Goal: Task Accomplishment & Management: Manage account settings

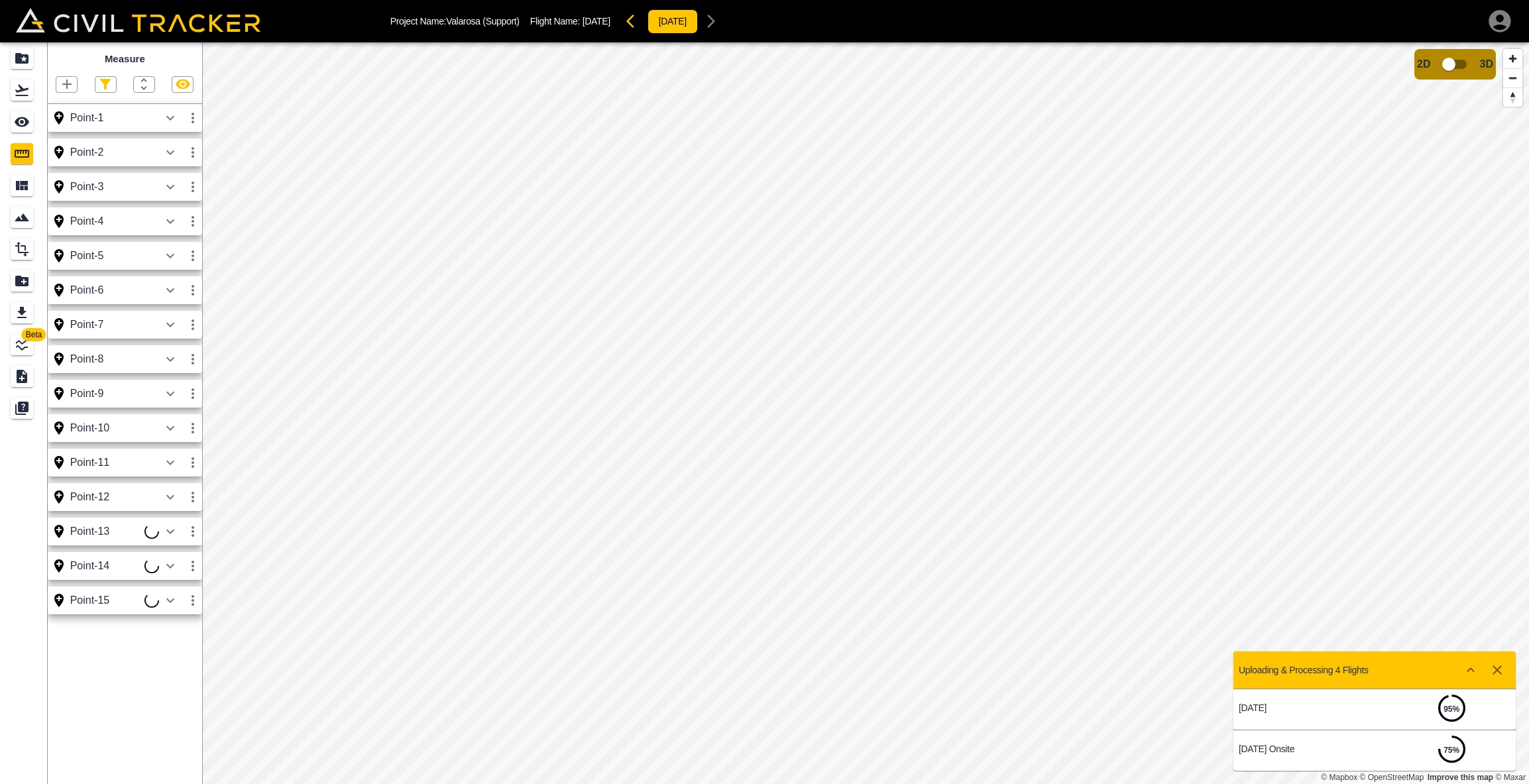
click at [71, 83] on icon "button" at bounding box center [67, 84] width 9 height 9
click at [63, 103] on p "Point" at bounding box center [58, 107] width 20 height 11
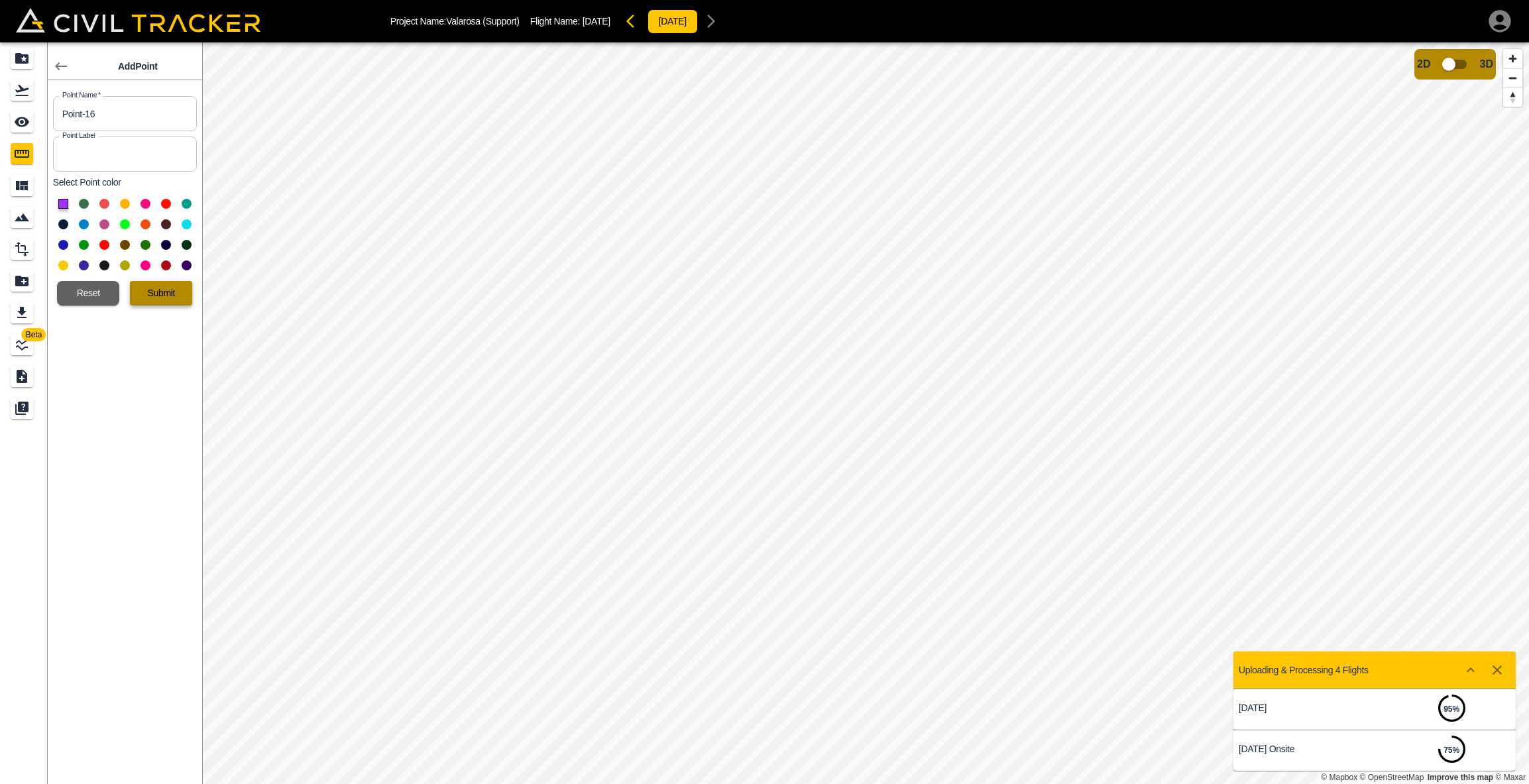
click at [163, 290] on button "Submit" at bounding box center [161, 293] width 63 height 25
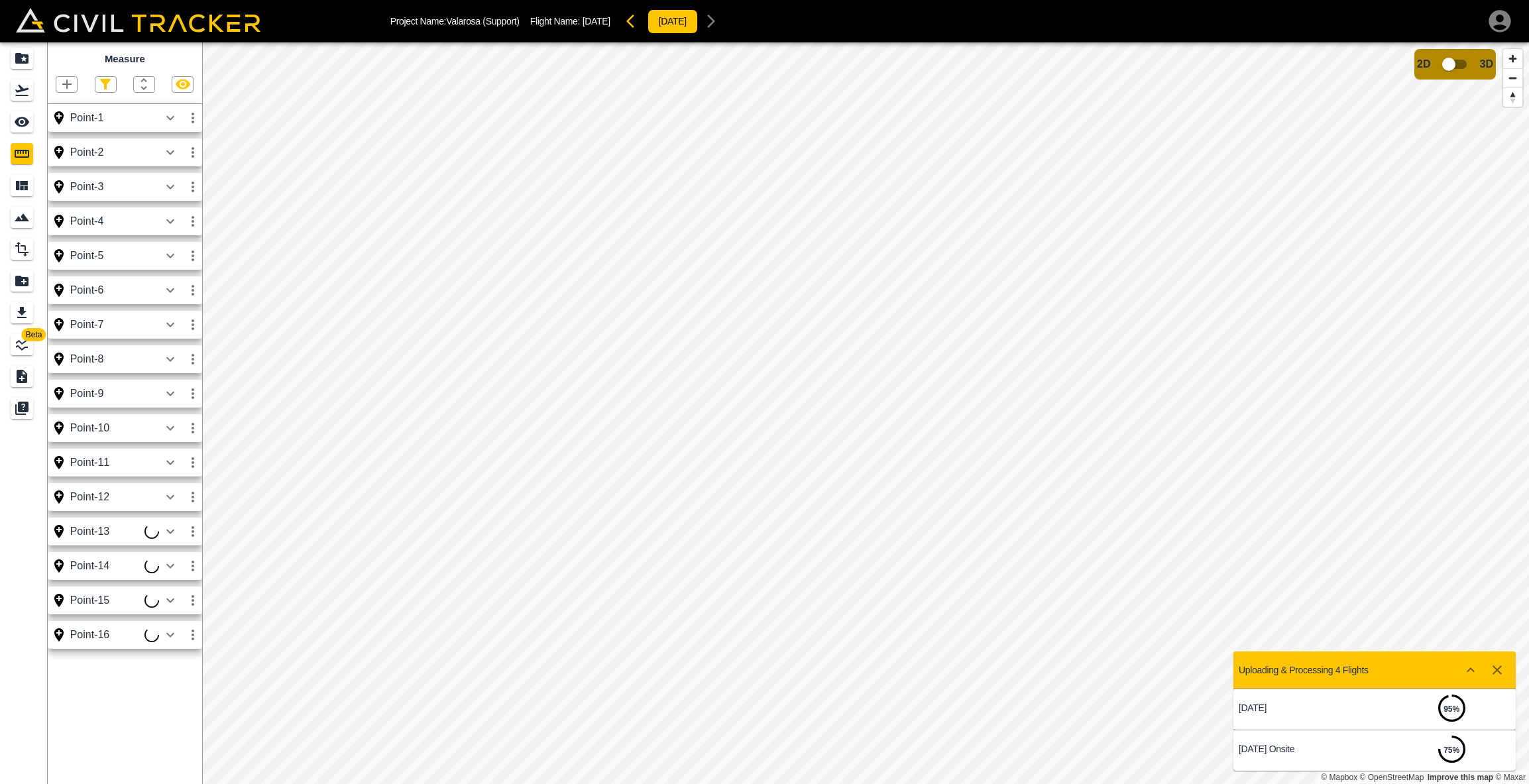
click at [69, 85] on icon "button" at bounding box center [67, 84] width 9 height 9
click at [61, 101] on p "Point" at bounding box center [58, 107] width 20 height 11
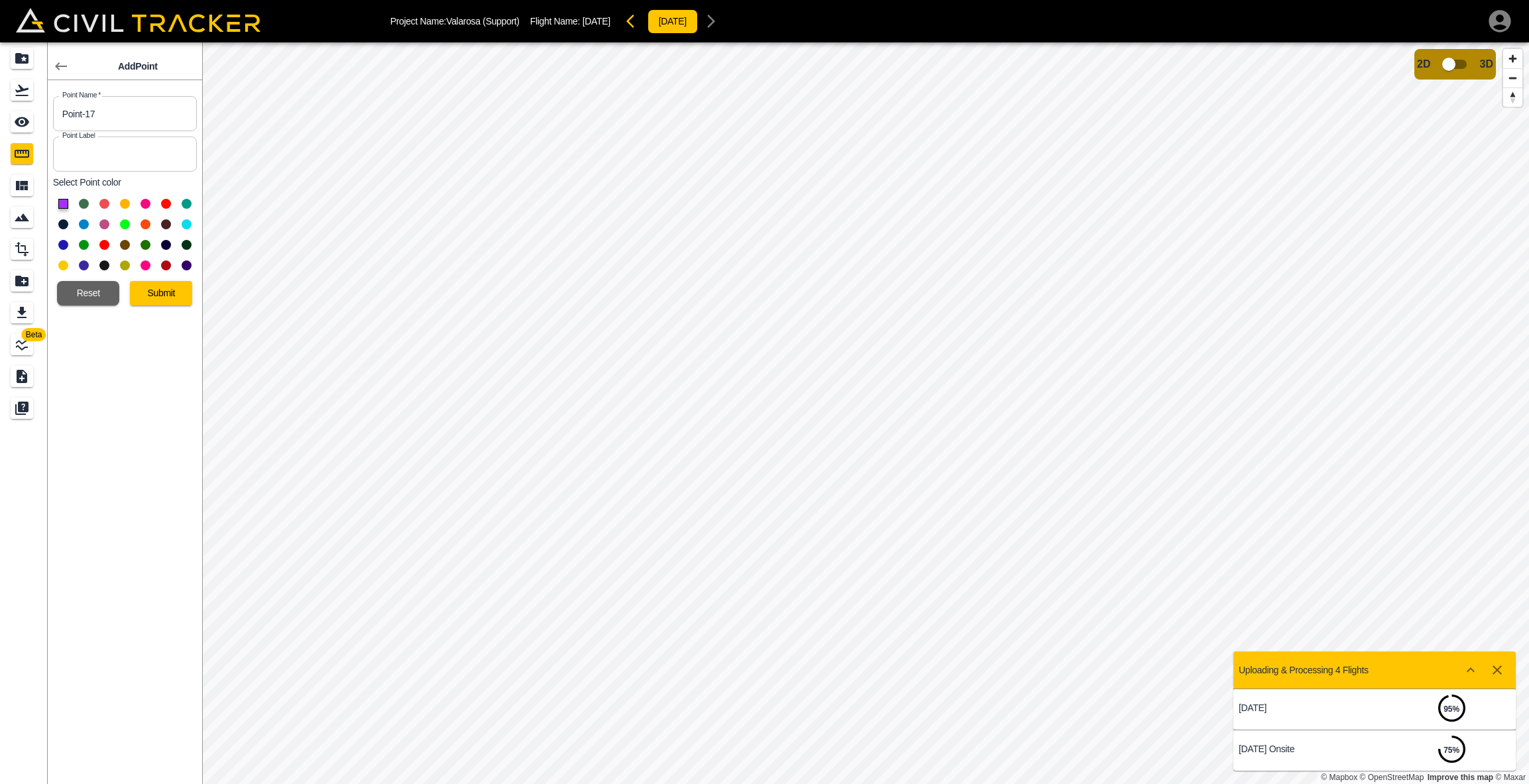
click at [141, 294] on button "Submit" at bounding box center [161, 293] width 63 height 25
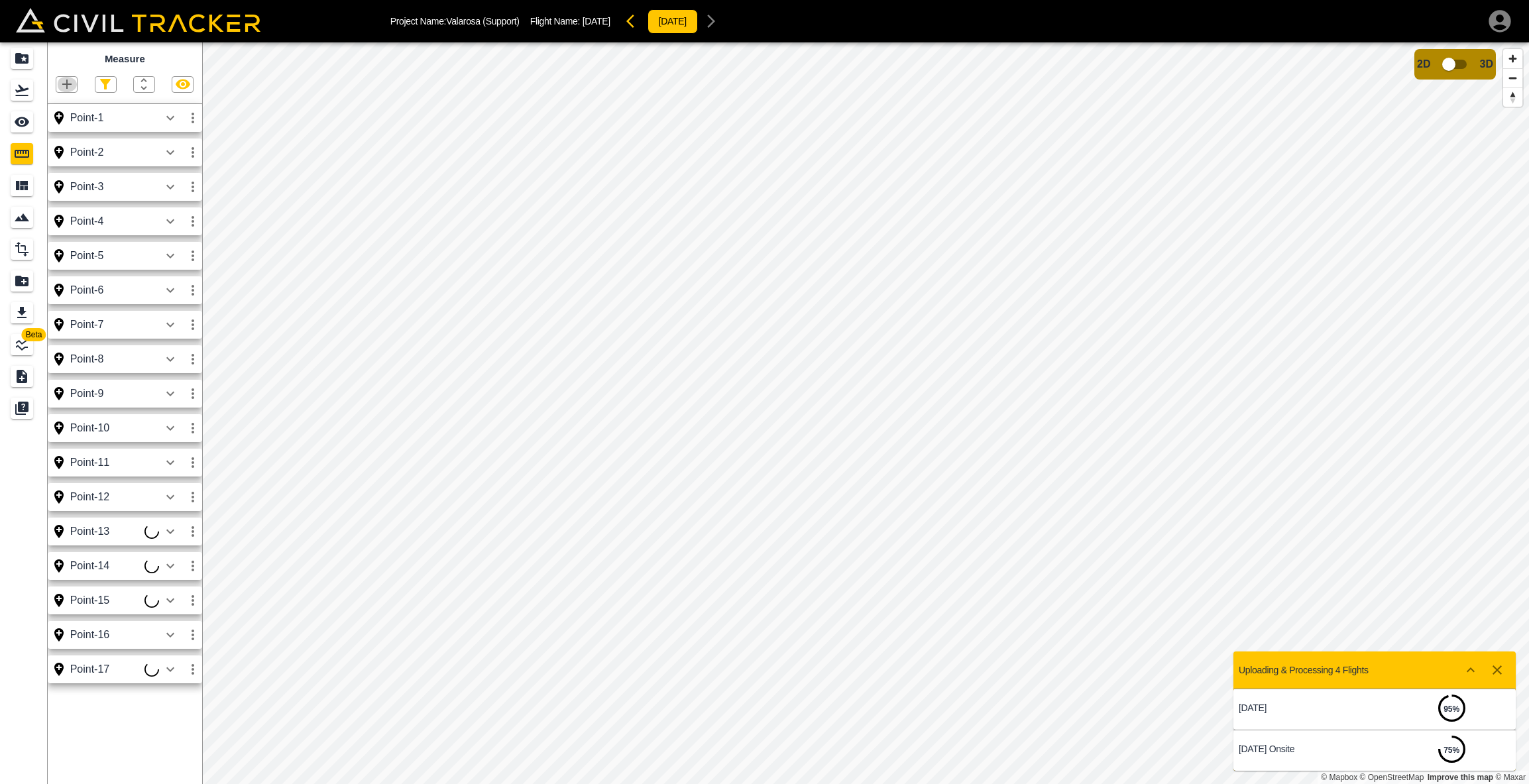
click at [67, 81] on icon "button" at bounding box center [67, 84] width 9 height 9
click at [63, 102] on p "Point" at bounding box center [58, 107] width 20 height 11
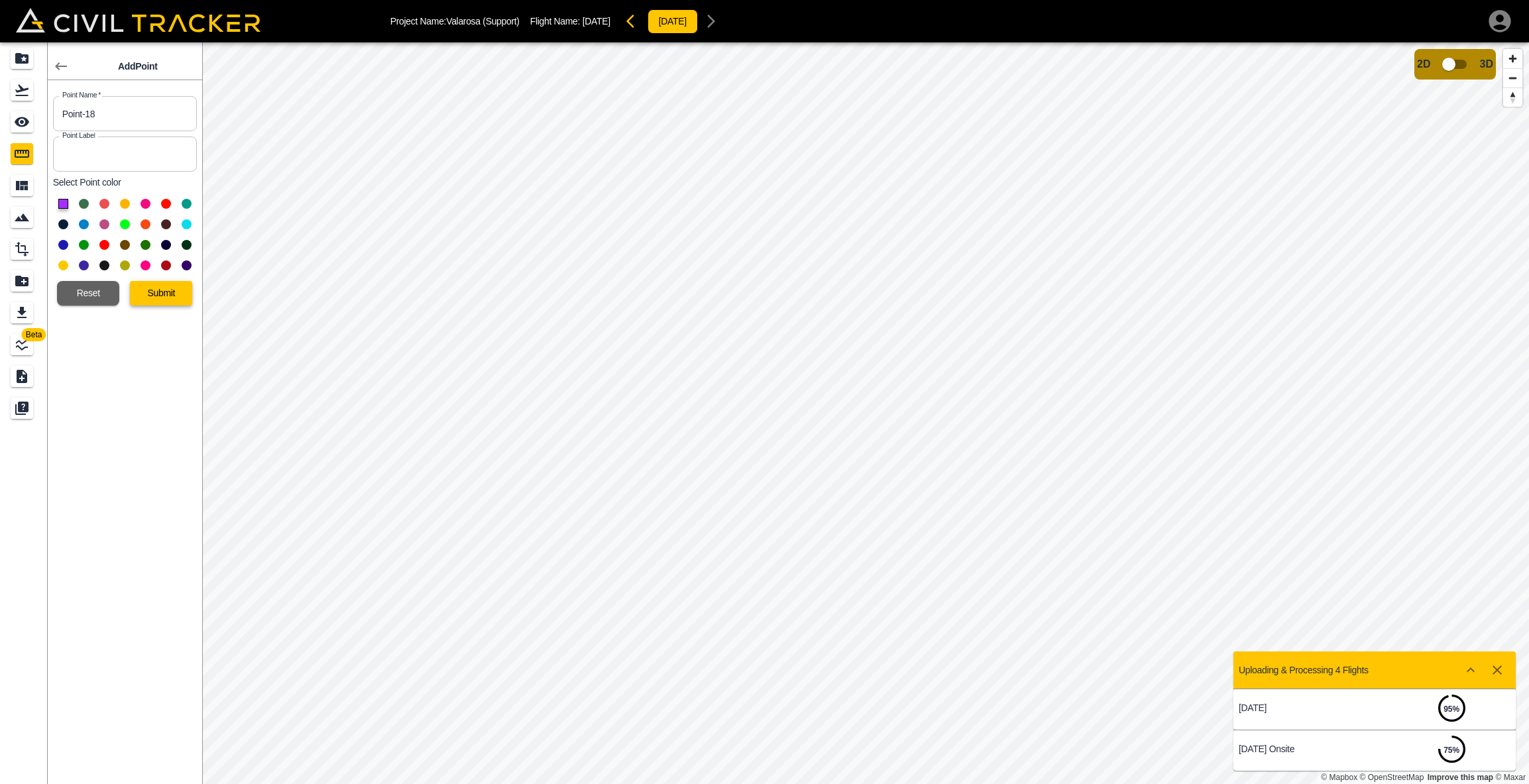
click at [173, 297] on button "Submit" at bounding box center [161, 293] width 63 height 25
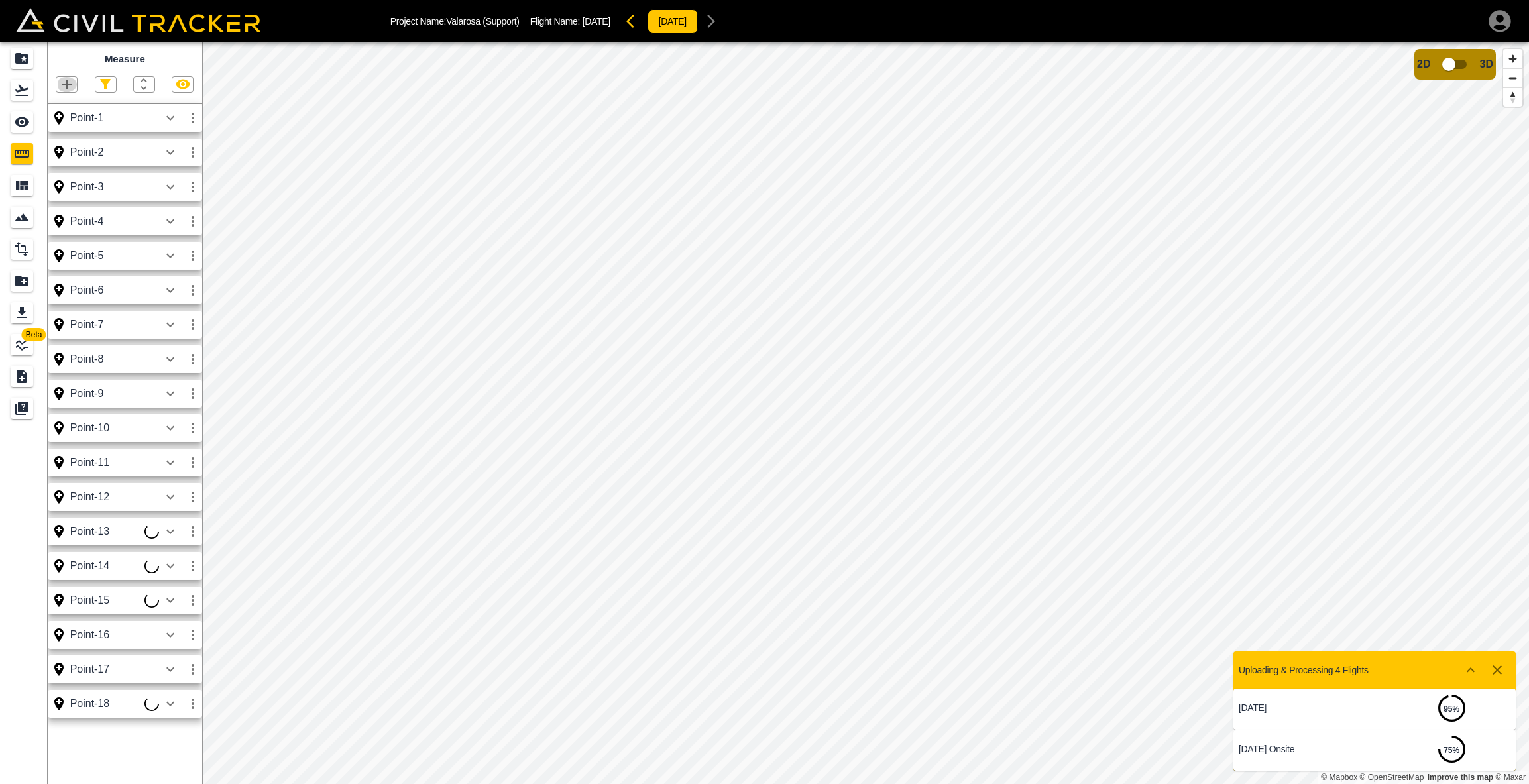
click at [71, 83] on icon "button" at bounding box center [67, 84] width 16 height 16
click at [64, 107] on p "Point" at bounding box center [58, 107] width 20 height 11
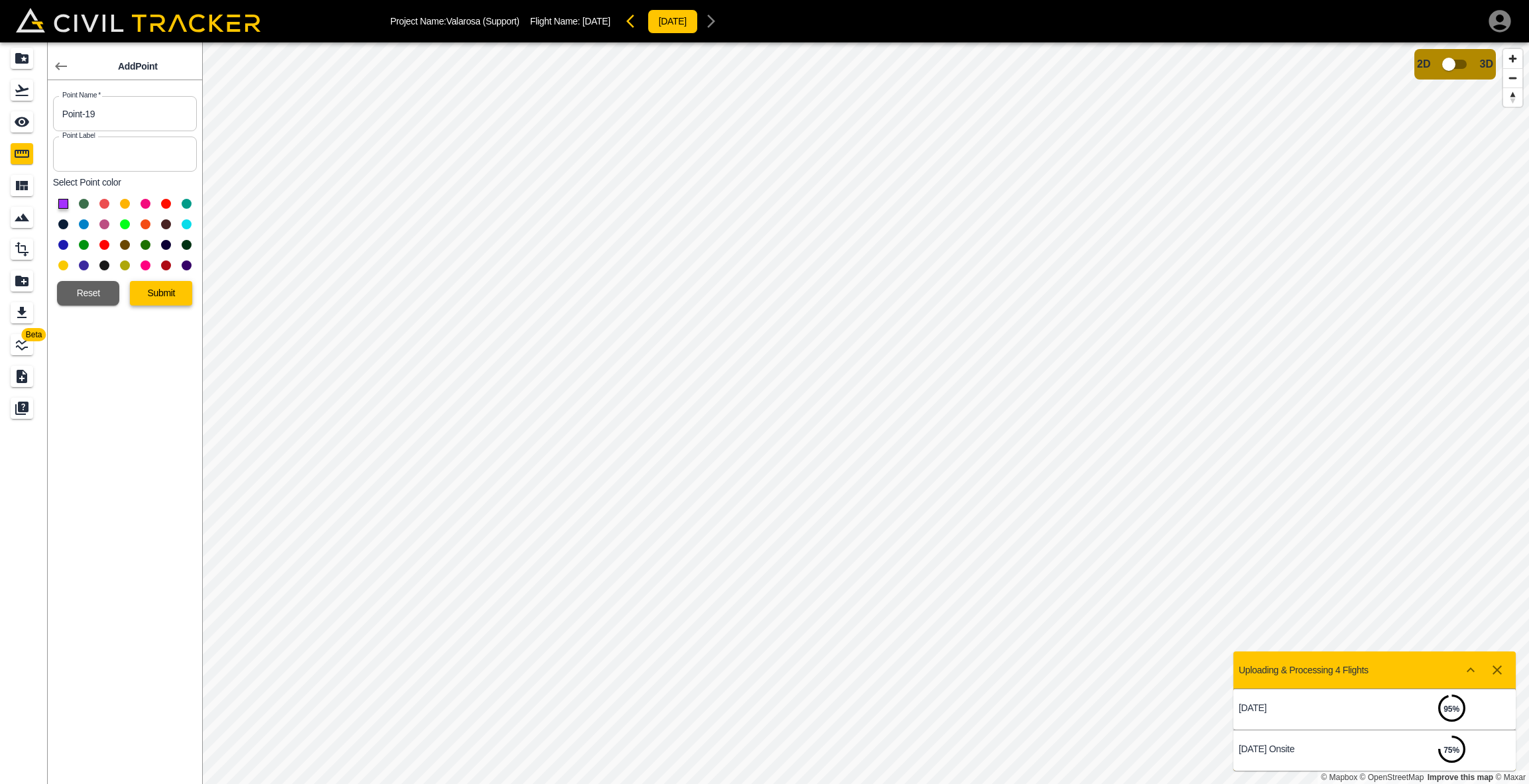
click at [165, 294] on button "Submit" at bounding box center [161, 293] width 63 height 25
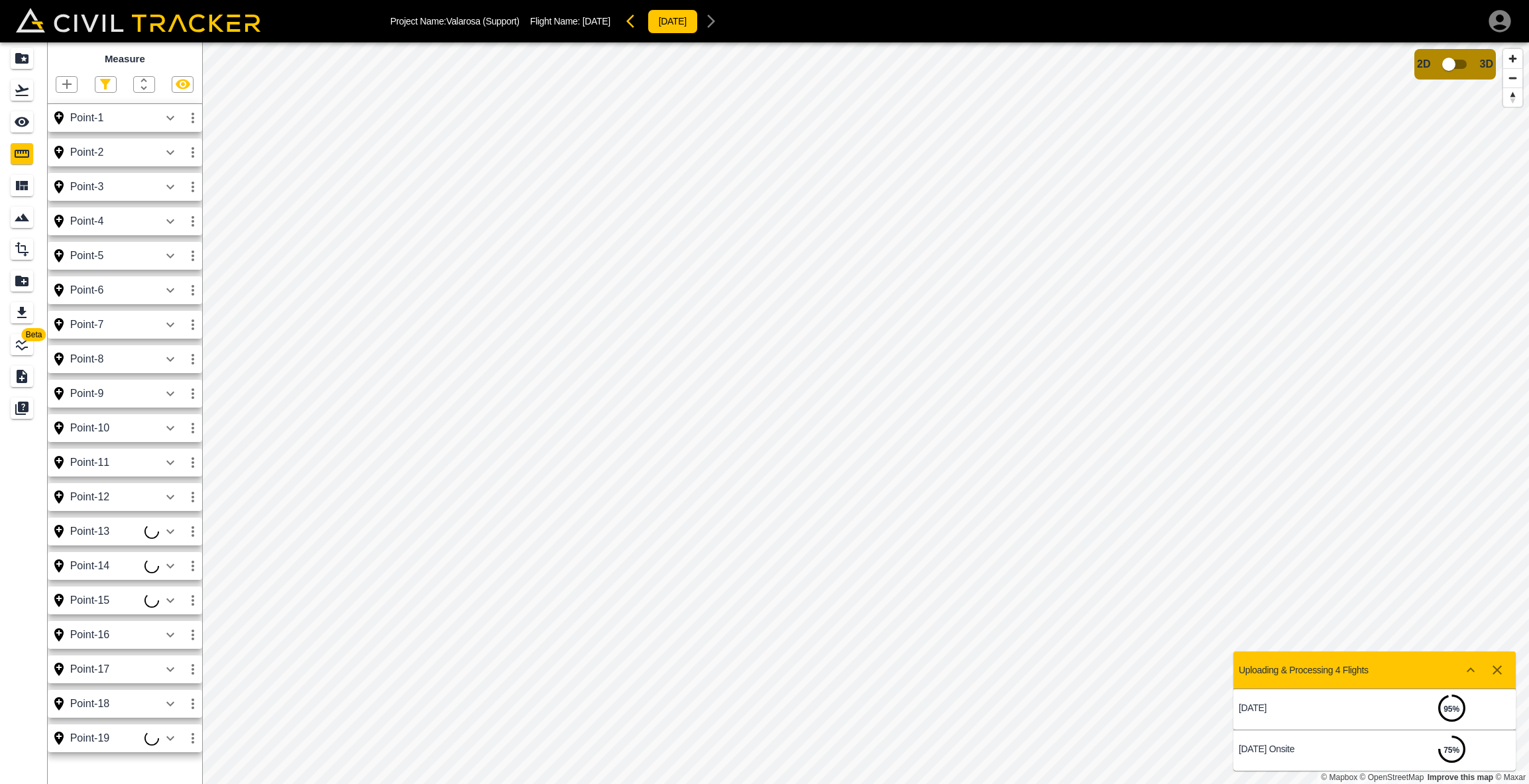
scroll to position [0, 1]
click at [62, 87] on icon "button" at bounding box center [67, 84] width 16 height 16
click at [64, 108] on p "Point" at bounding box center [58, 107] width 20 height 11
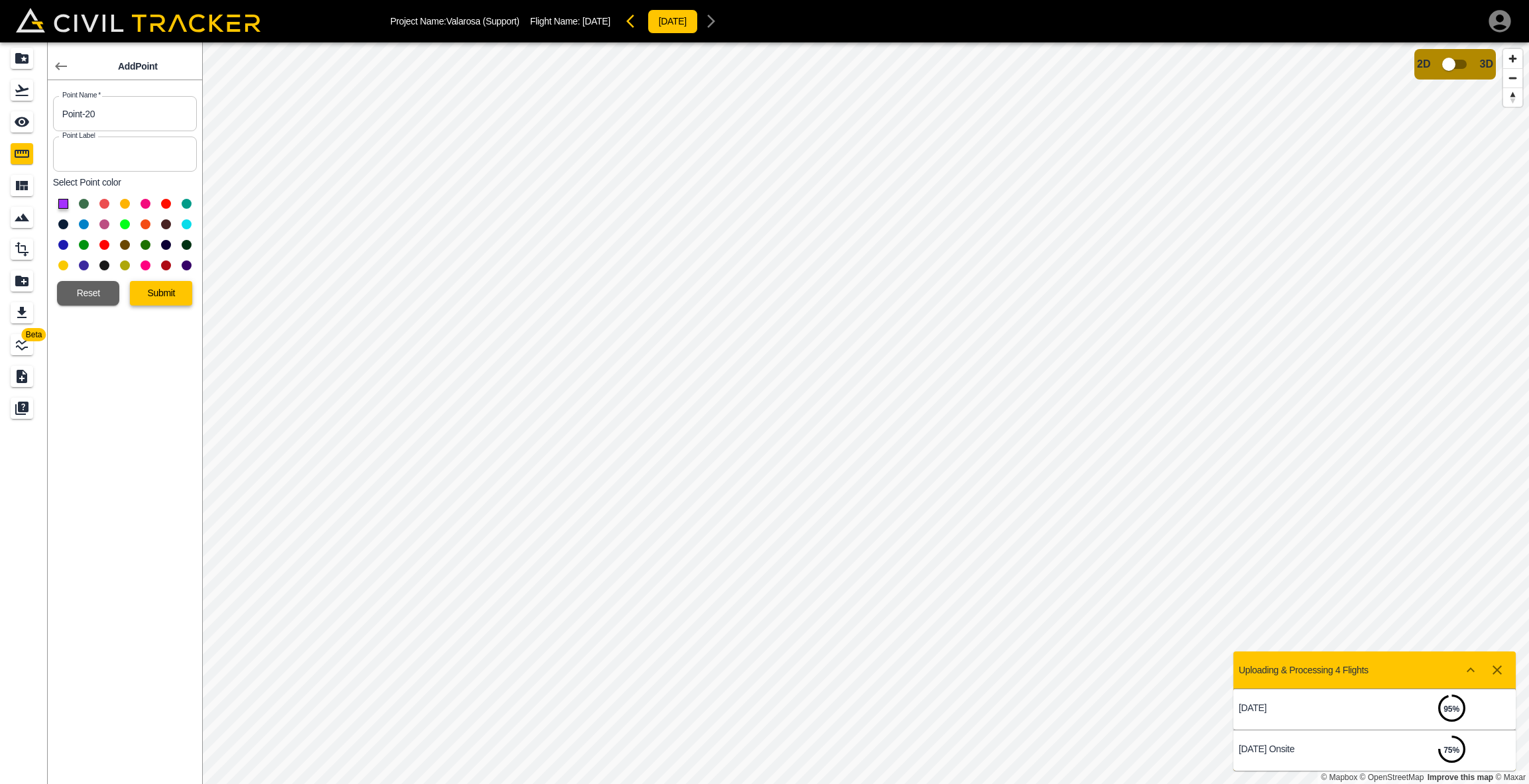
click at [177, 290] on button "Submit" at bounding box center [161, 293] width 63 height 25
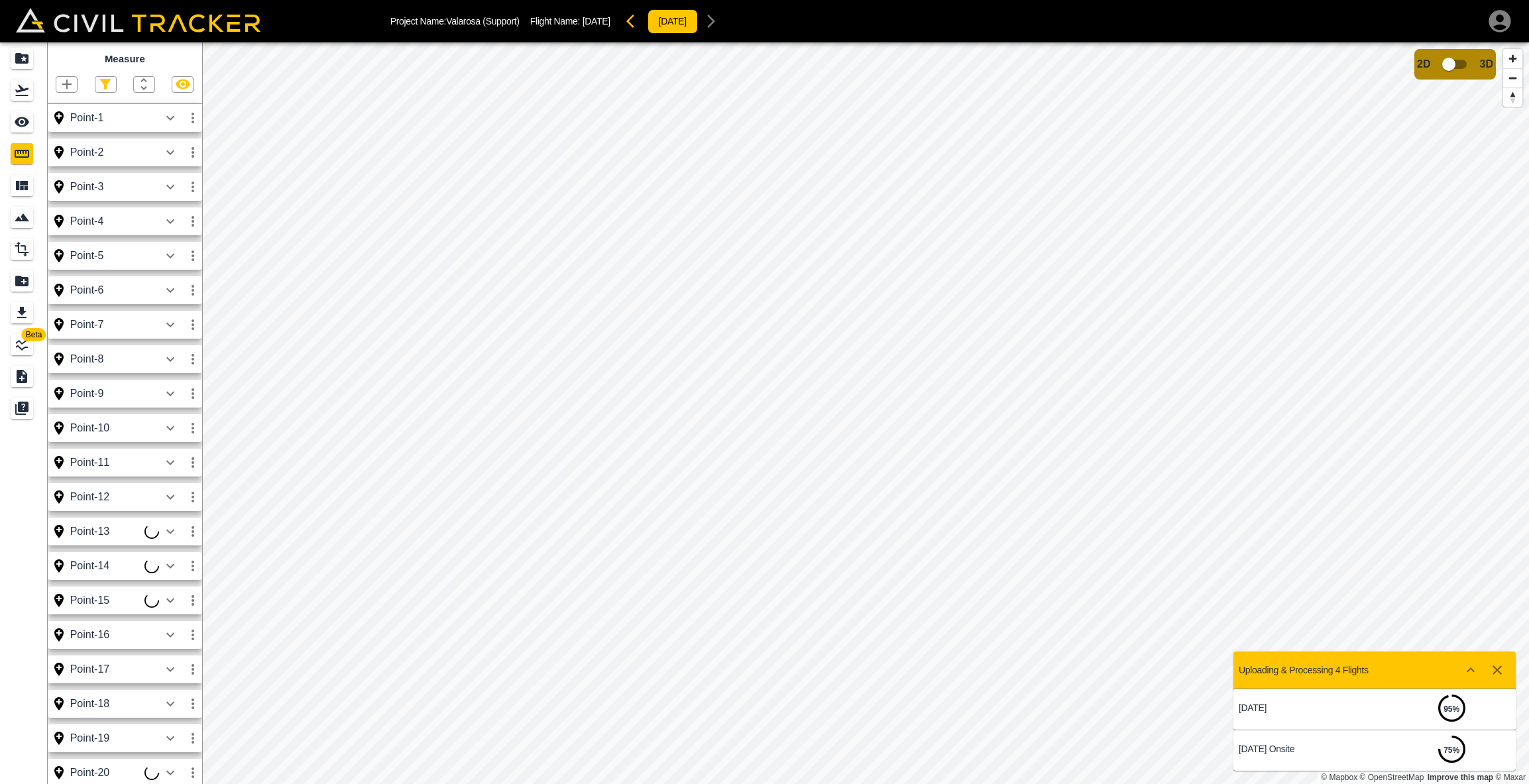
click at [71, 85] on icon "button" at bounding box center [67, 84] width 9 height 9
click at [65, 105] on p "Point" at bounding box center [58, 107] width 20 height 11
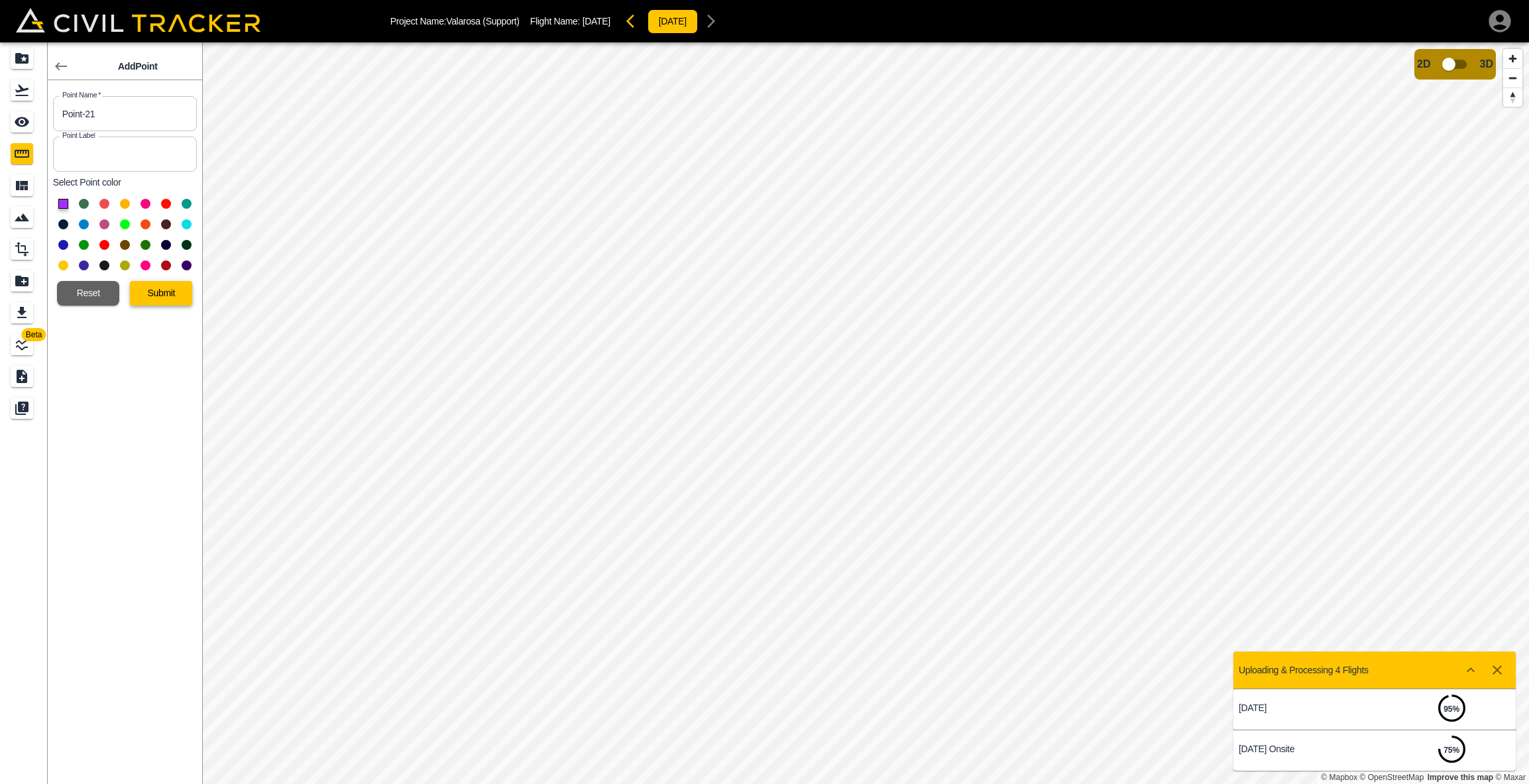
click at [159, 294] on button "Submit" at bounding box center [161, 293] width 63 height 25
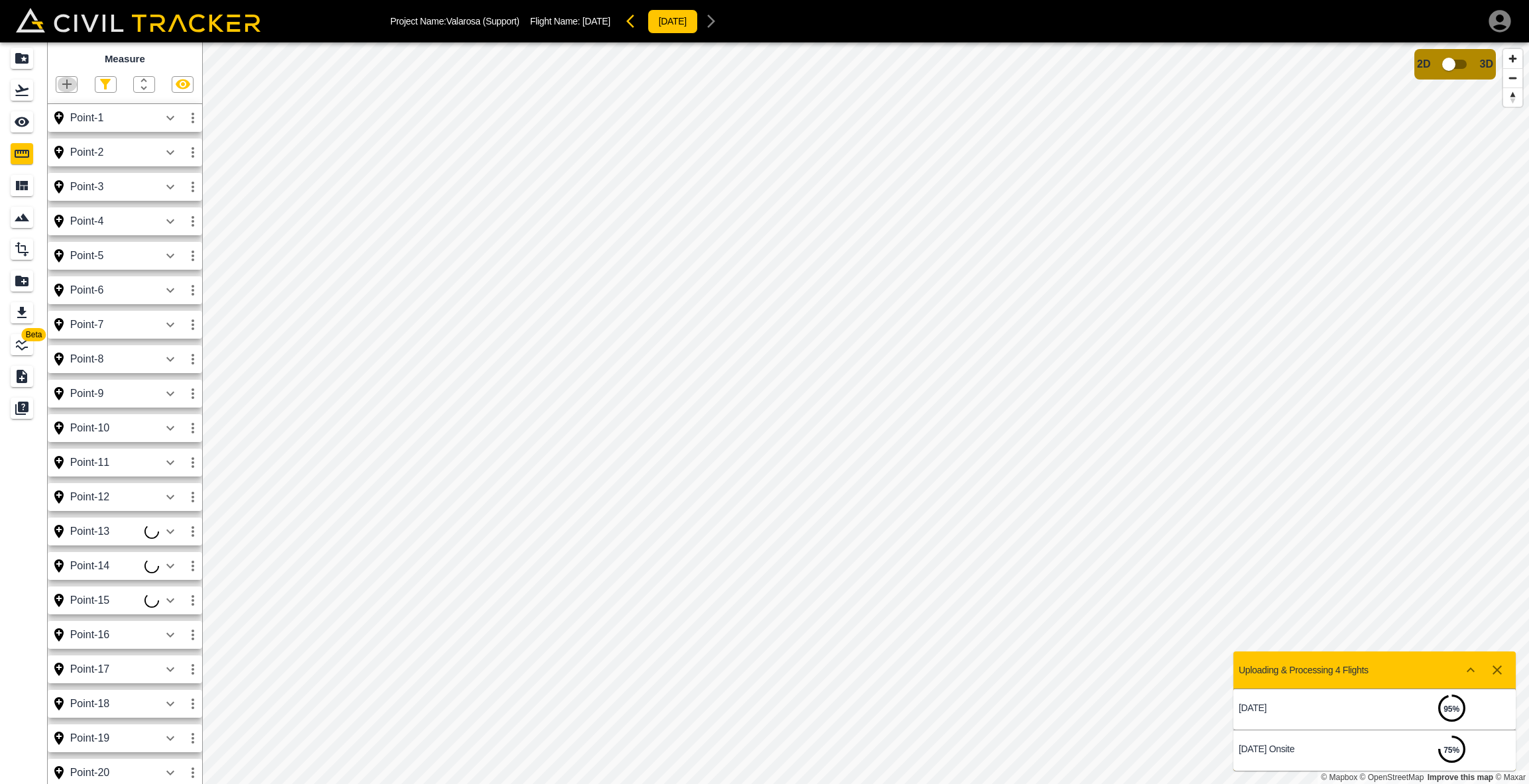
click at [65, 78] on icon "button" at bounding box center [67, 84] width 16 height 16
click at [59, 101] on p "Point" at bounding box center [58, 107] width 20 height 11
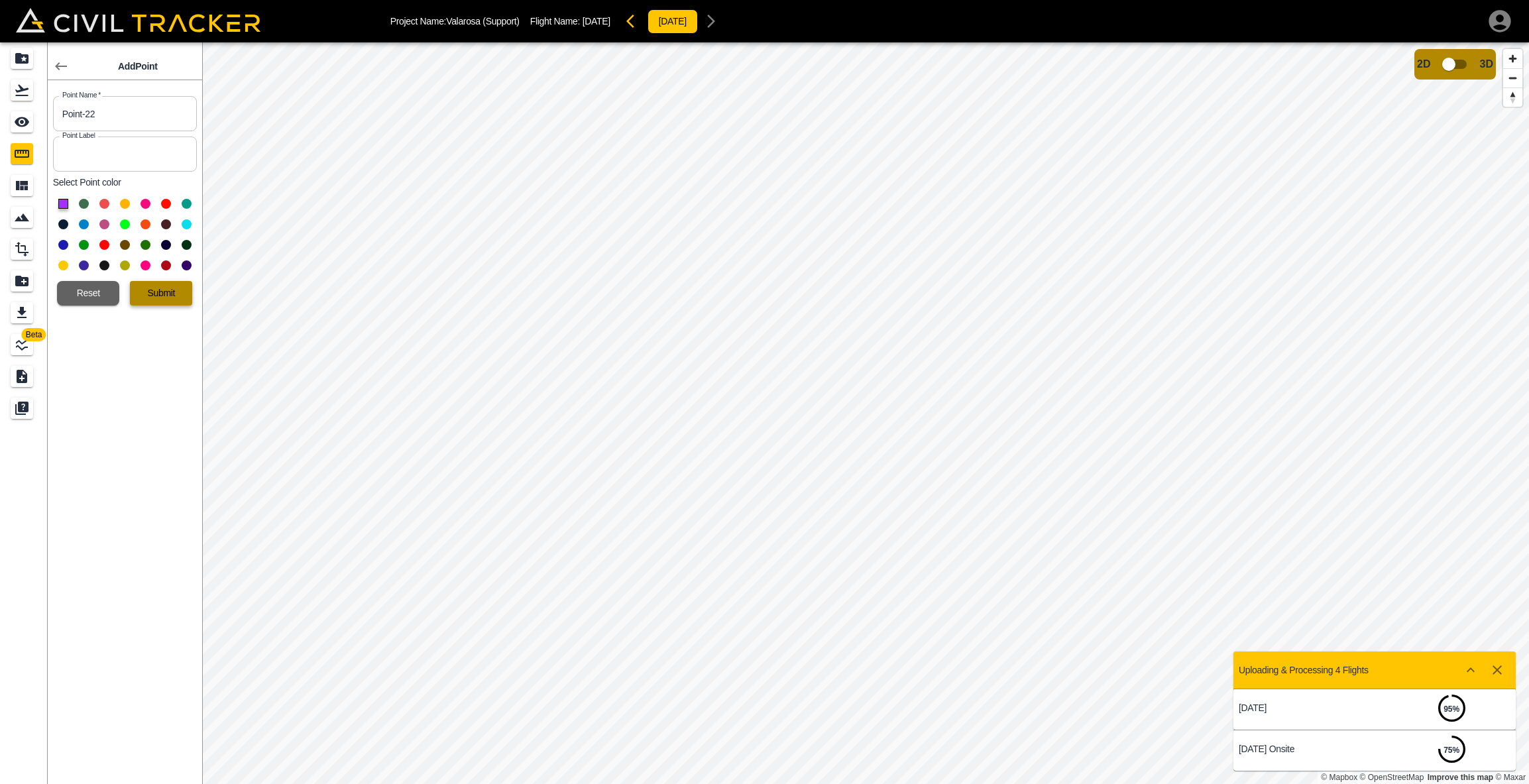
click at [161, 288] on button "Submit" at bounding box center [161, 293] width 63 height 25
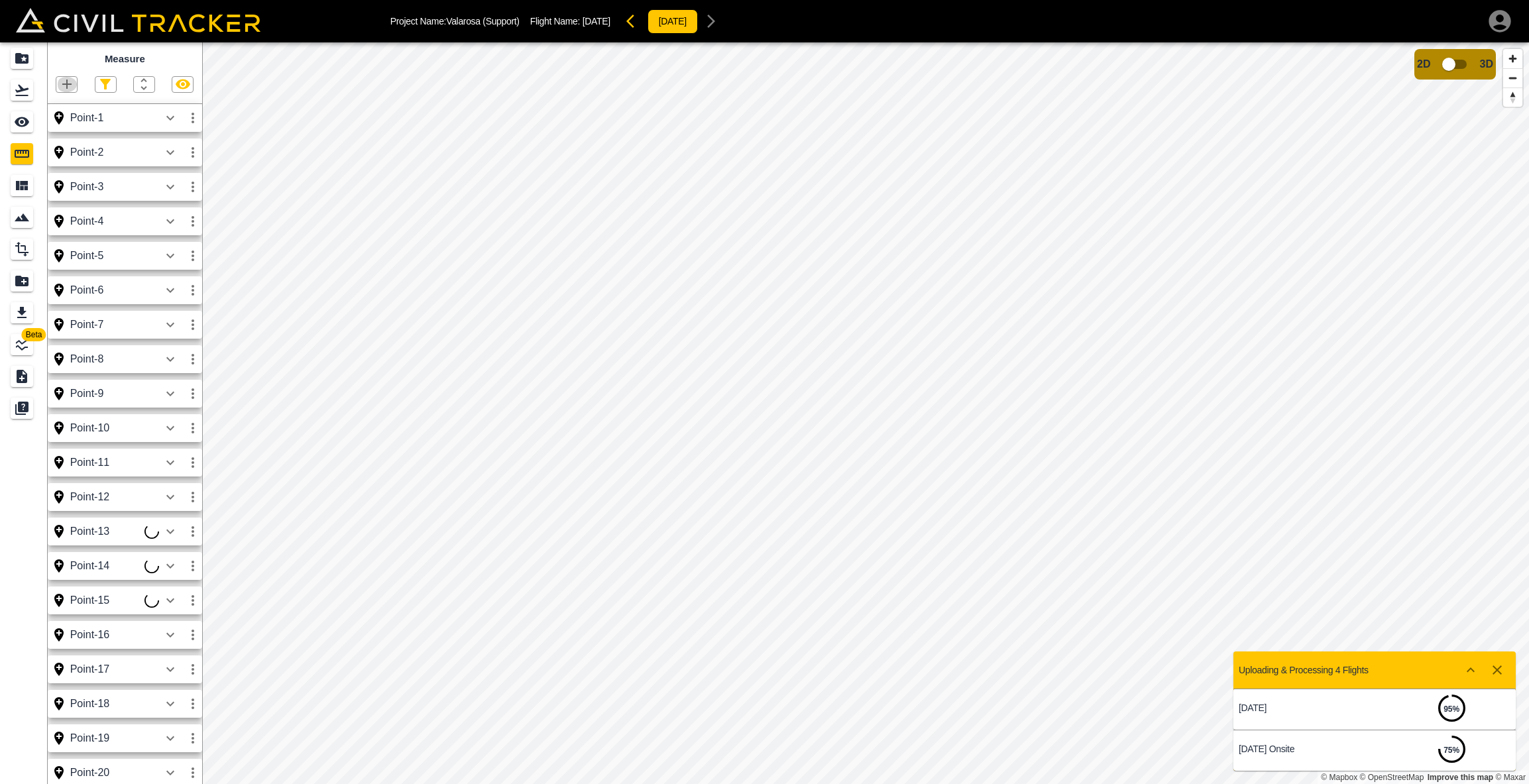
click at [64, 81] on icon "button" at bounding box center [67, 84] width 16 height 16
click at [67, 101] on div "Point" at bounding box center [45, 107] width 47 height 27
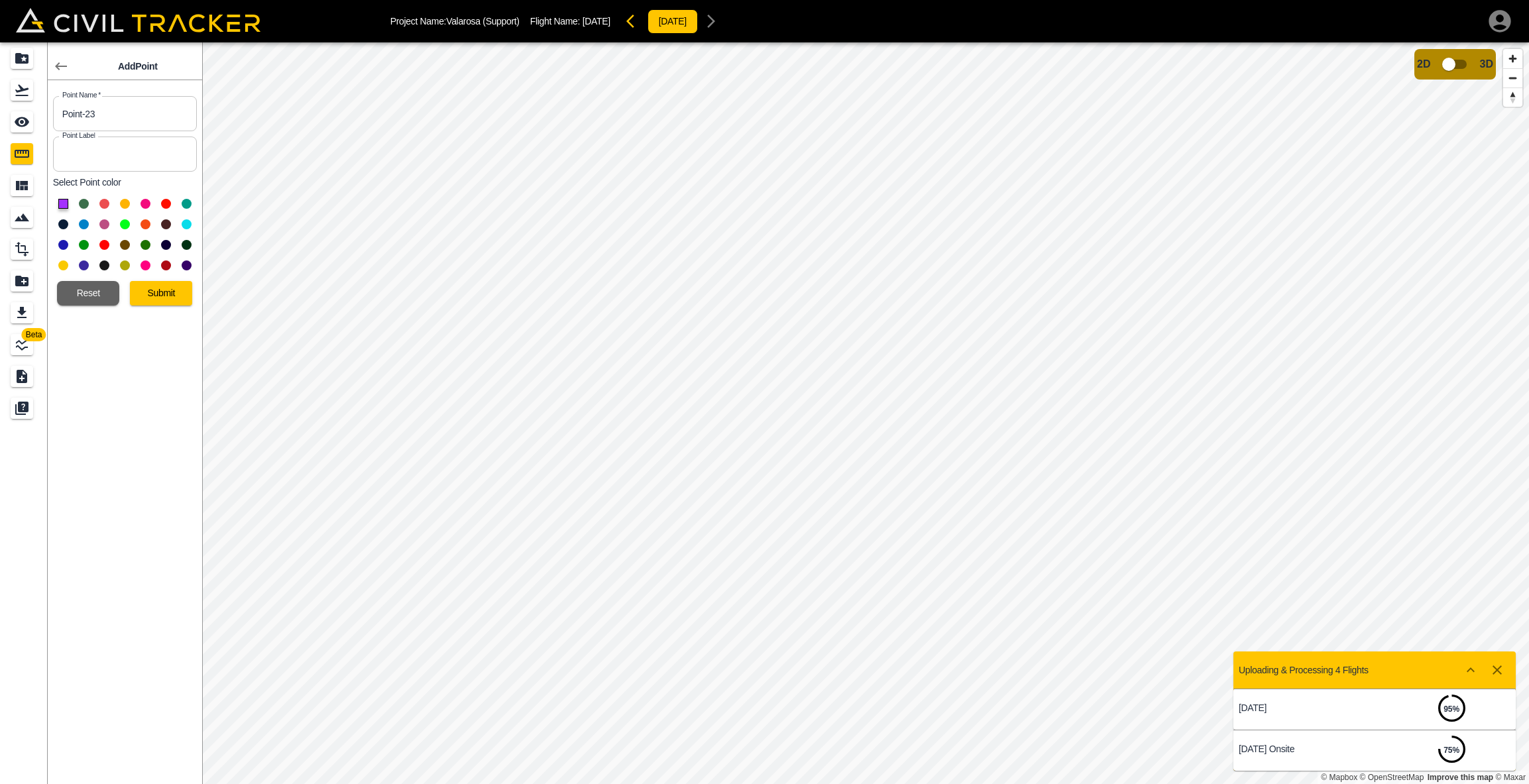
click at [148, 286] on button "Submit" at bounding box center [161, 293] width 63 height 25
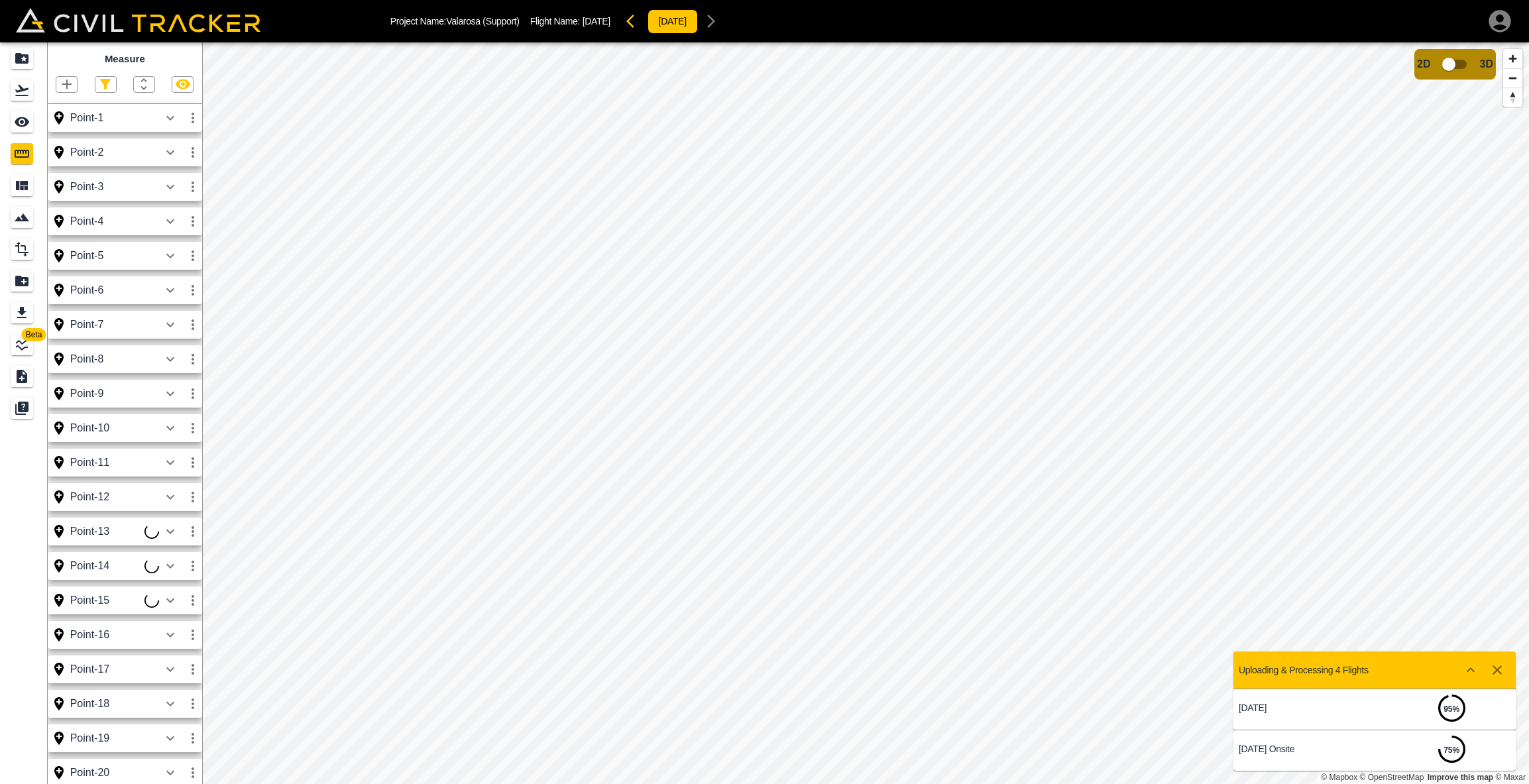
click at [65, 80] on icon "button" at bounding box center [67, 84] width 16 height 16
click at [63, 105] on p "Point" at bounding box center [58, 107] width 20 height 11
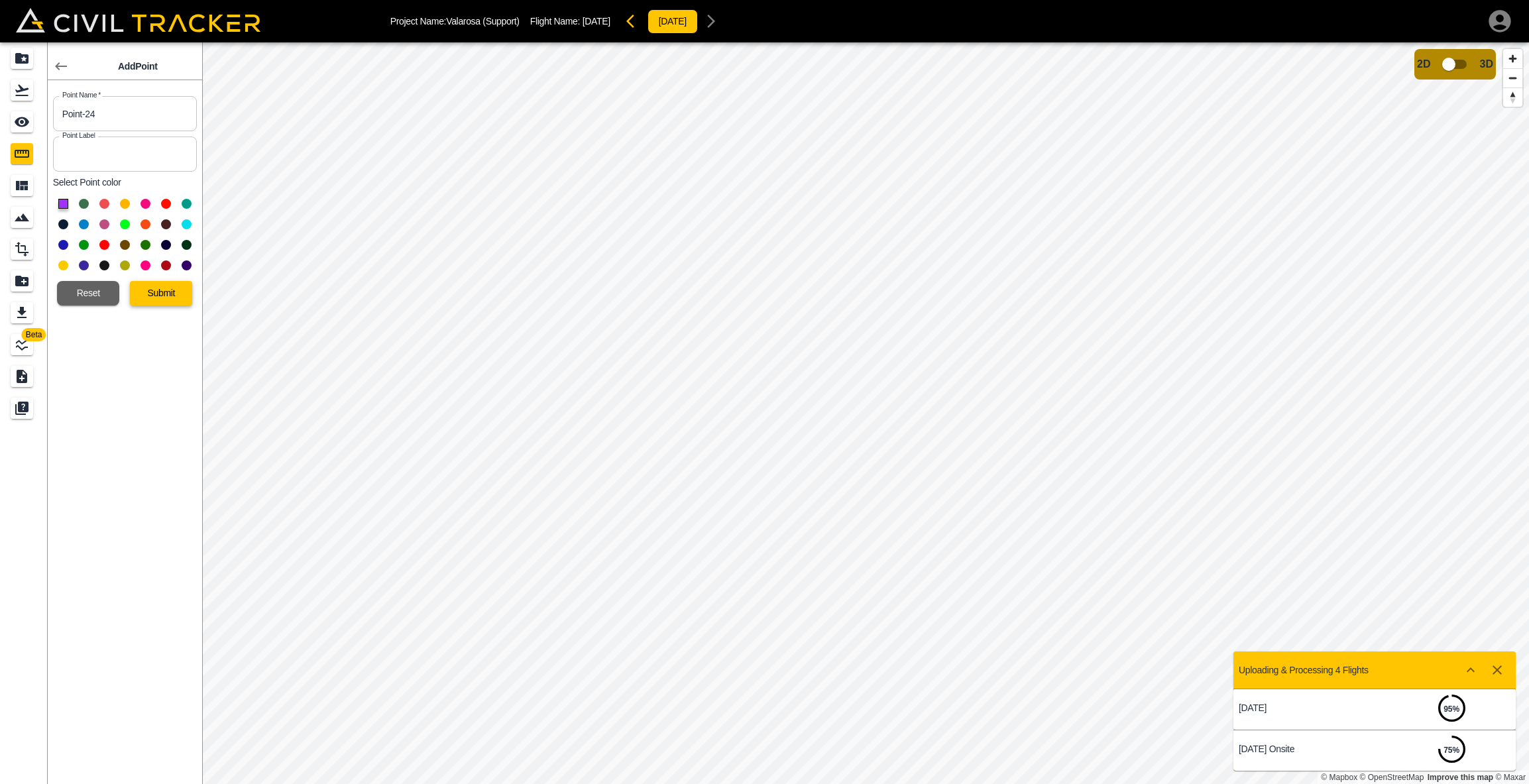
click at [172, 290] on button "Submit" at bounding box center [161, 293] width 63 height 25
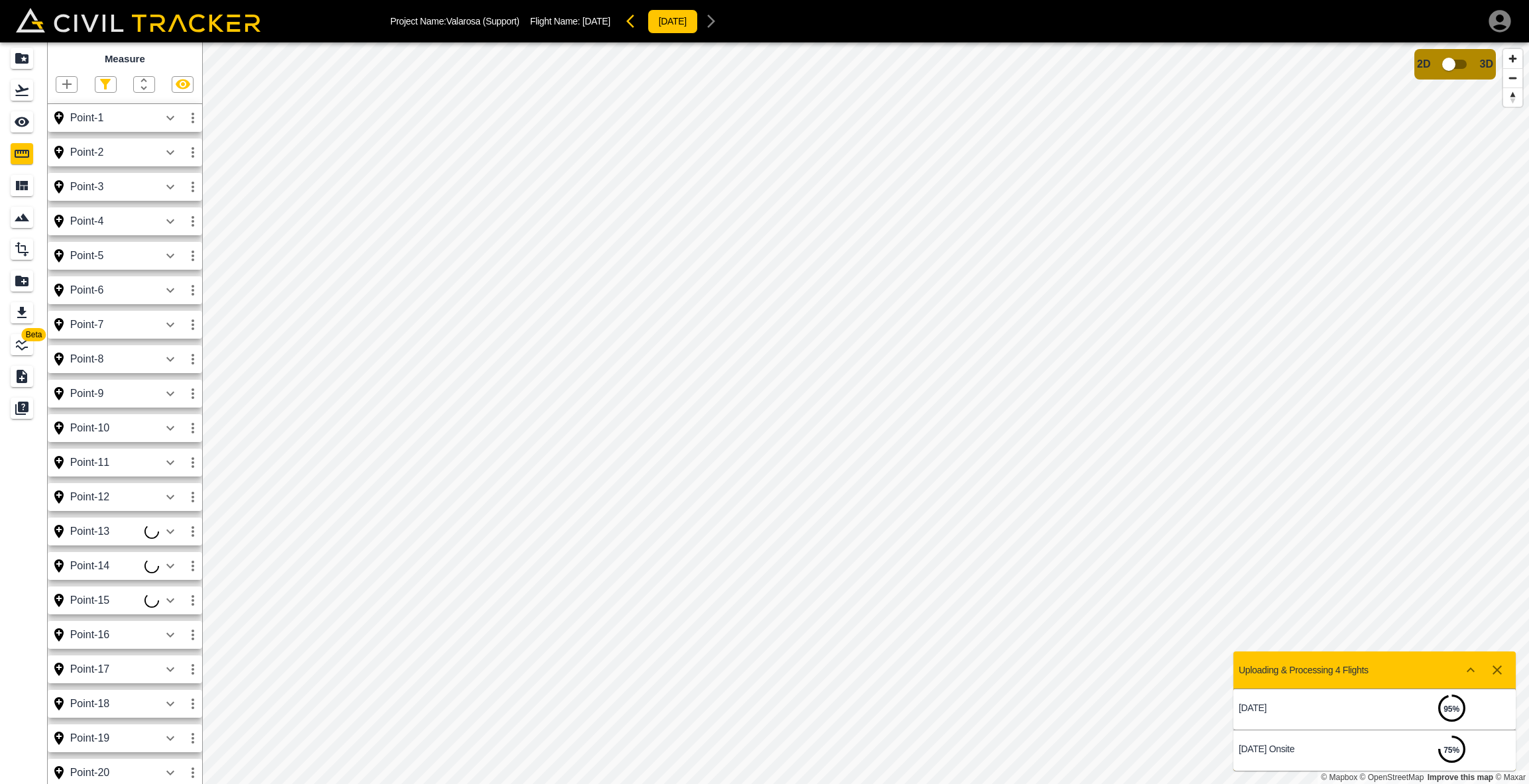
click at [66, 84] on icon "button" at bounding box center [67, 84] width 9 height 9
click at [59, 107] on p "Point" at bounding box center [58, 107] width 20 height 11
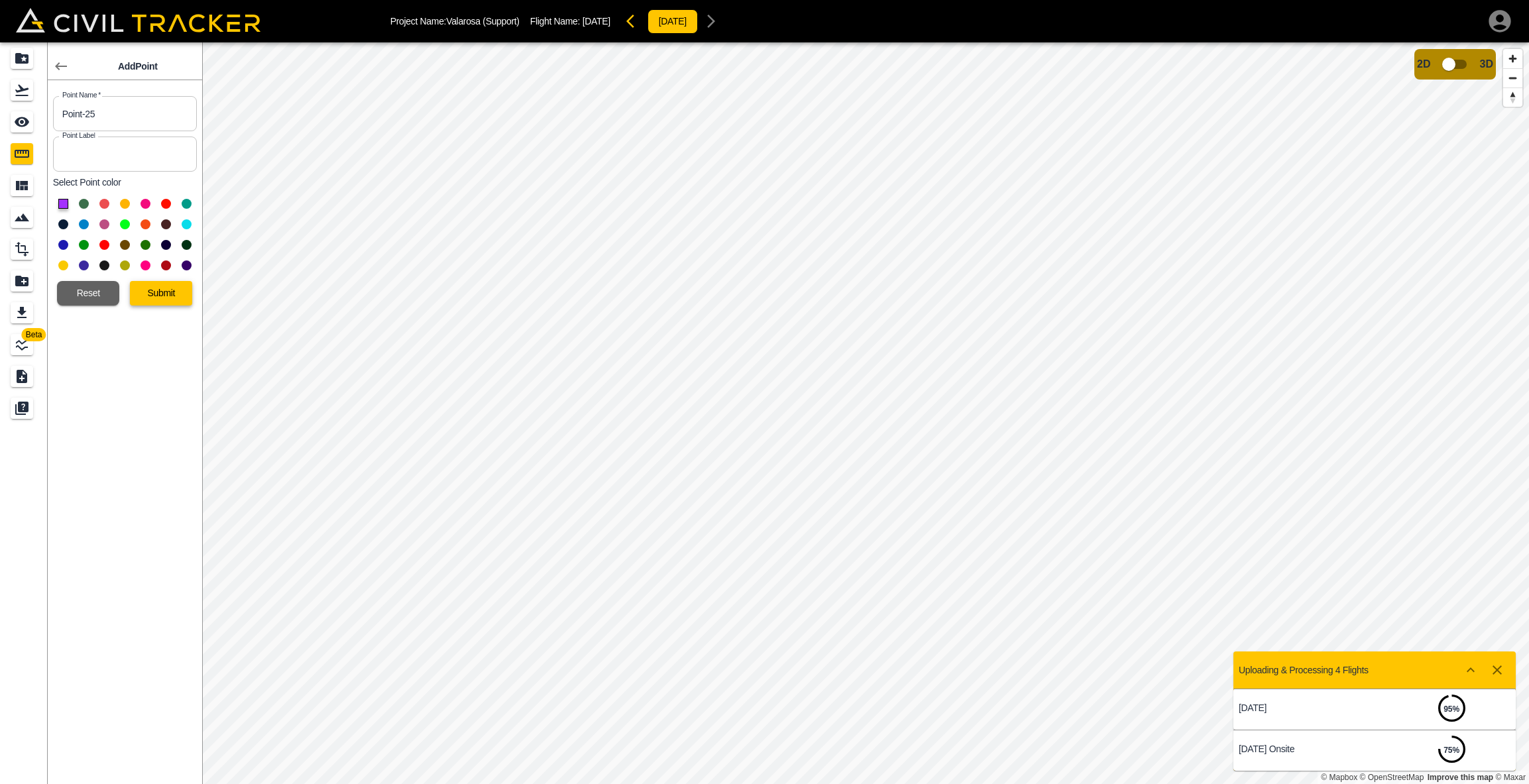
click at [169, 292] on button "Submit" at bounding box center [161, 293] width 63 height 25
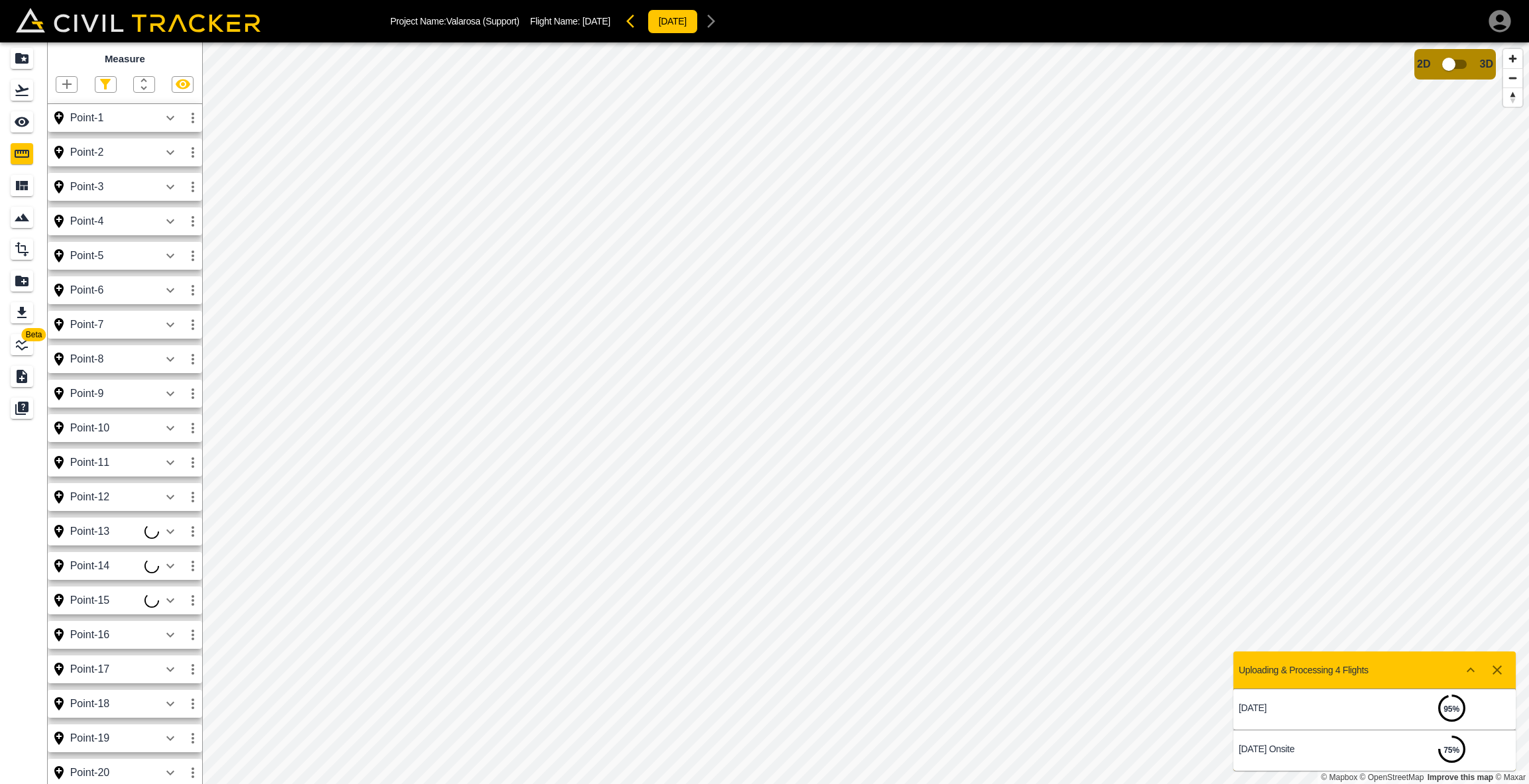
click at [67, 87] on icon "button" at bounding box center [67, 84] width 9 height 9
click at [65, 108] on p "Point" at bounding box center [58, 107] width 20 height 11
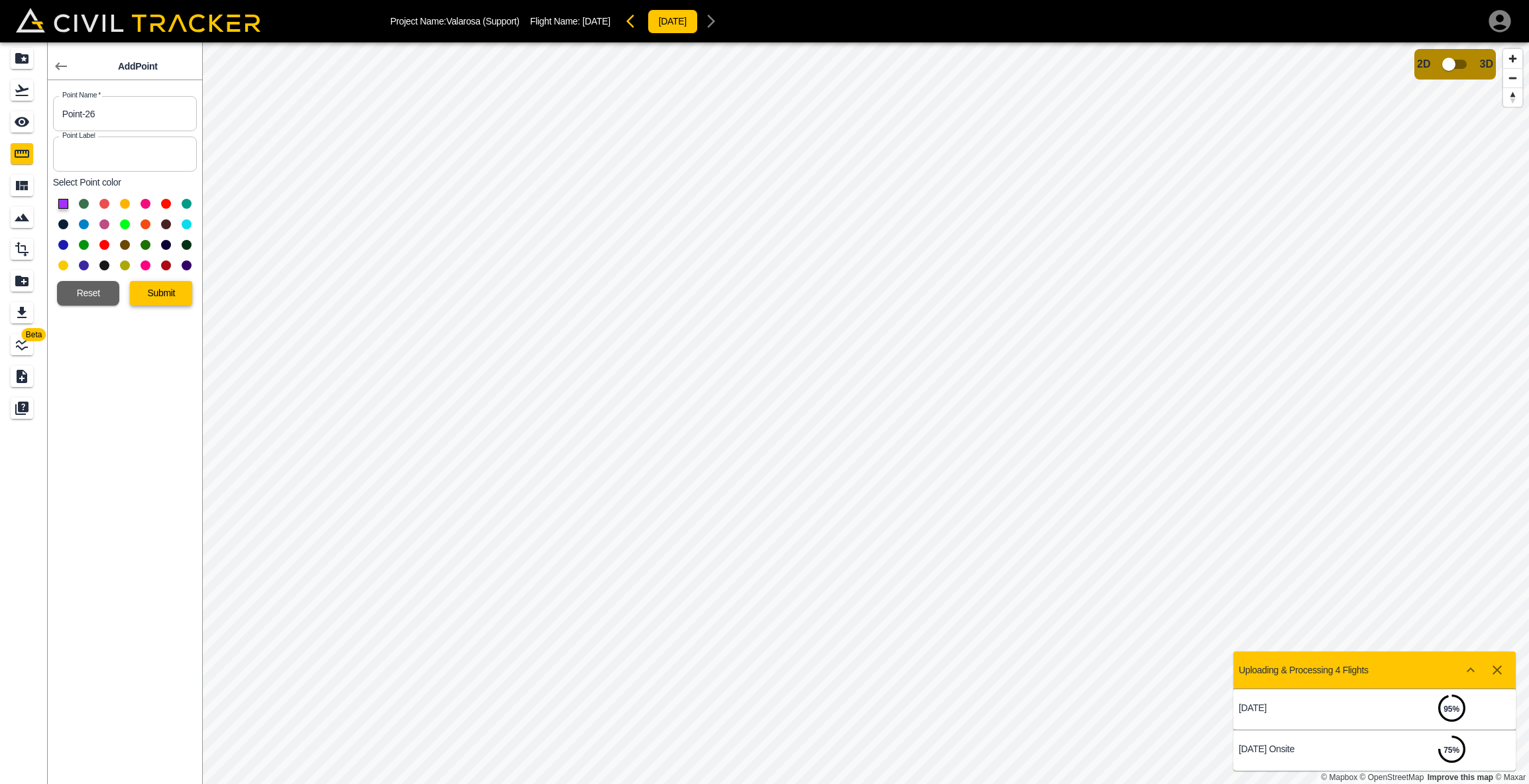
click at [157, 295] on button "Submit" at bounding box center [161, 293] width 63 height 25
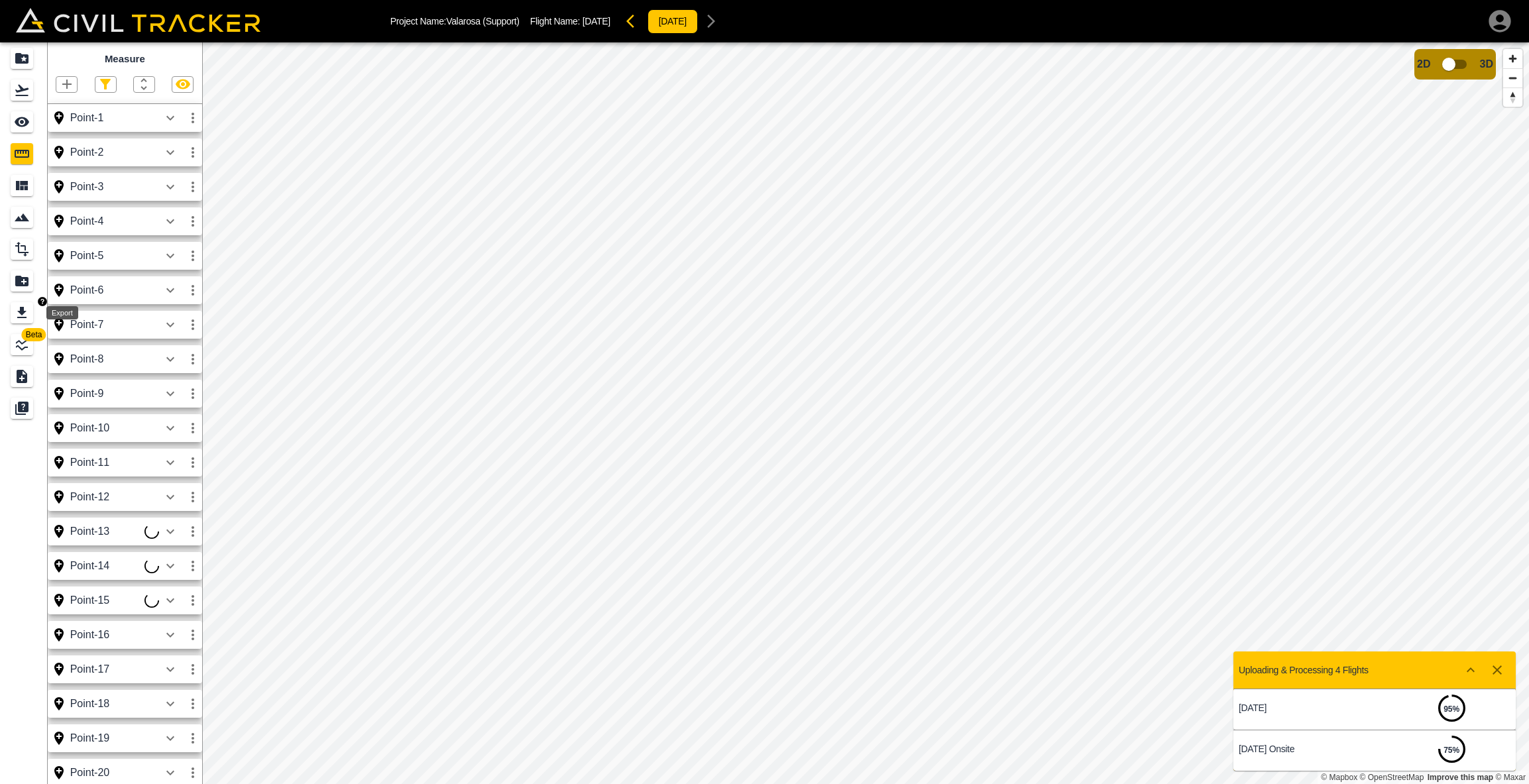
click at [24, 317] on icon "Export" at bounding box center [22, 312] width 9 height 11
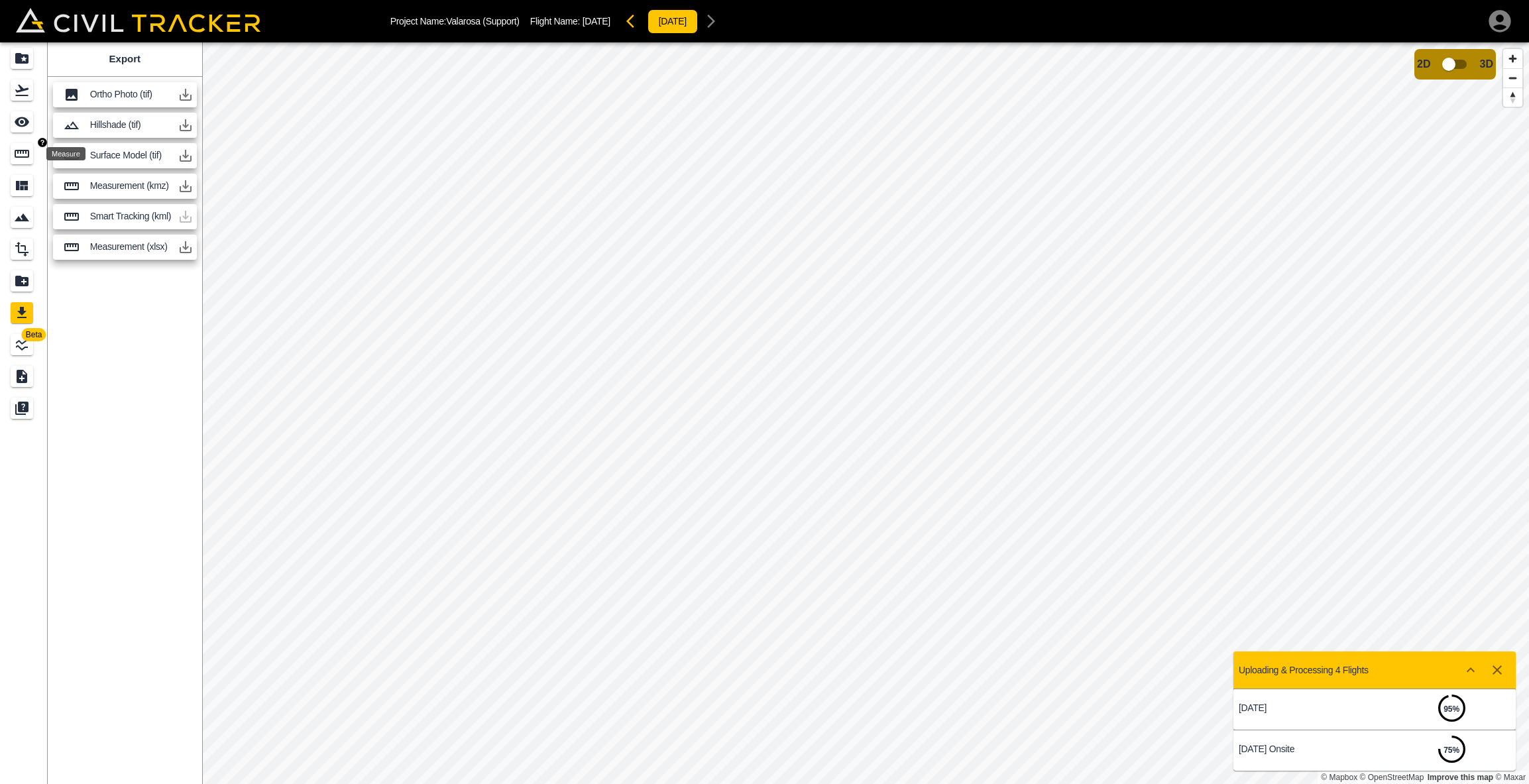
click at [19, 146] on icon "Measure" at bounding box center [22, 154] width 16 height 16
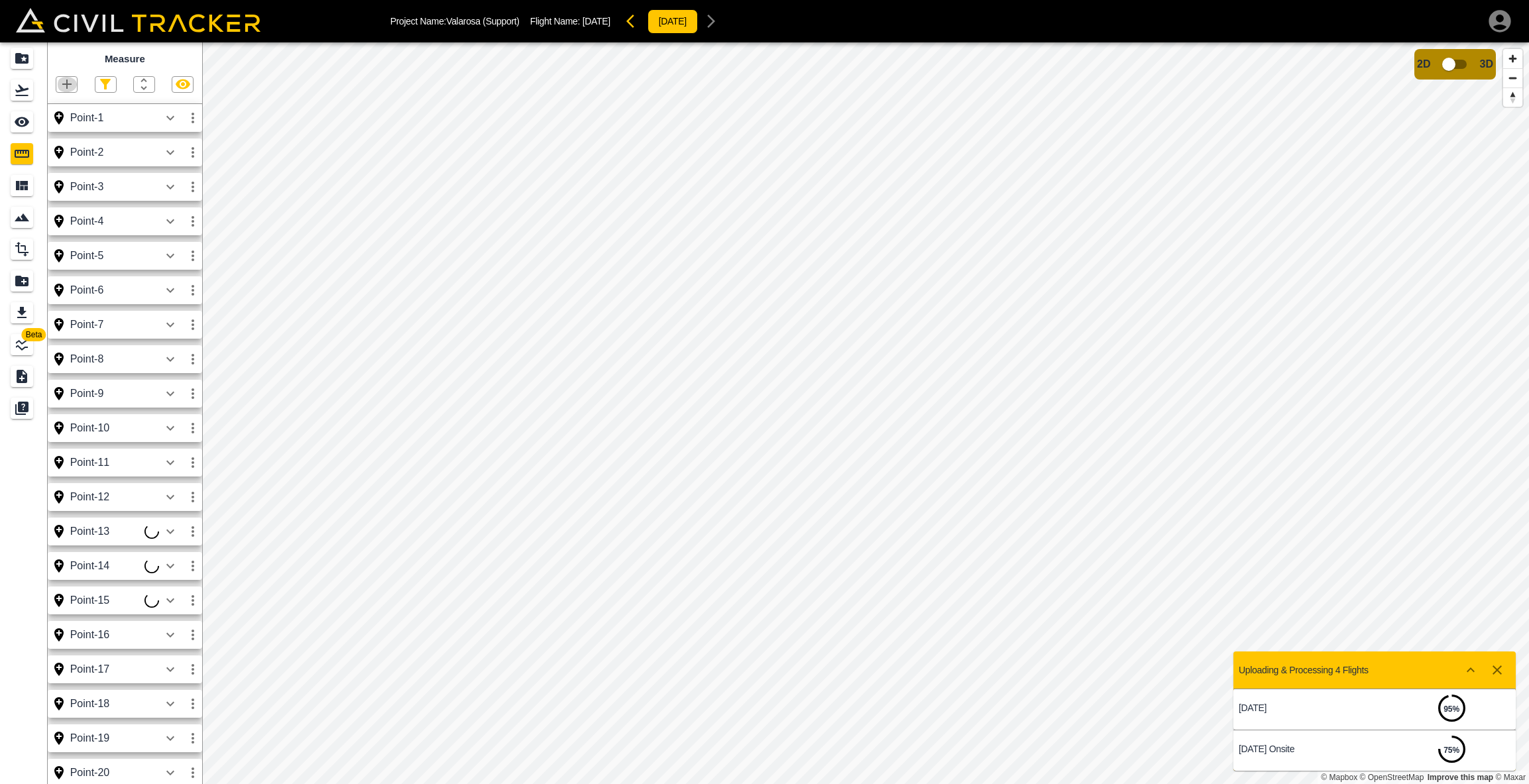
click at [60, 87] on icon "button" at bounding box center [67, 84] width 16 height 16
click at [55, 111] on p "Point" at bounding box center [58, 107] width 20 height 11
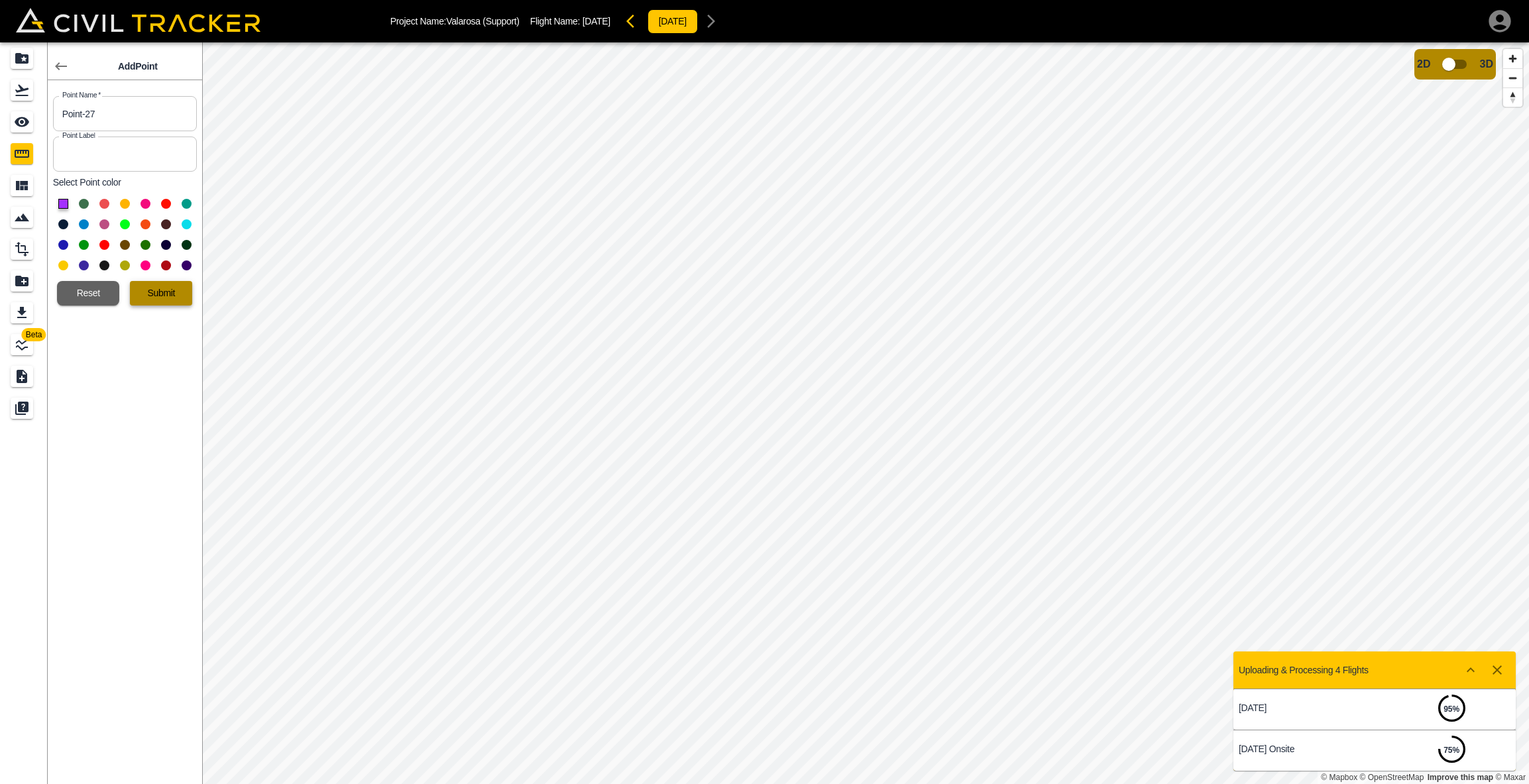
click at [163, 292] on button "Submit" at bounding box center [161, 293] width 63 height 25
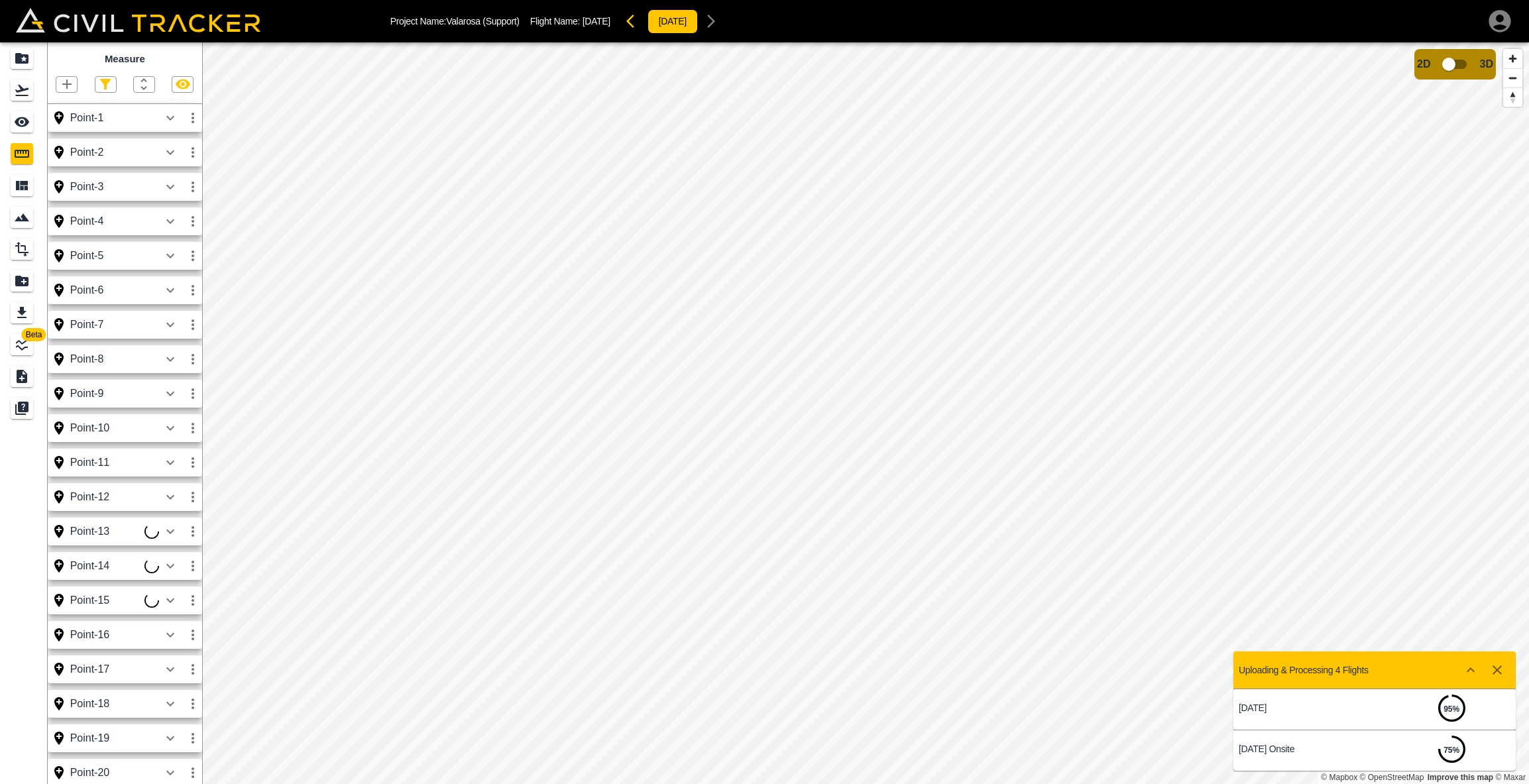
click at [71, 85] on icon "button" at bounding box center [67, 84] width 9 height 9
click at [59, 105] on p "Point" at bounding box center [58, 107] width 20 height 11
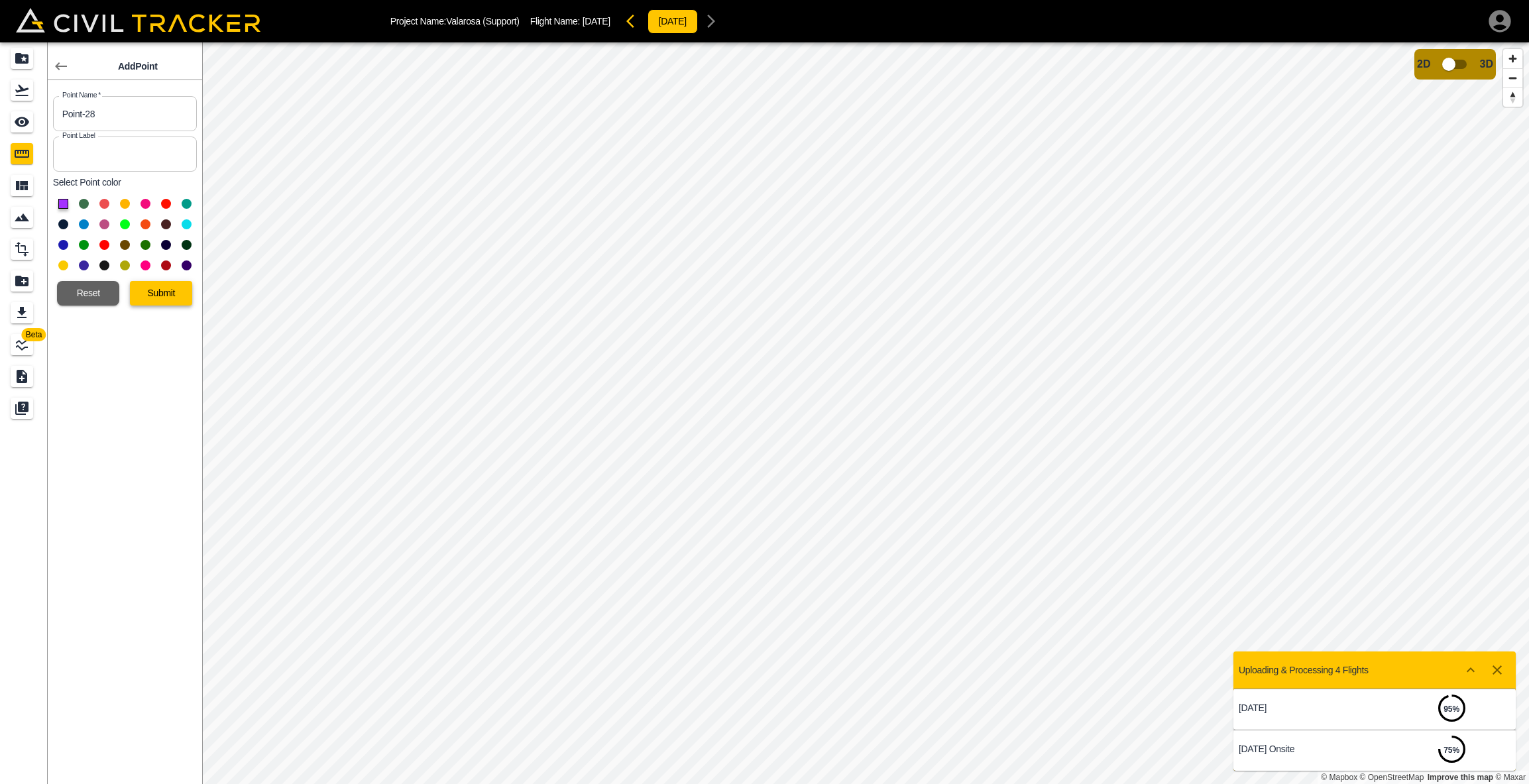
click at [152, 300] on button "Submit" at bounding box center [161, 293] width 63 height 25
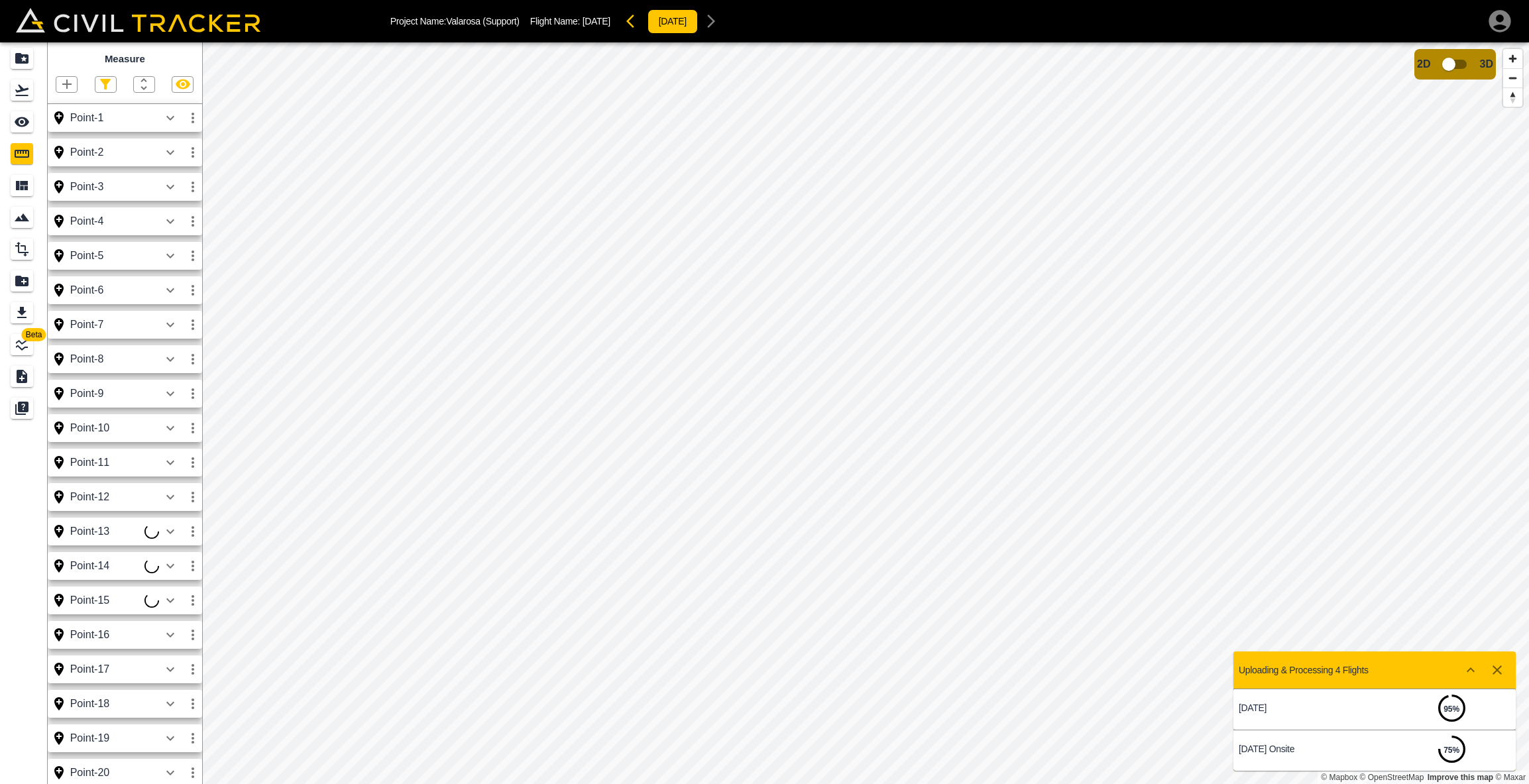
click at [60, 81] on icon "button" at bounding box center [67, 84] width 16 height 16
click at [51, 101] on p "Point" at bounding box center [58, 107] width 20 height 11
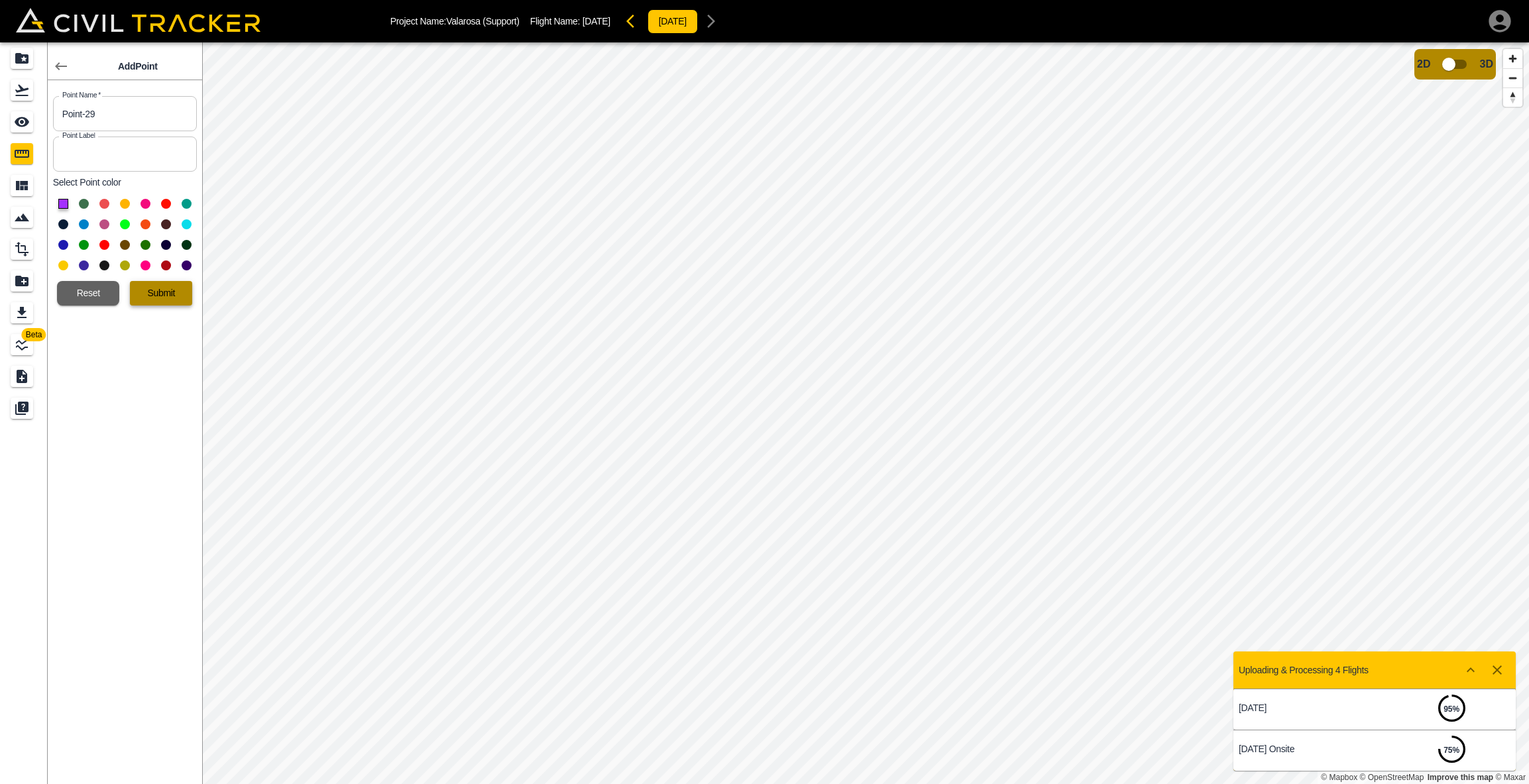
click at [166, 294] on button "Submit" at bounding box center [161, 293] width 63 height 25
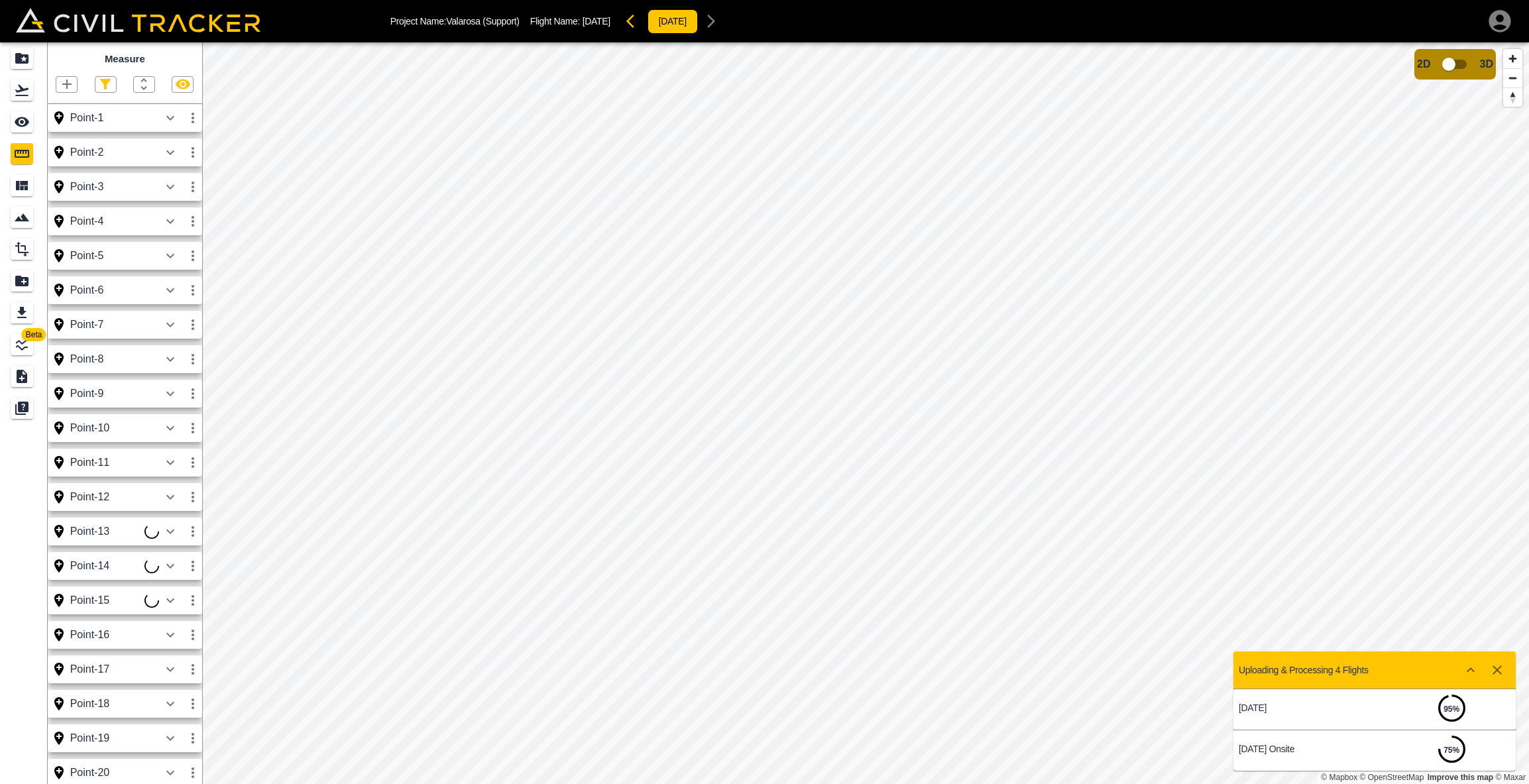
click at [66, 86] on icon "button" at bounding box center [67, 84] width 16 height 16
click at [55, 104] on p "Point" at bounding box center [58, 107] width 20 height 11
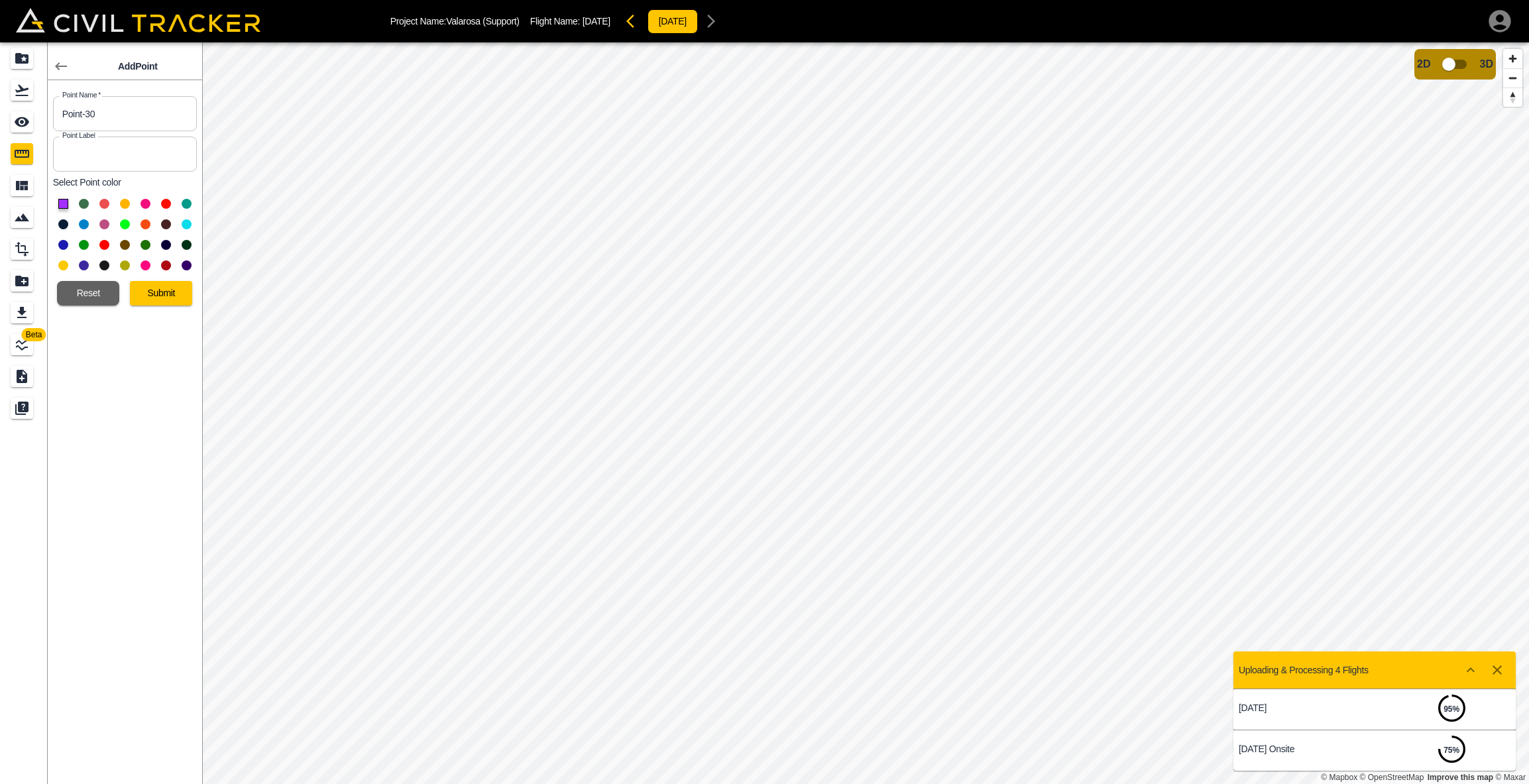
click at [155, 295] on button "Submit" at bounding box center [161, 293] width 63 height 25
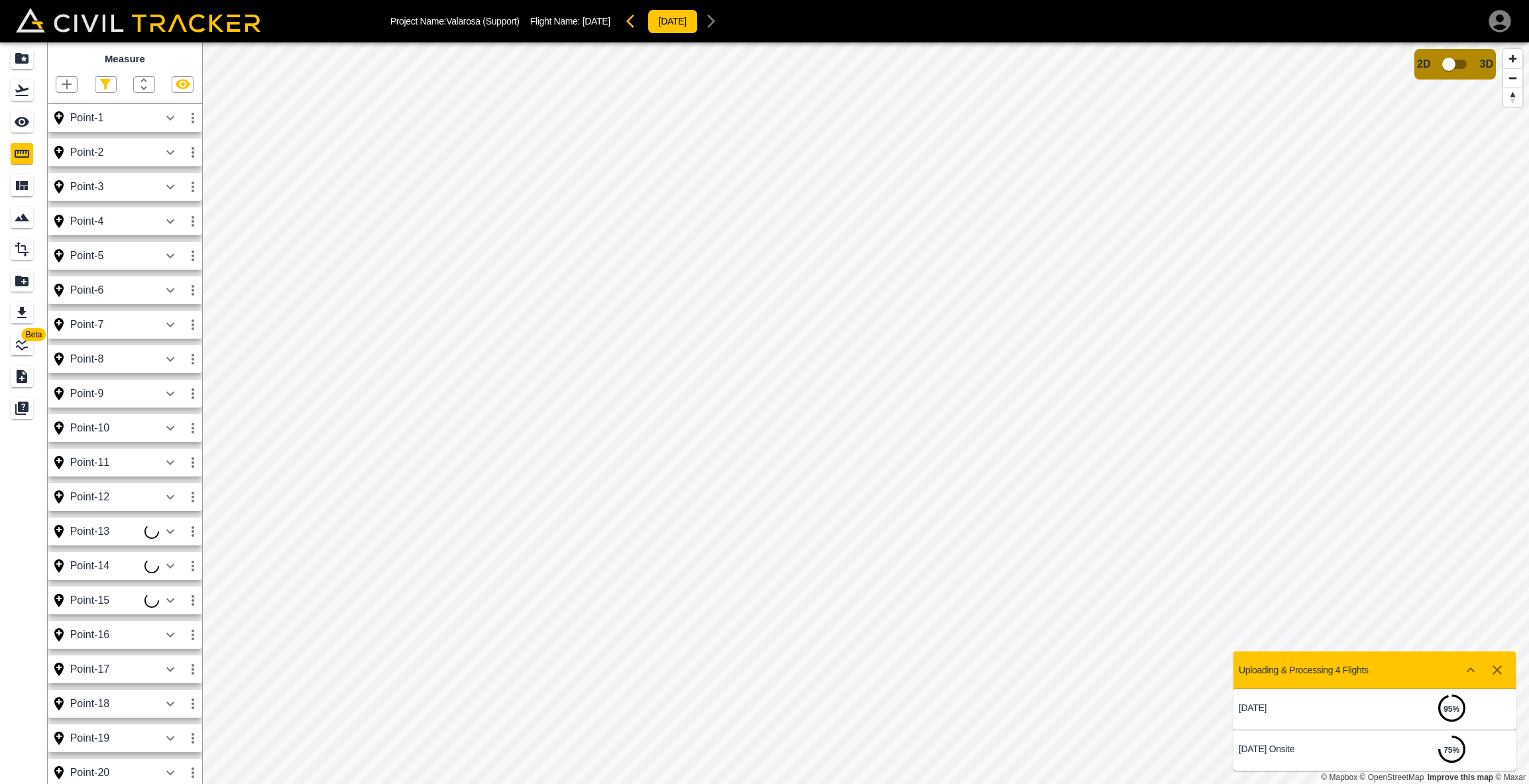
click at [71, 87] on icon "button" at bounding box center [67, 84] width 16 height 16
click at [63, 109] on p "Point" at bounding box center [58, 107] width 20 height 11
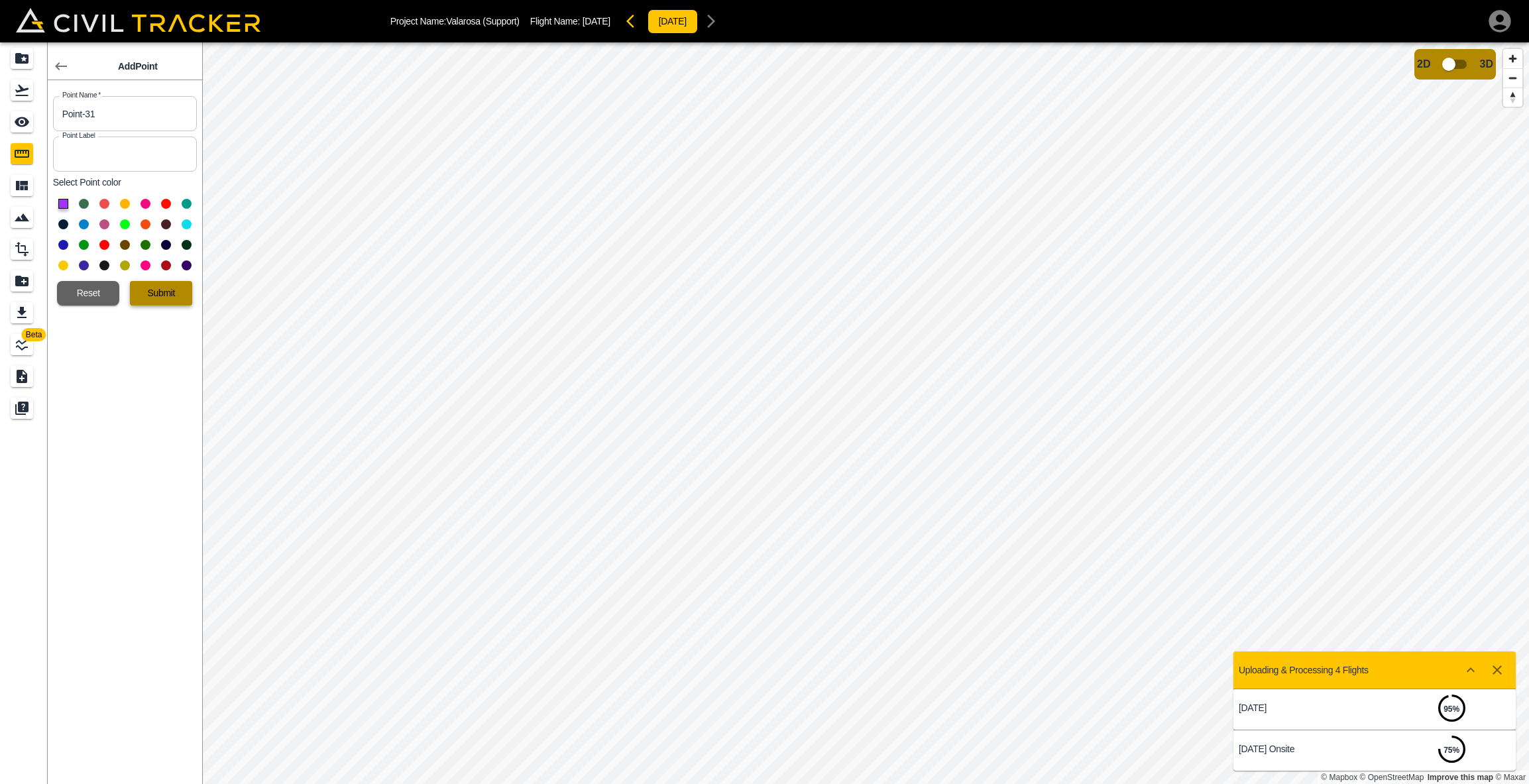
click at [165, 292] on button "Submit" at bounding box center [161, 293] width 63 height 25
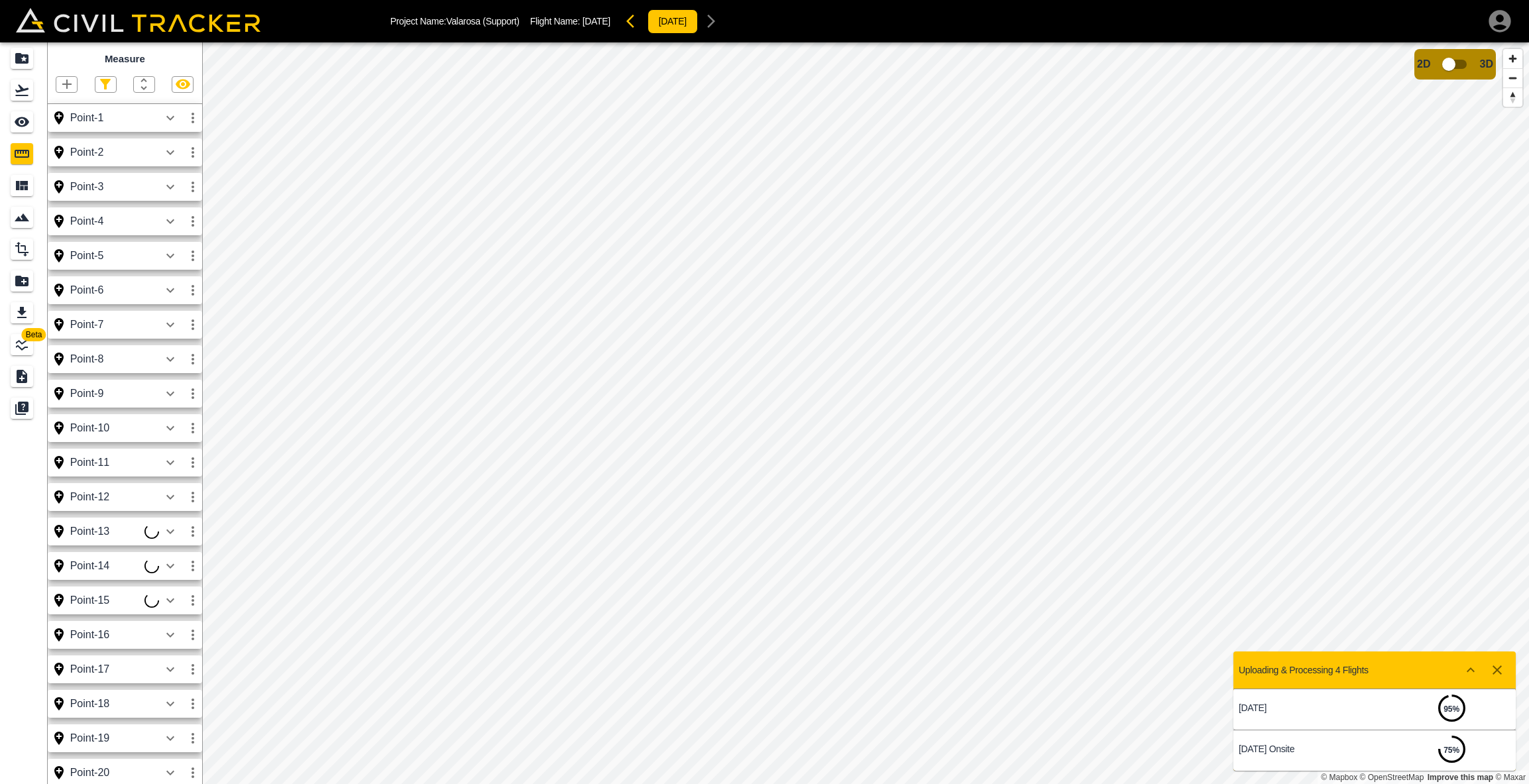
click at [66, 85] on icon "button" at bounding box center [67, 84] width 16 height 16
click at [59, 109] on p "Point" at bounding box center [58, 107] width 20 height 11
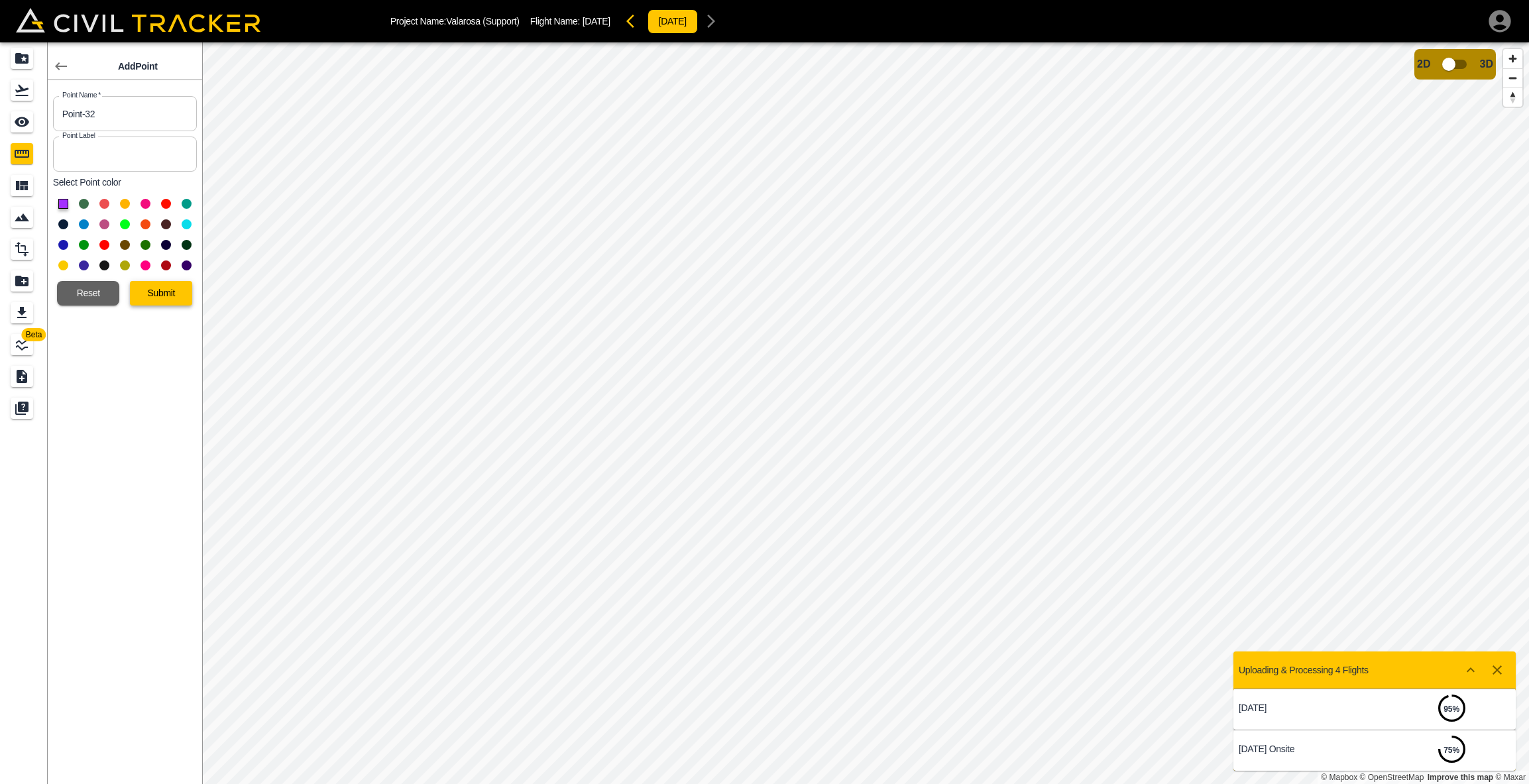
click at [171, 296] on button "Submit" at bounding box center [161, 293] width 63 height 25
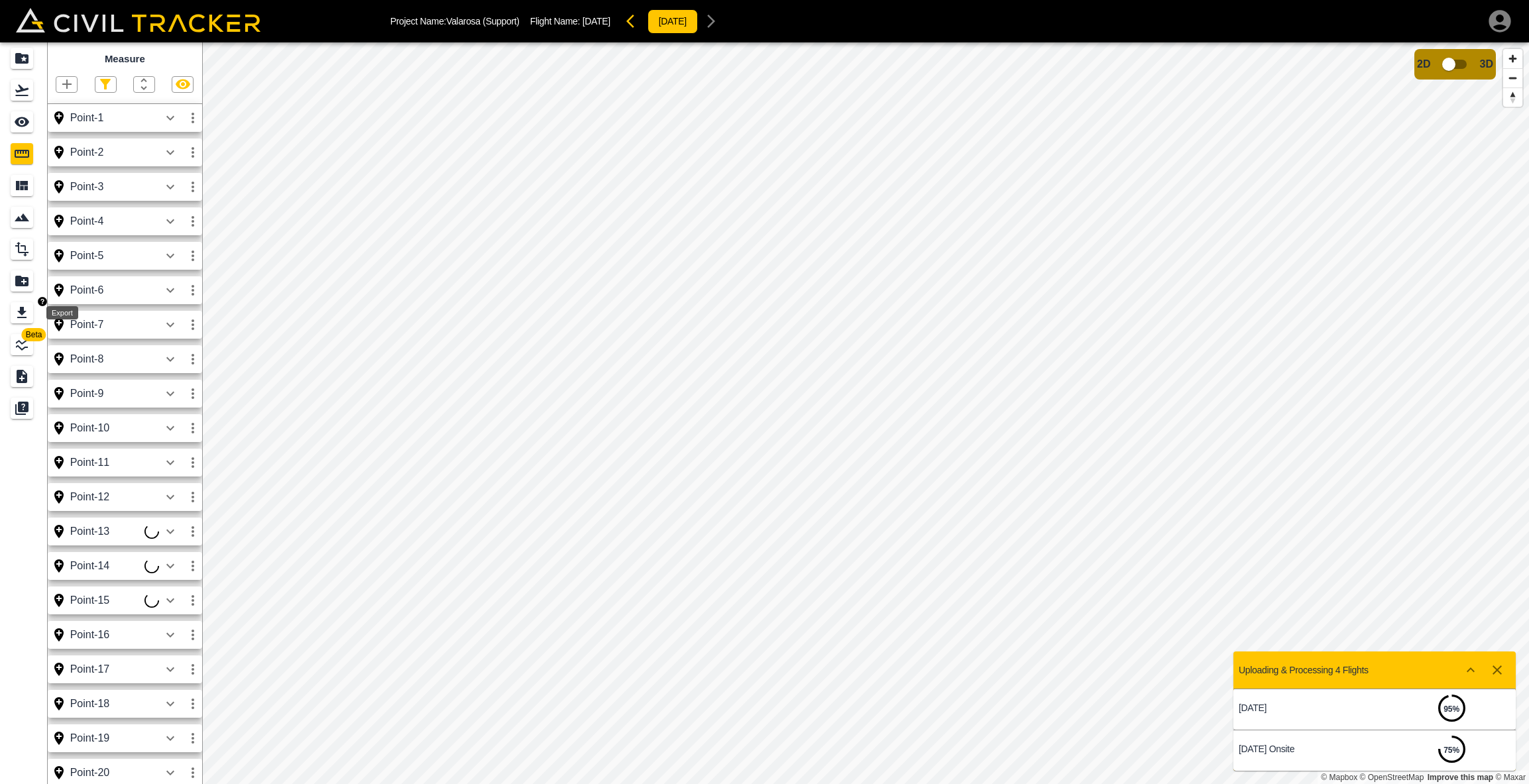
click at [17, 313] on icon "Export" at bounding box center [22, 313] width 16 height 16
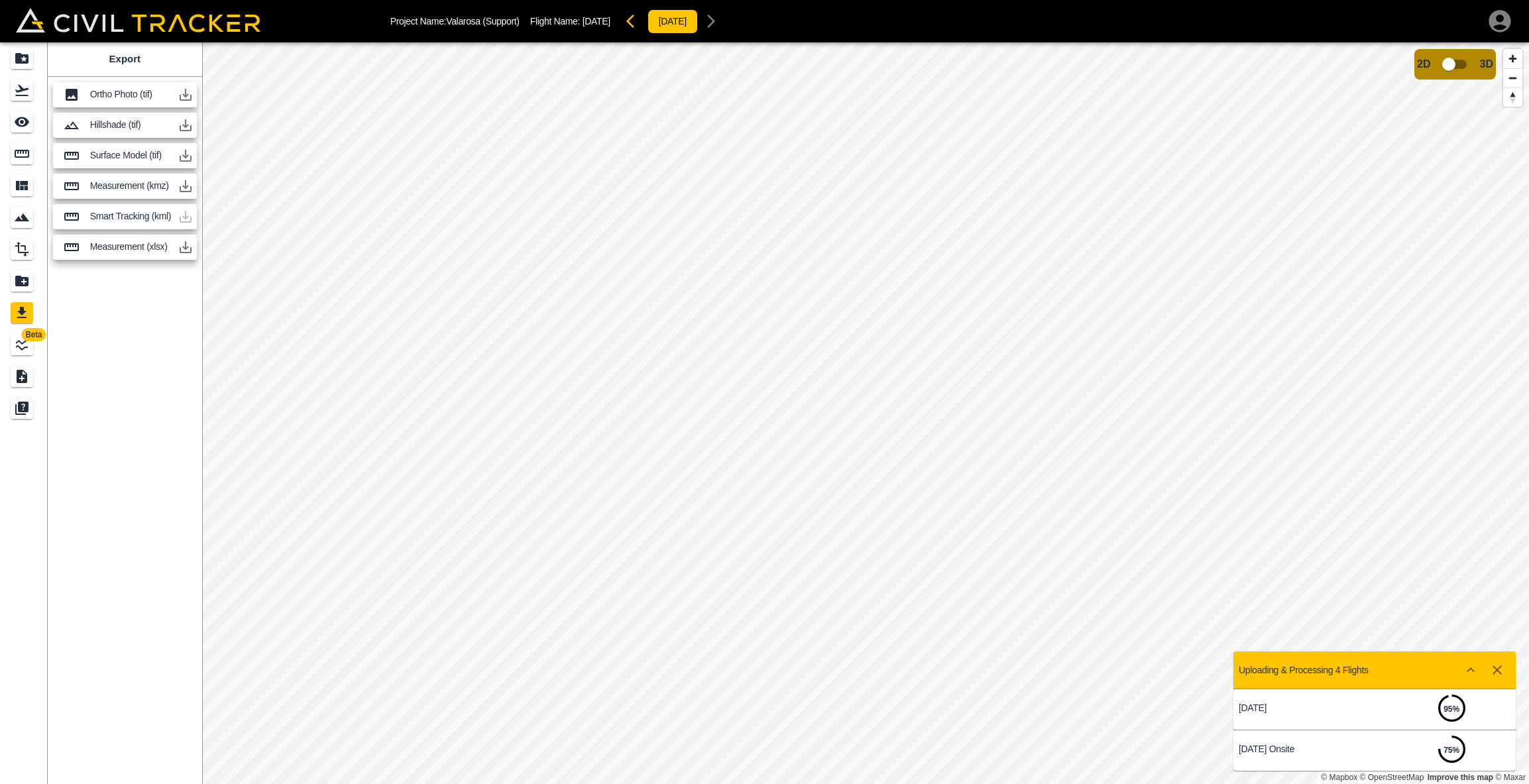
click at [188, 248] on icon "button" at bounding box center [186, 247] width 16 height 16
click at [22, 155] on icon "Measure" at bounding box center [22, 154] width 16 height 16
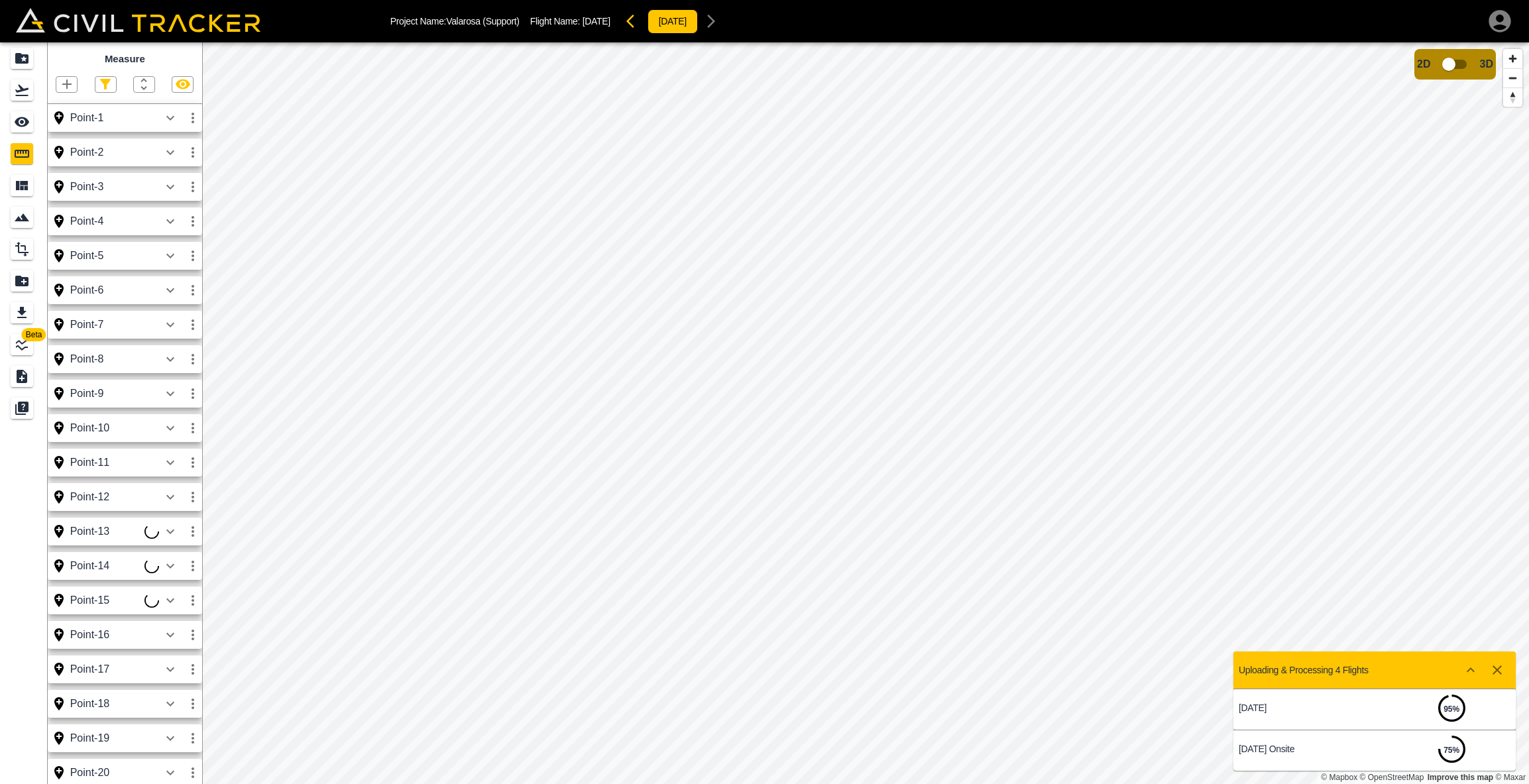
click at [69, 80] on icon "button" at bounding box center [67, 84] width 16 height 16
click at [63, 107] on p "Point" at bounding box center [58, 107] width 20 height 11
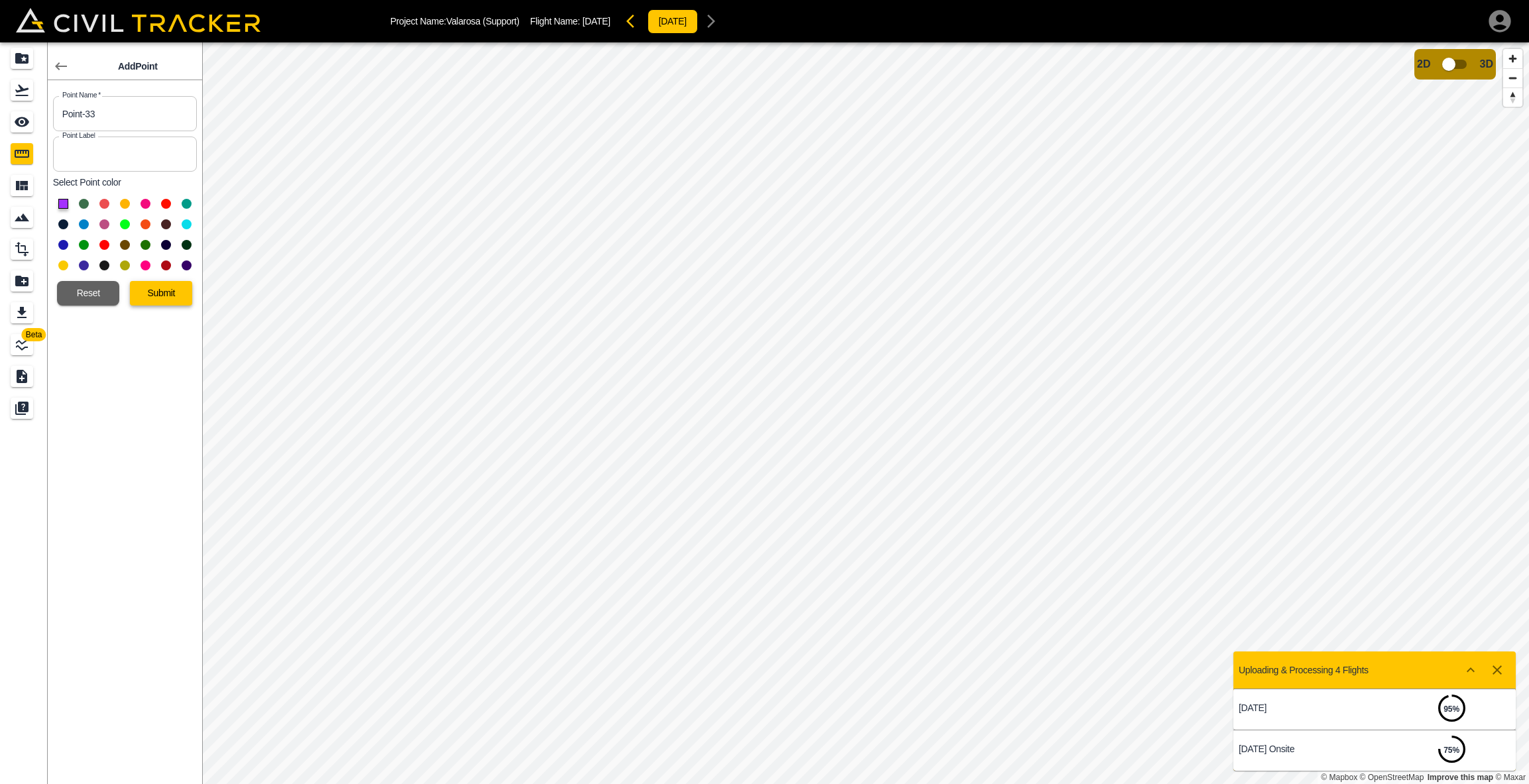
click at [165, 288] on button "Submit" at bounding box center [161, 293] width 63 height 25
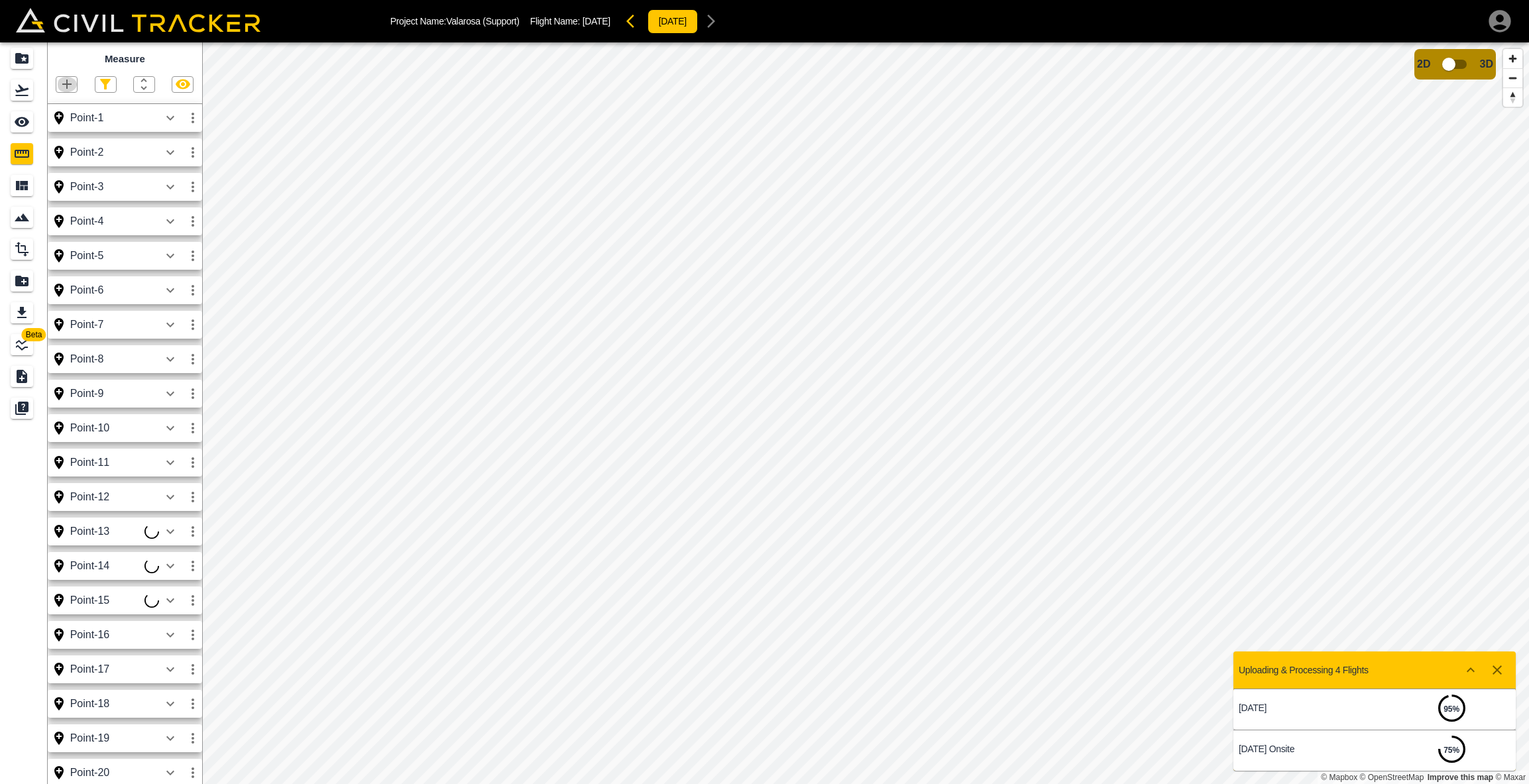
click at [63, 81] on icon "button" at bounding box center [67, 84] width 16 height 16
click at [54, 108] on p "Point" at bounding box center [58, 107] width 20 height 11
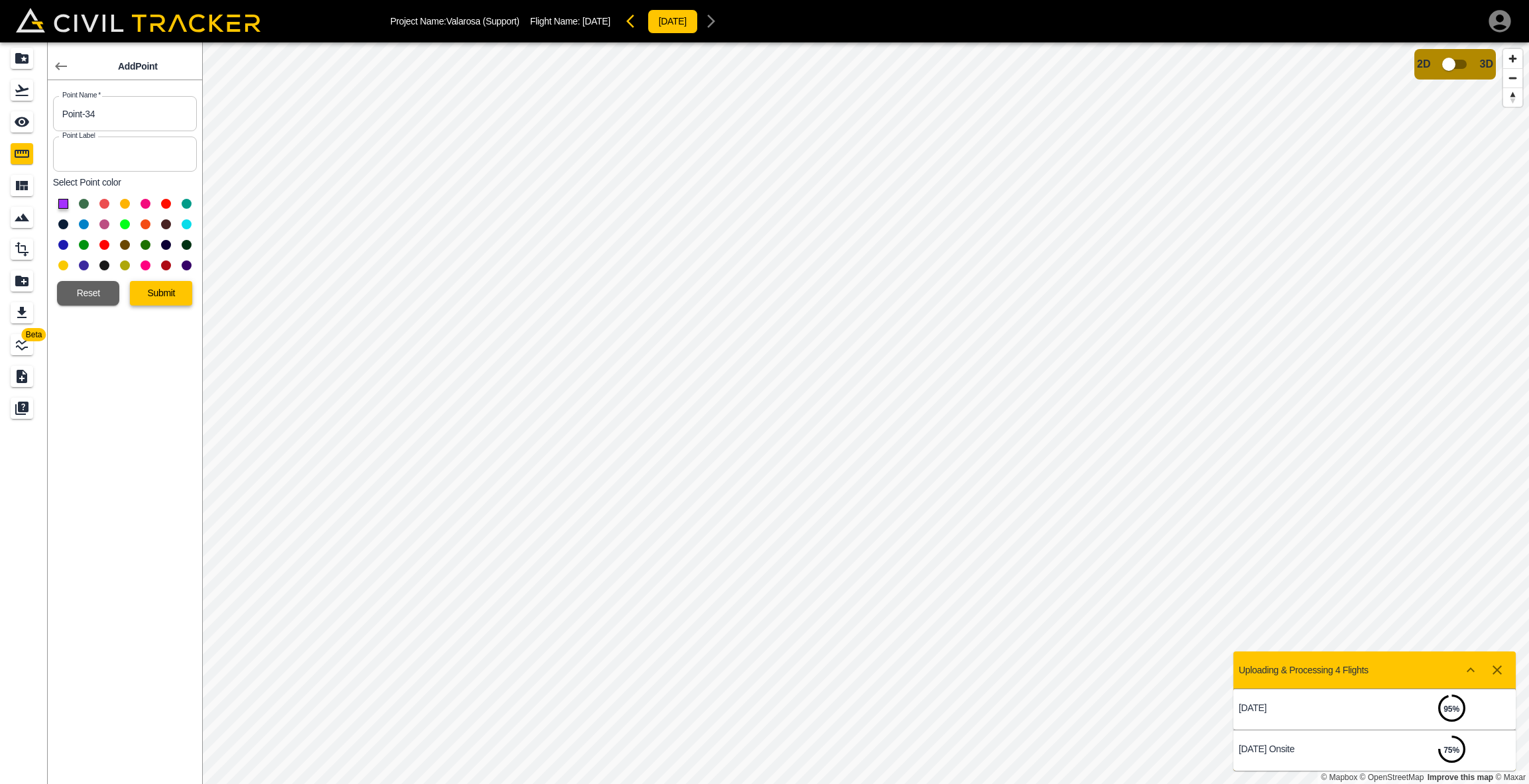
click at [165, 298] on button "Submit" at bounding box center [161, 293] width 63 height 25
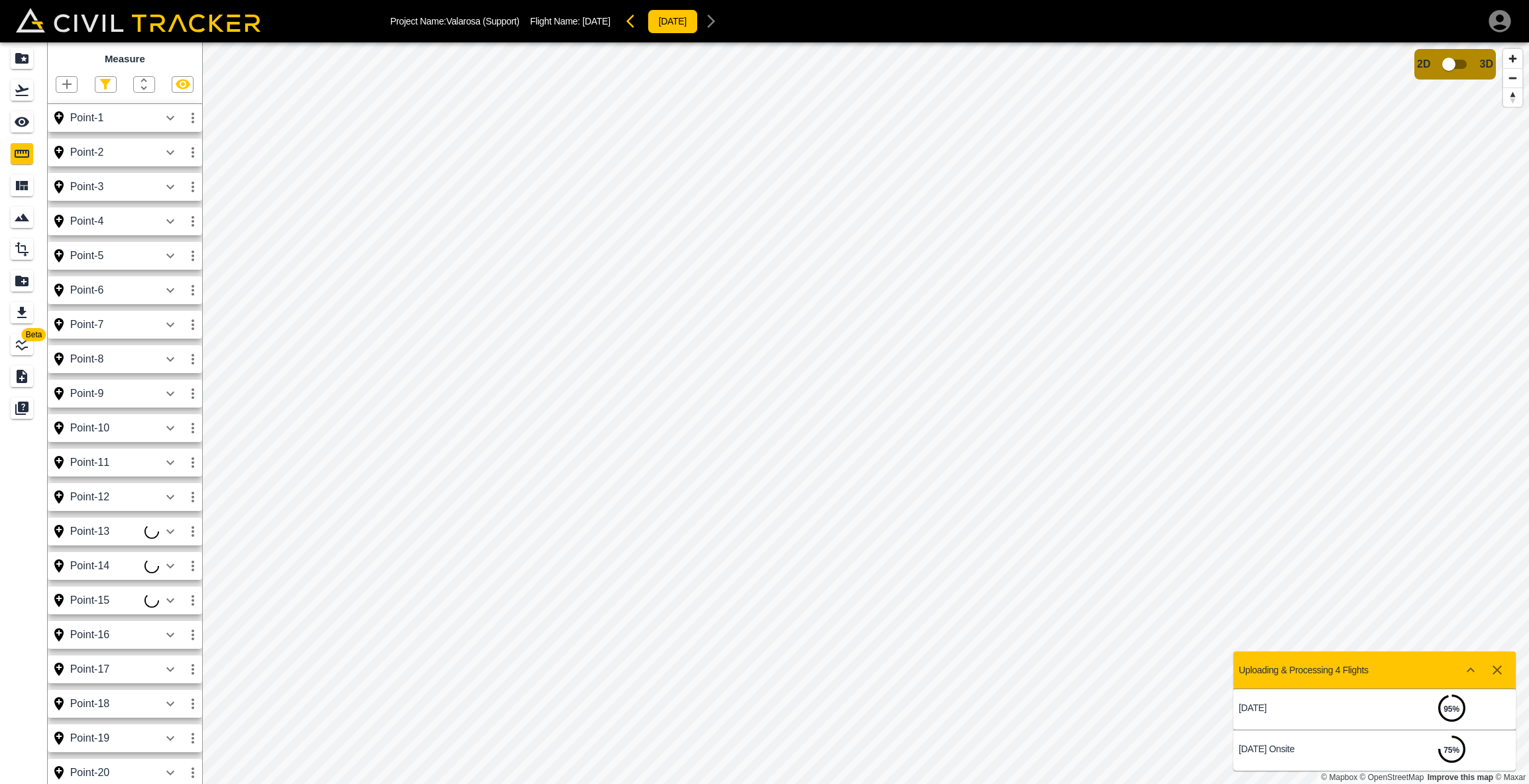
click at [64, 81] on icon "button" at bounding box center [67, 84] width 16 height 16
click at [65, 105] on p "Point" at bounding box center [58, 107] width 20 height 11
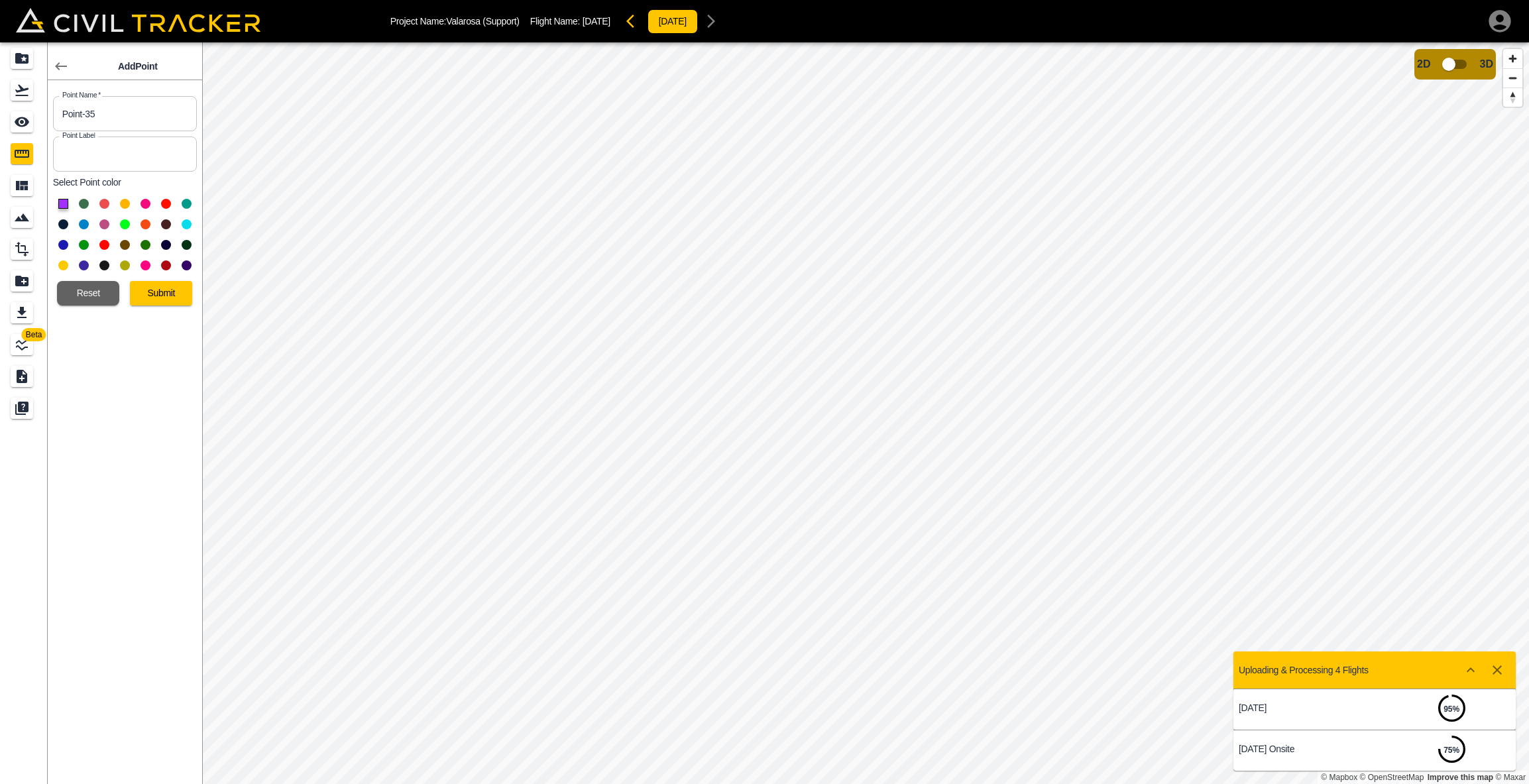
click at [171, 292] on button "Submit" at bounding box center [161, 293] width 63 height 25
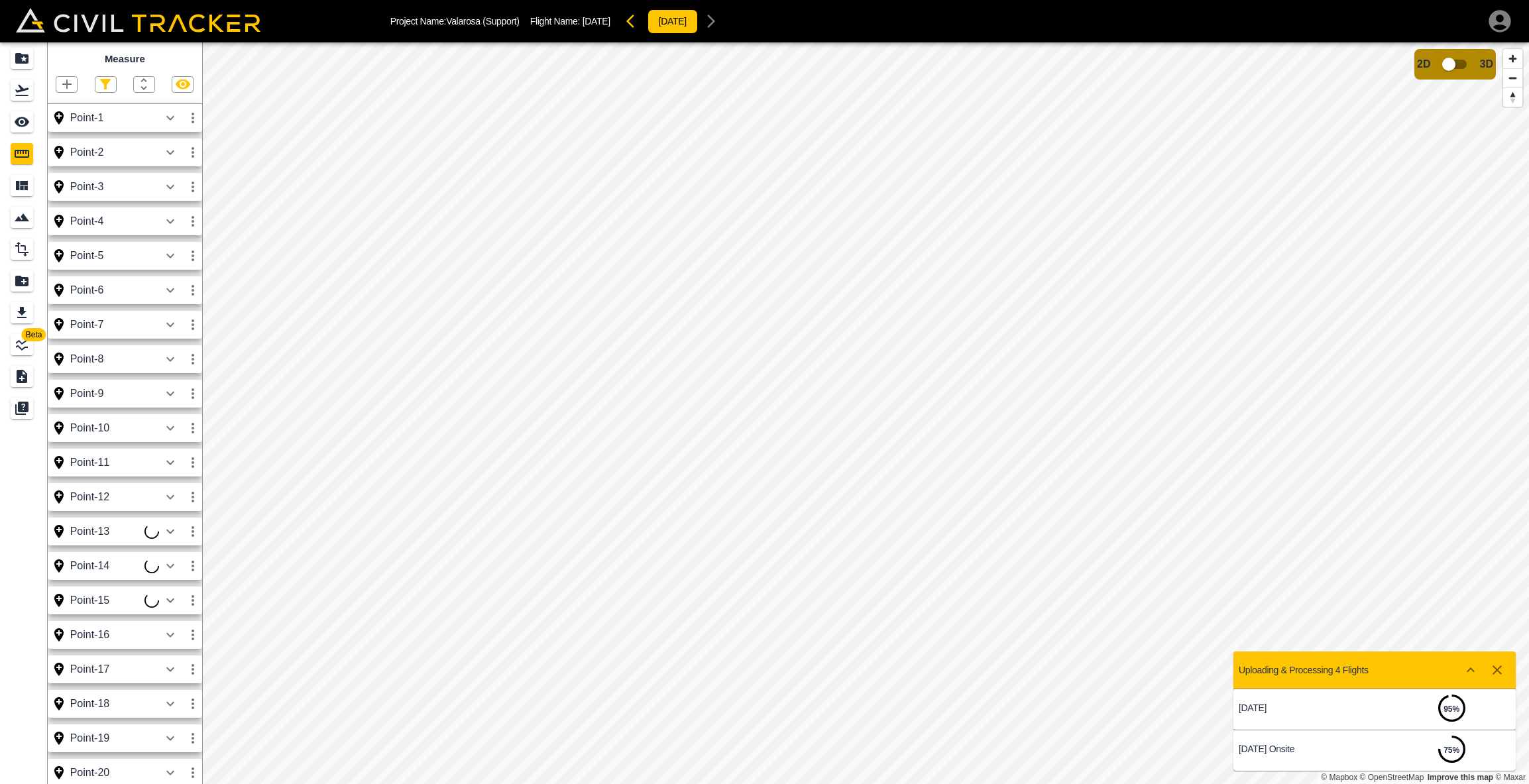
click at [69, 87] on icon "button" at bounding box center [67, 84] width 16 height 16
click at [67, 105] on p "Point" at bounding box center [58, 107] width 20 height 11
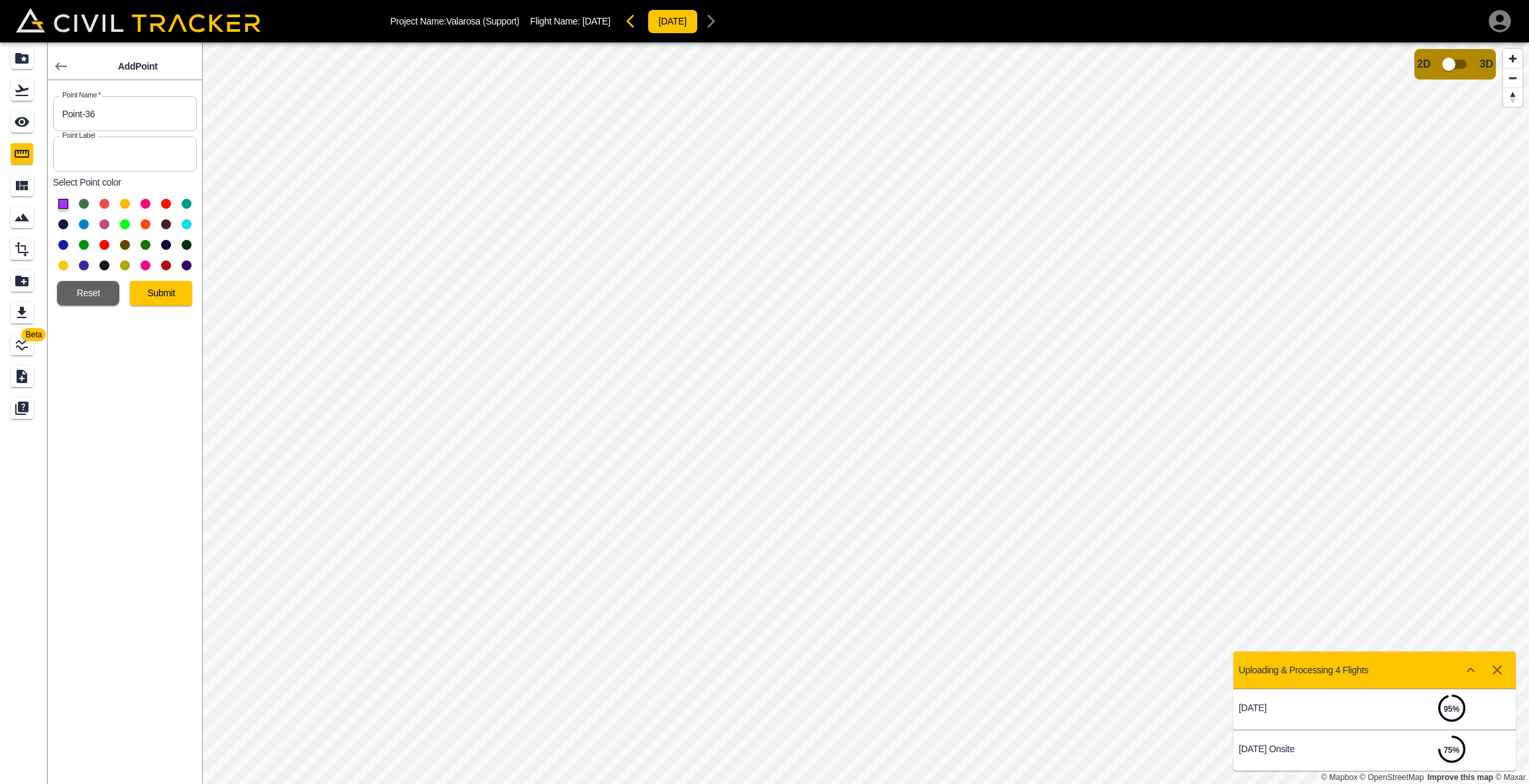
click at [159, 295] on button "Submit" at bounding box center [161, 293] width 63 height 25
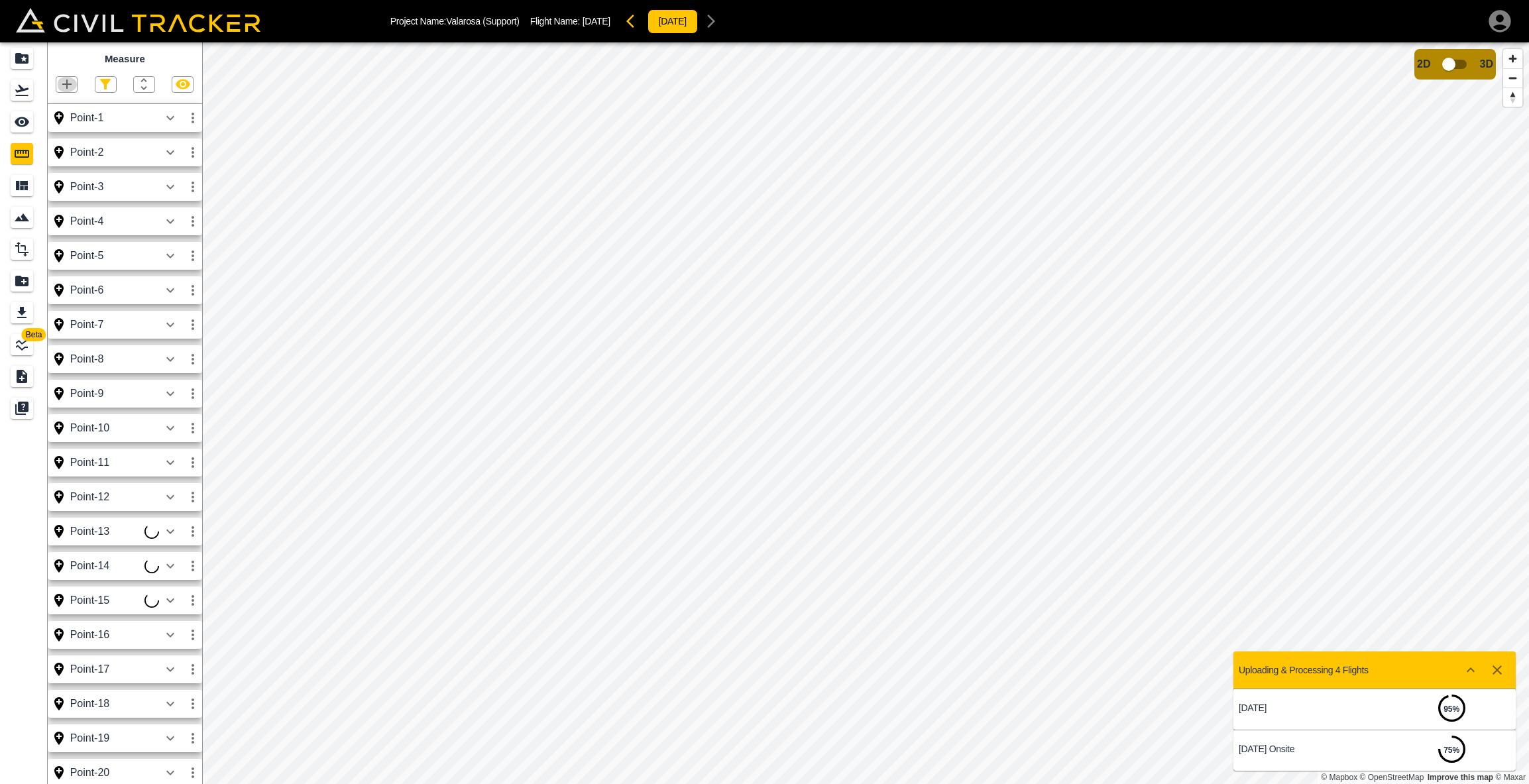
click at [61, 82] on icon "button" at bounding box center [67, 84] width 16 height 16
click at [62, 107] on p "Point" at bounding box center [58, 107] width 20 height 11
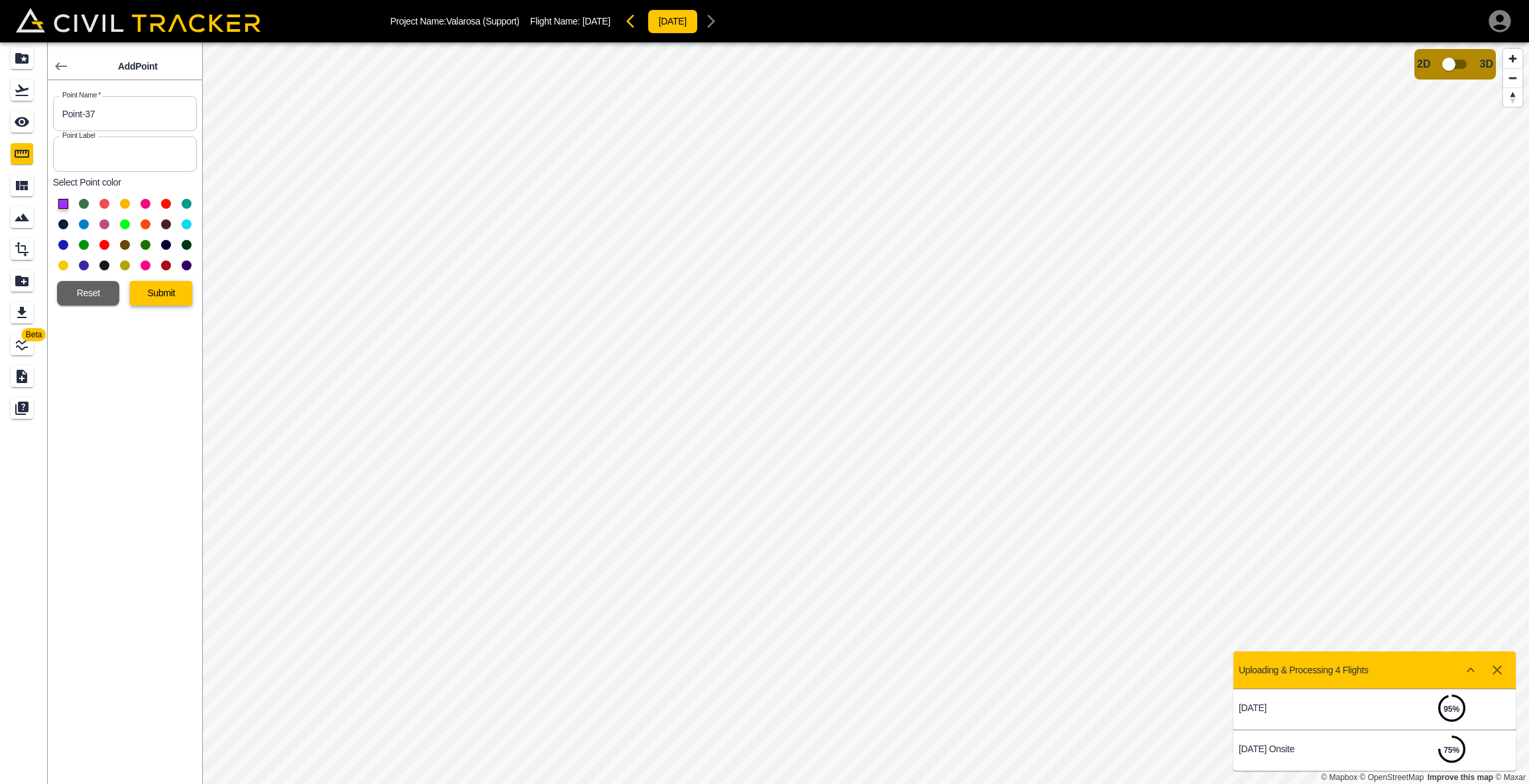
click at [181, 290] on button "Submit" at bounding box center [161, 293] width 63 height 25
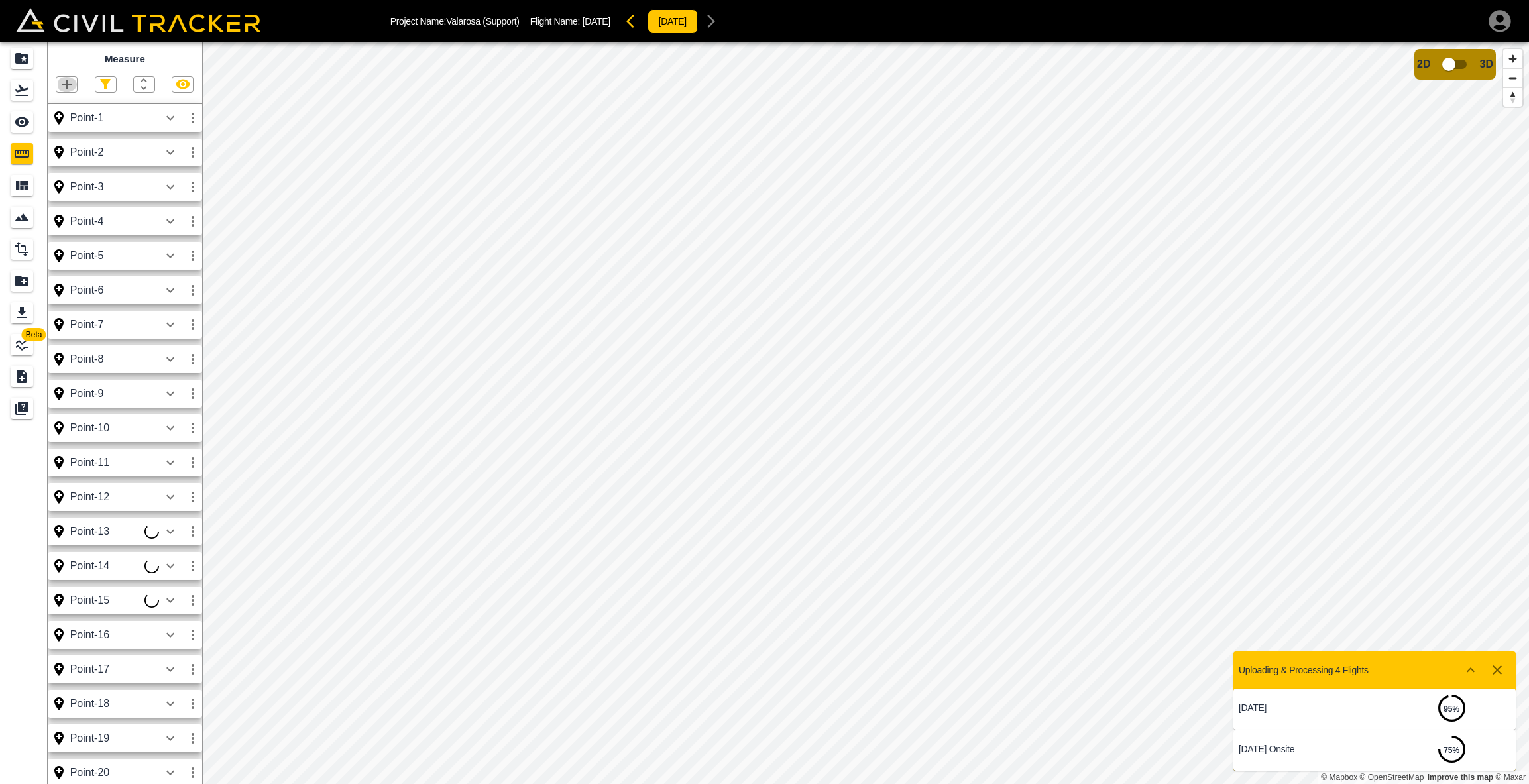
click at [64, 81] on icon "button" at bounding box center [67, 84] width 16 height 16
click at [57, 108] on p "Point" at bounding box center [58, 107] width 20 height 11
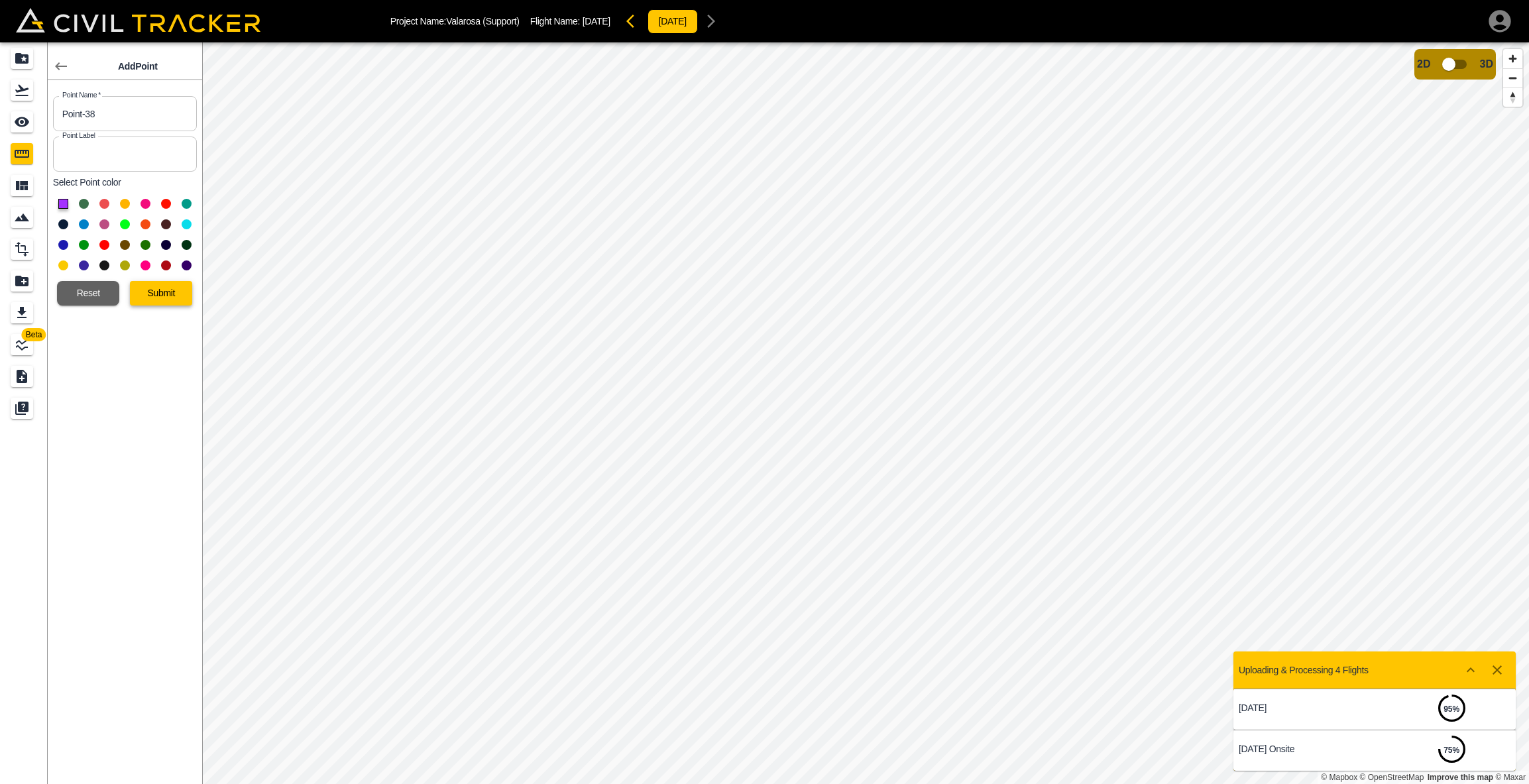
click at [156, 290] on button "Submit" at bounding box center [161, 293] width 63 height 25
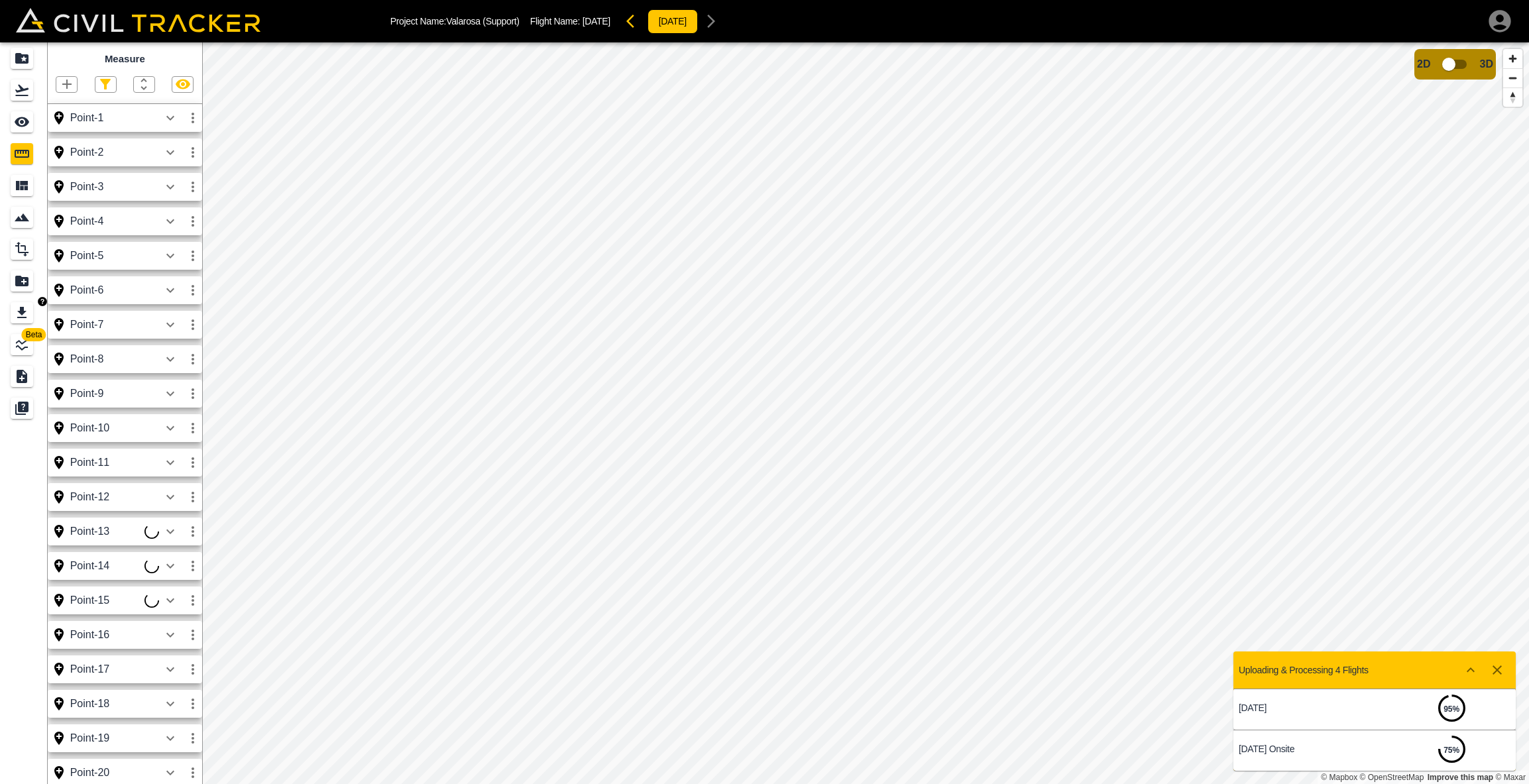
click at [27, 308] on icon "Export" at bounding box center [22, 313] width 16 height 16
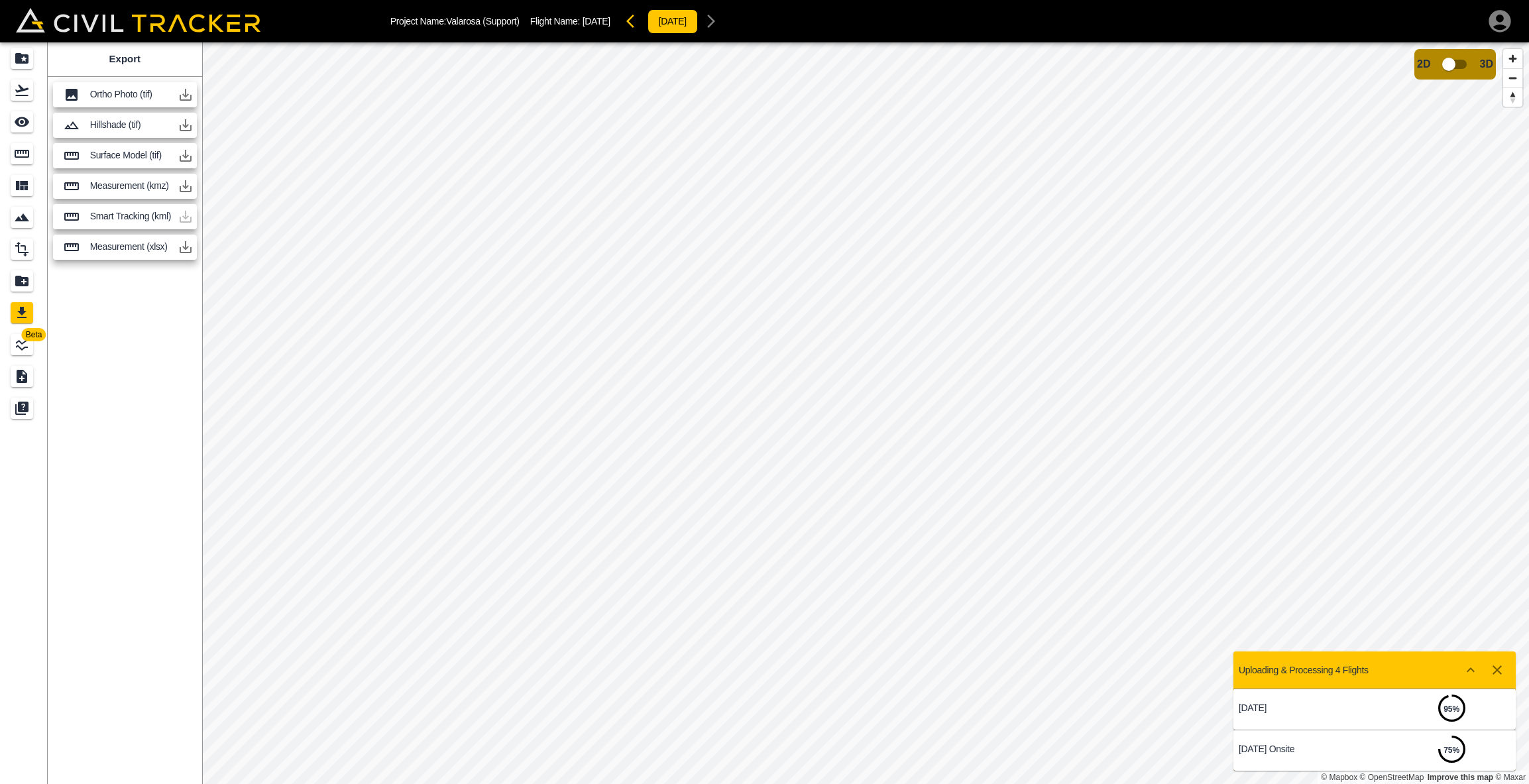
click at [188, 248] on icon "button" at bounding box center [186, 247] width 16 height 16
click at [19, 157] on icon "Measure" at bounding box center [22, 154] width 15 height 8
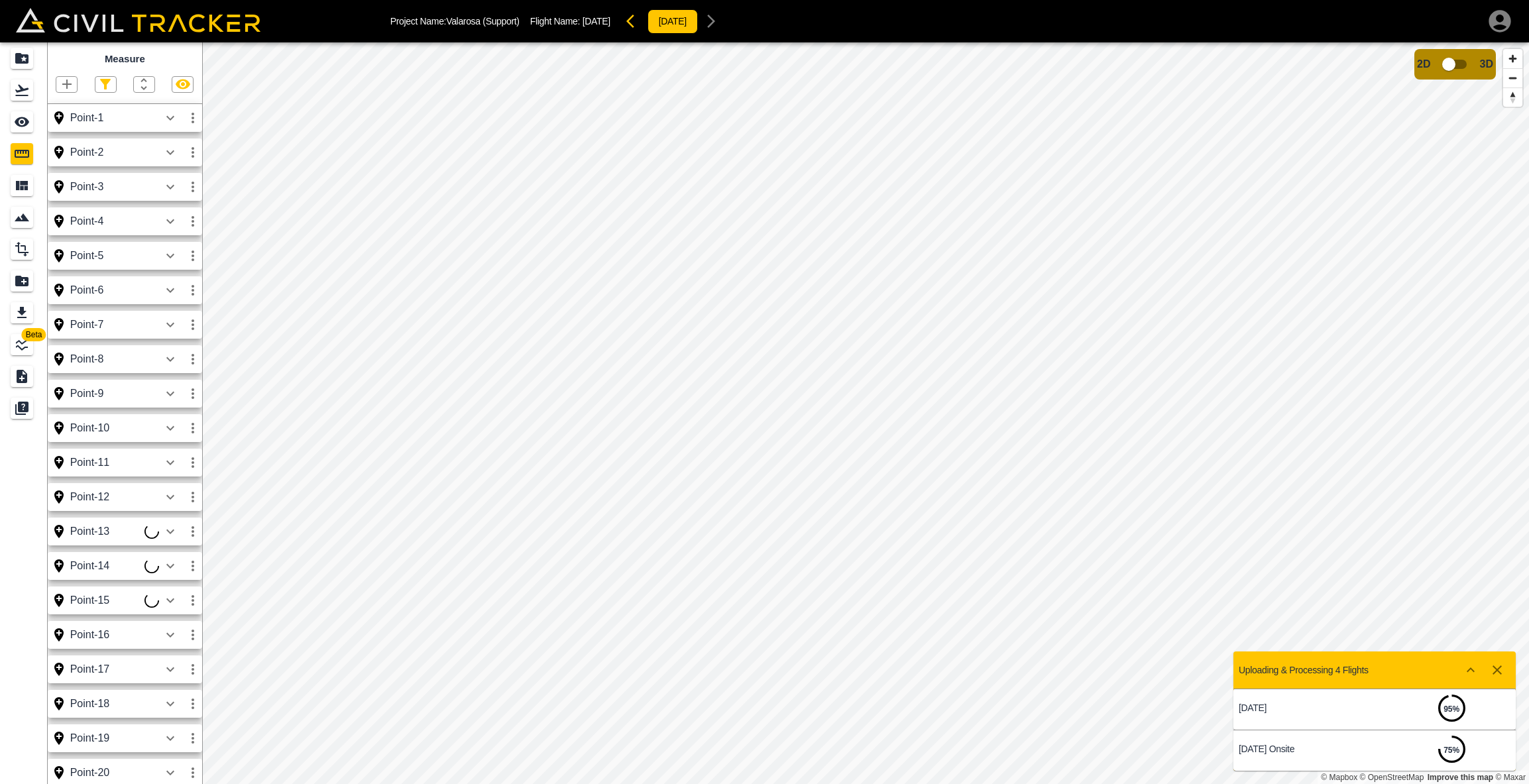
click at [131, 533] on div "Point-13" at bounding box center [107, 532] width 74 height 12
click at [182, 558] on p "Point-13" at bounding box center [182, 559] width 28 height 11
click at [194, 528] on icon "button" at bounding box center [193, 532] width 16 height 16
click at [173, 577] on h6 "Edit" at bounding box center [181, 581] width 27 height 8
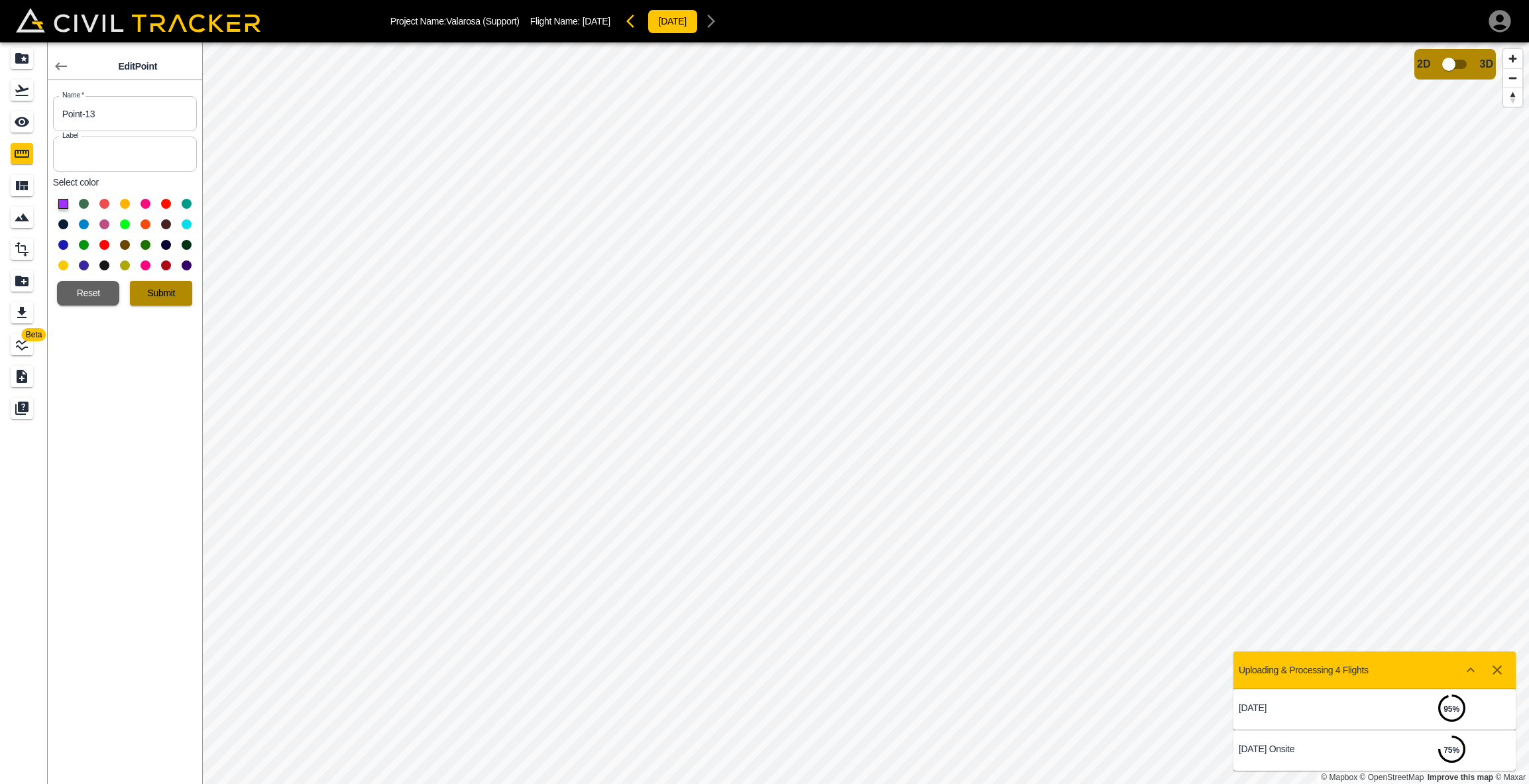
click at [171, 292] on button "Submit" at bounding box center [161, 293] width 63 height 25
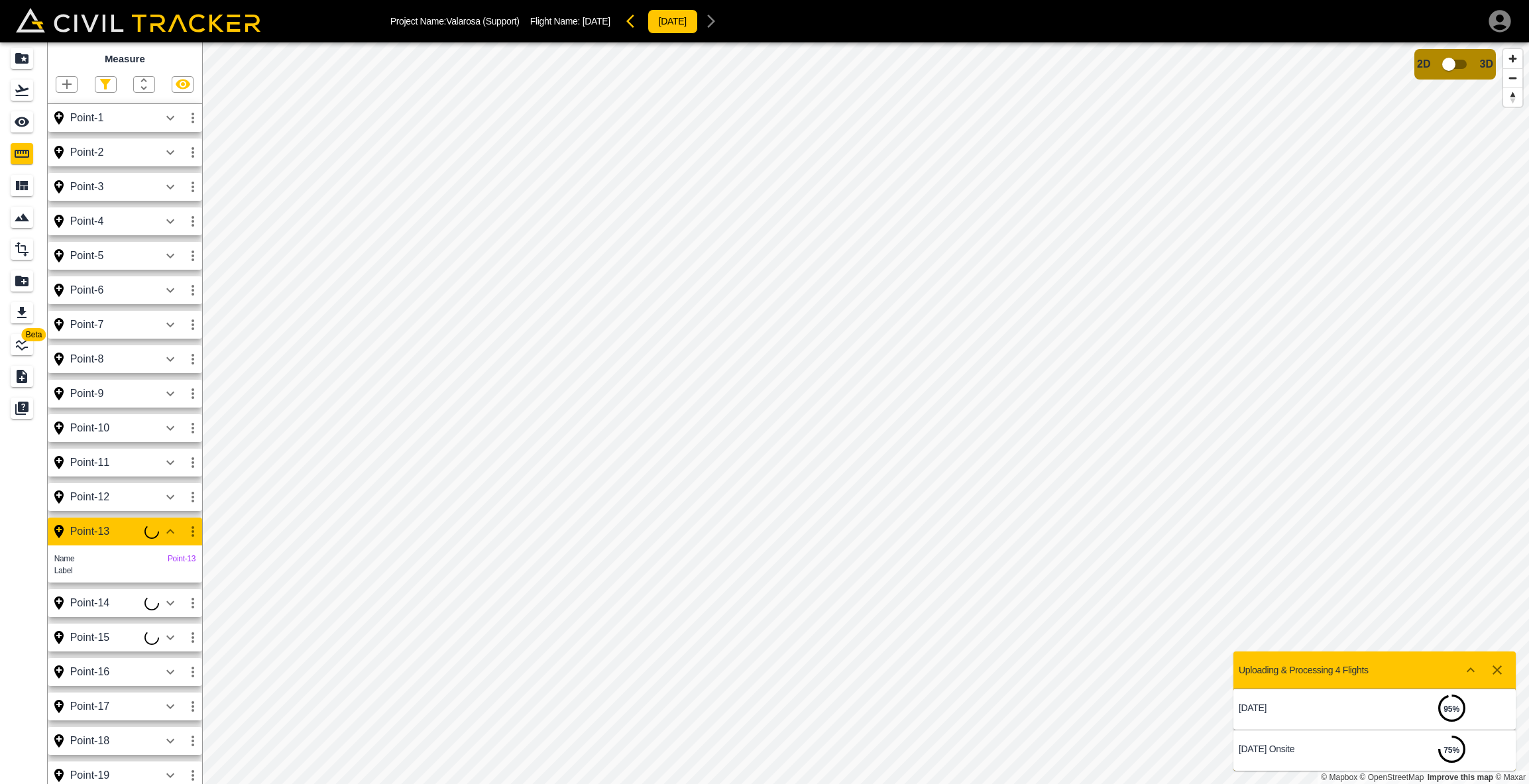
click at [191, 532] on icon "button" at bounding box center [193, 532] width 16 height 16
click at [173, 583] on li "Edit" at bounding box center [161, 580] width 85 height 21
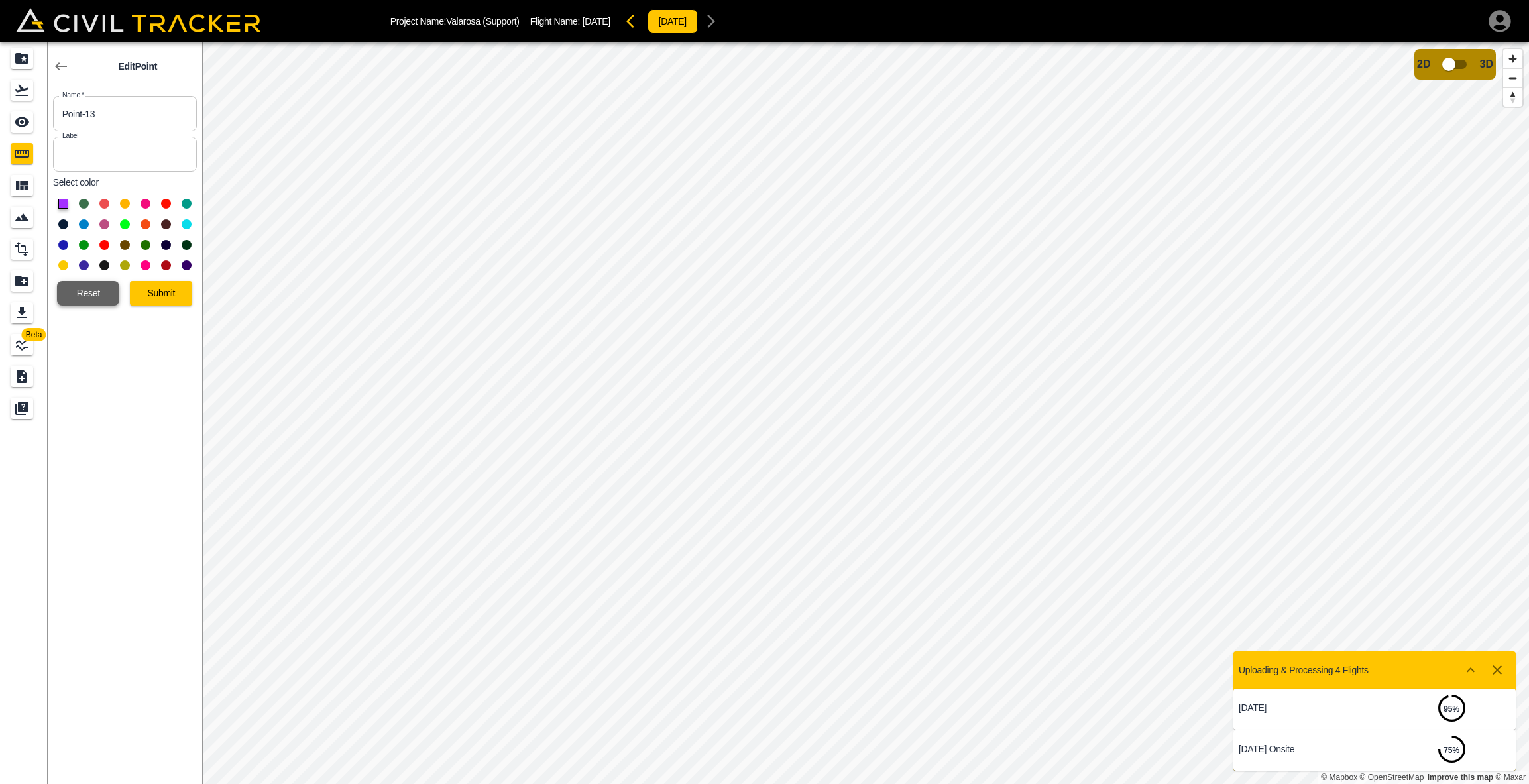
click at [93, 288] on button "Reset" at bounding box center [89, 293] width 63 height 25
click at [149, 296] on button "Submit" at bounding box center [161, 293] width 63 height 25
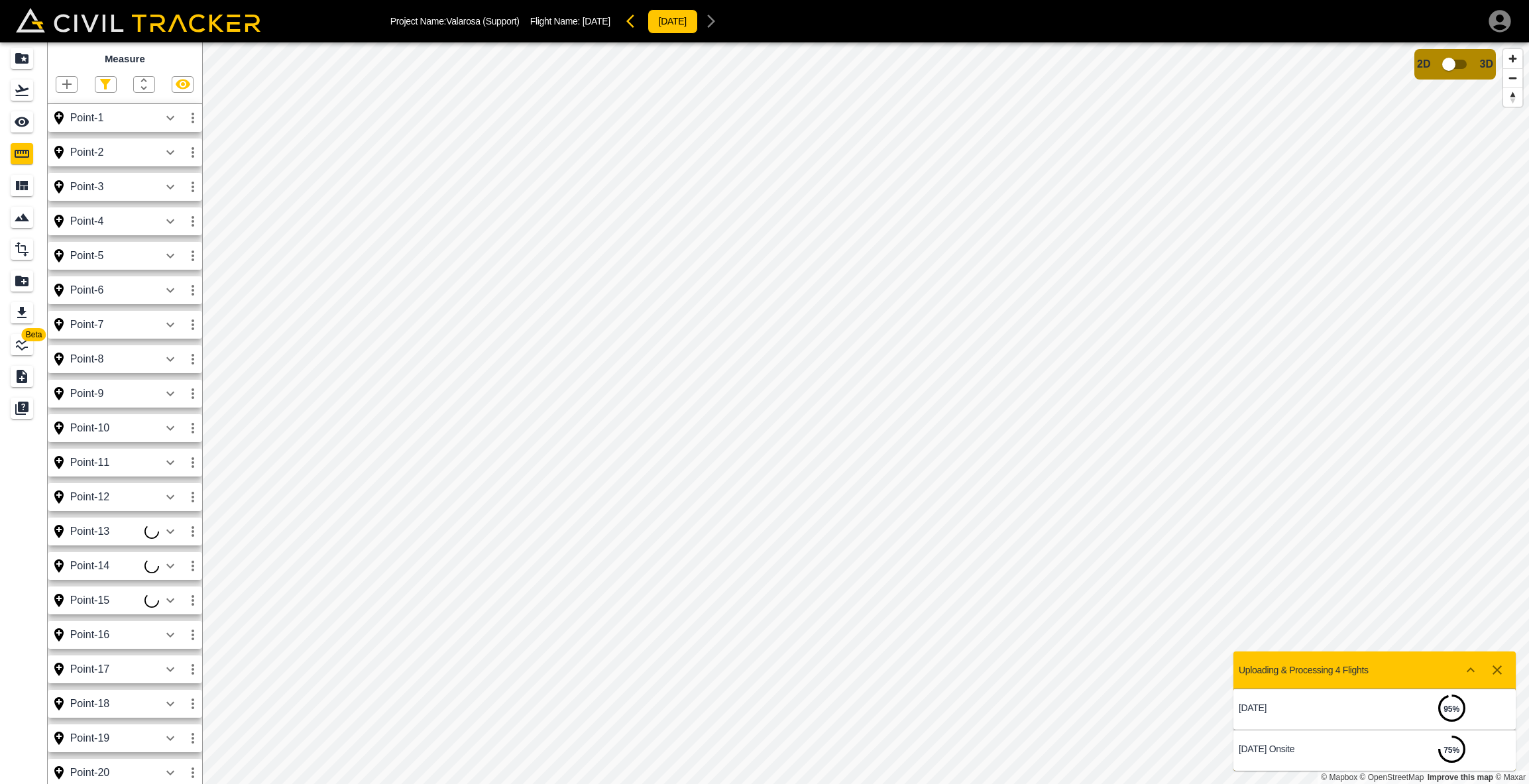
click at [1498, 667] on icon "button" at bounding box center [1497, 670] width 16 height 16
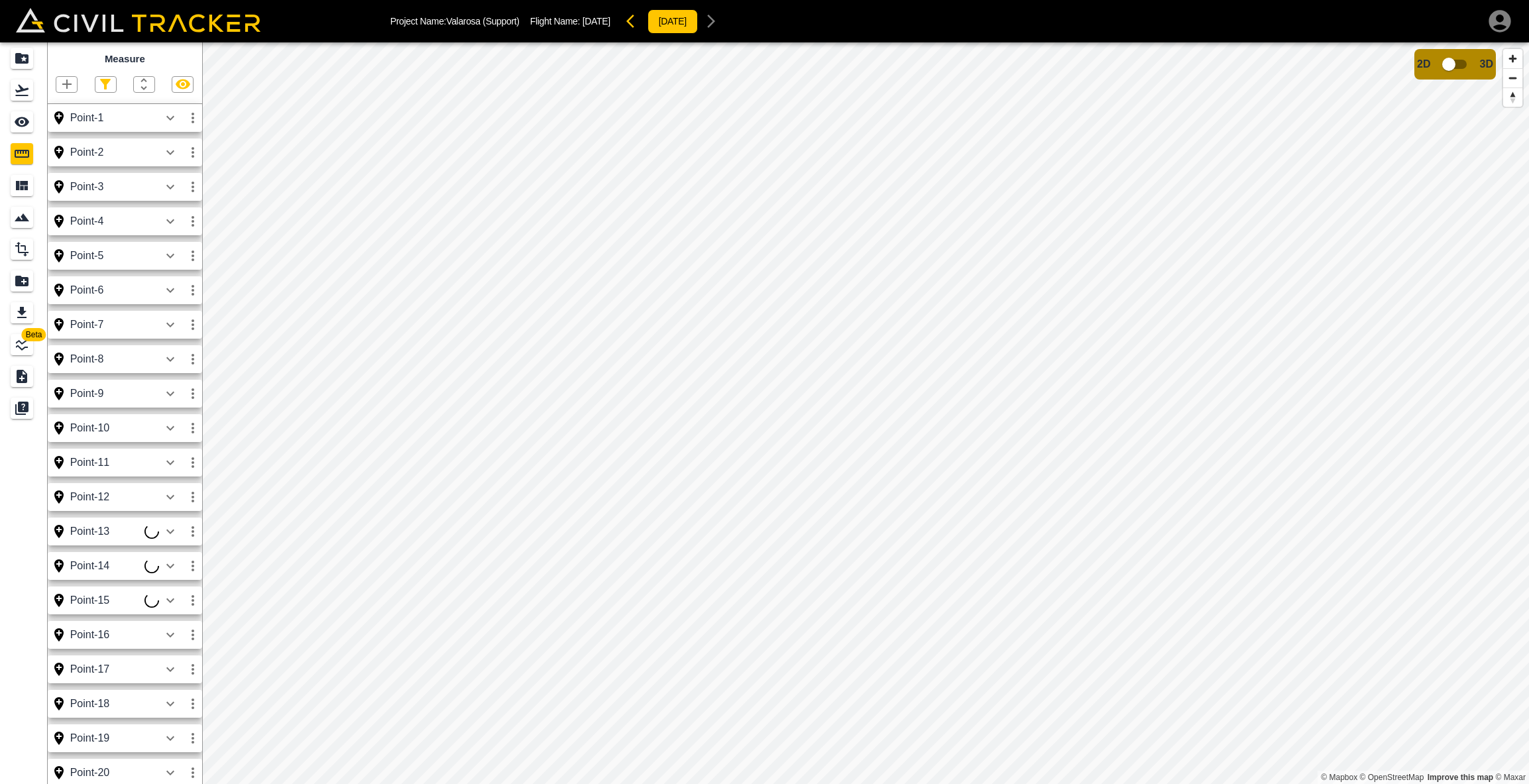
click at [27, 337] on span "Beta" at bounding box center [34, 334] width 25 height 13
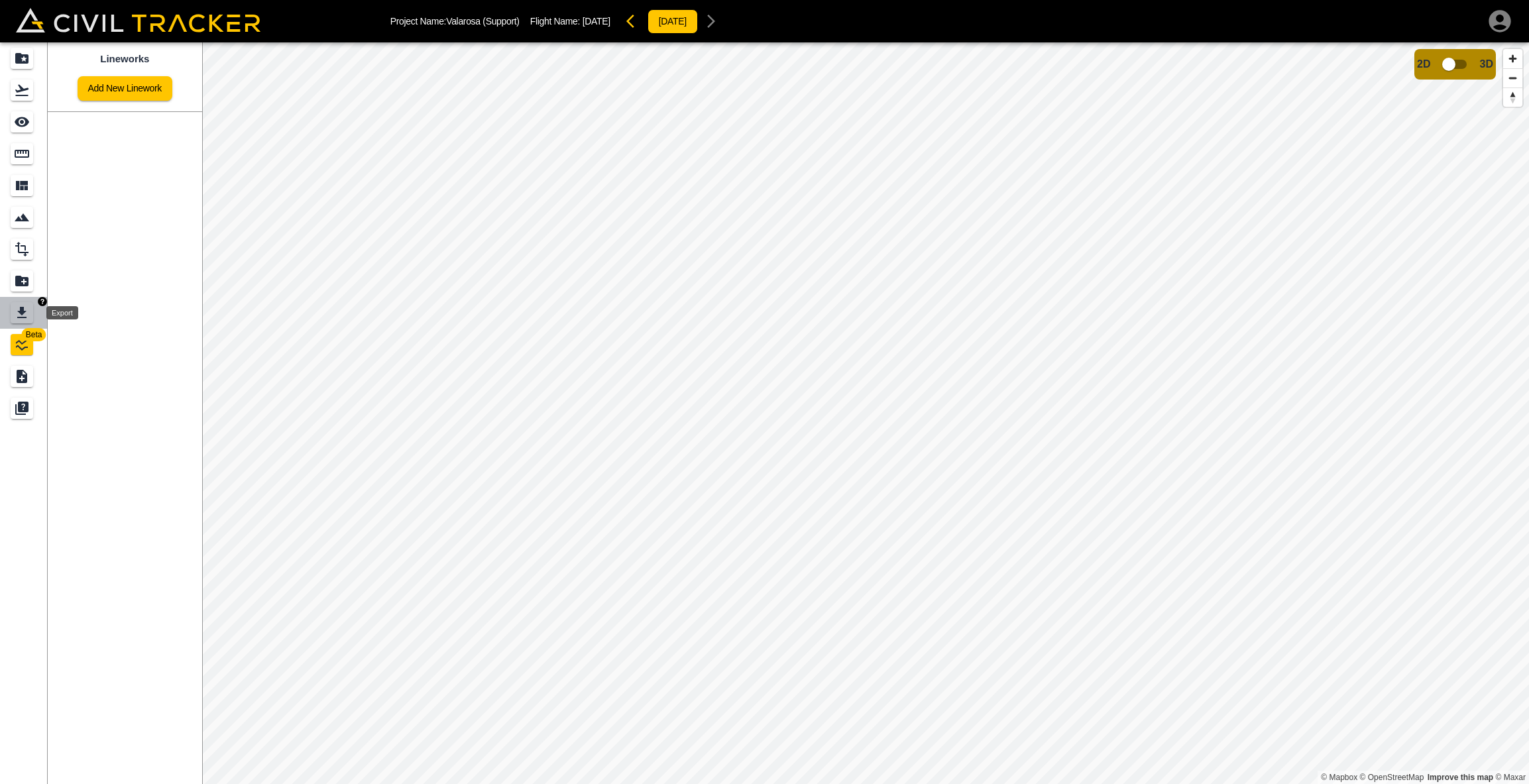
click at [19, 309] on icon "Export" at bounding box center [22, 313] width 16 height 16
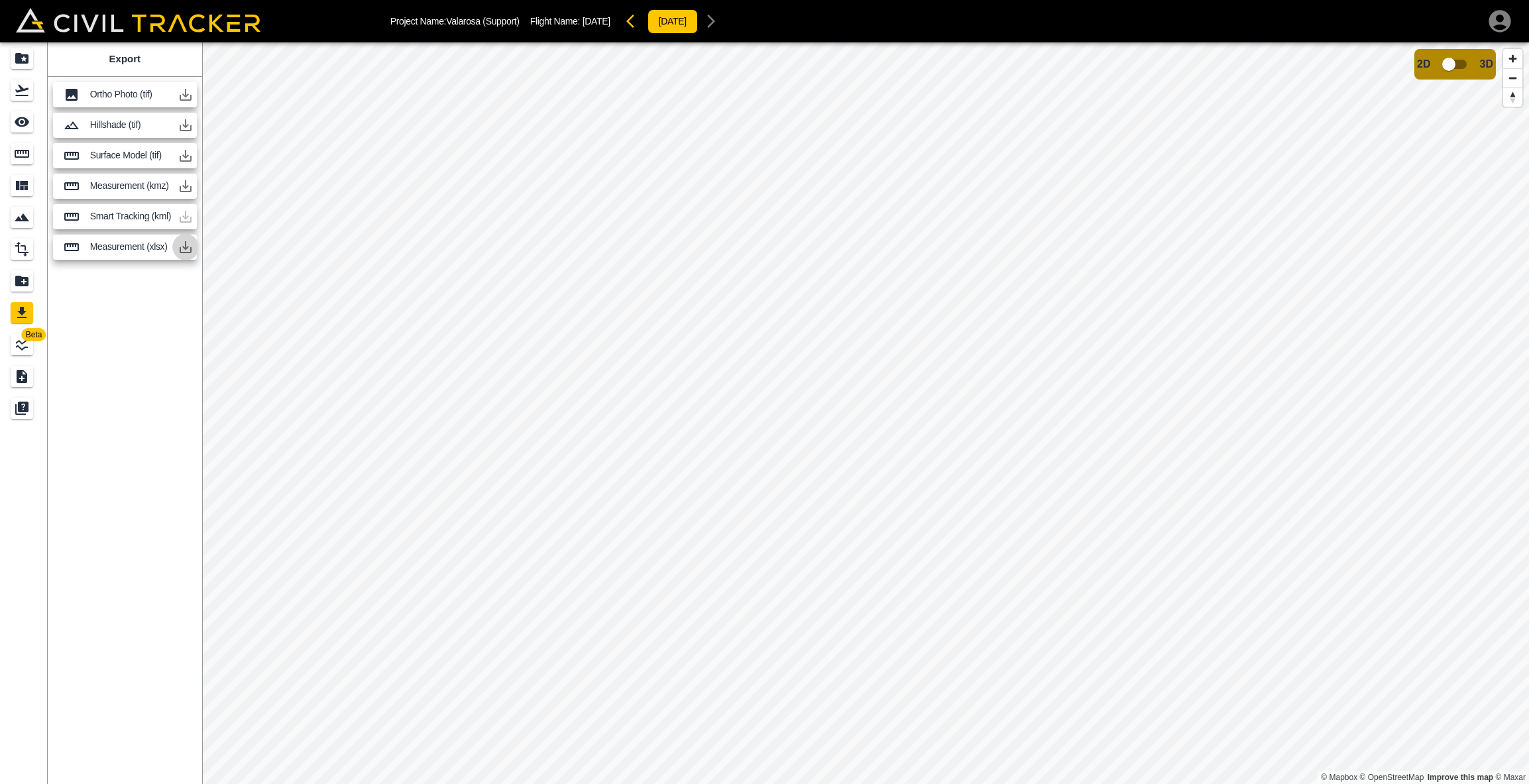
click at [182, 250] on icon "button" at bounding box center [186, 247] width 16 height 16
click at [151, 247] on p "Measurement (xlsx)" at bounding box center [131, 246] width 82 height 11
click at [19, 152] on icon "Measure" at bounding box center [22, 154] width 16 height 16
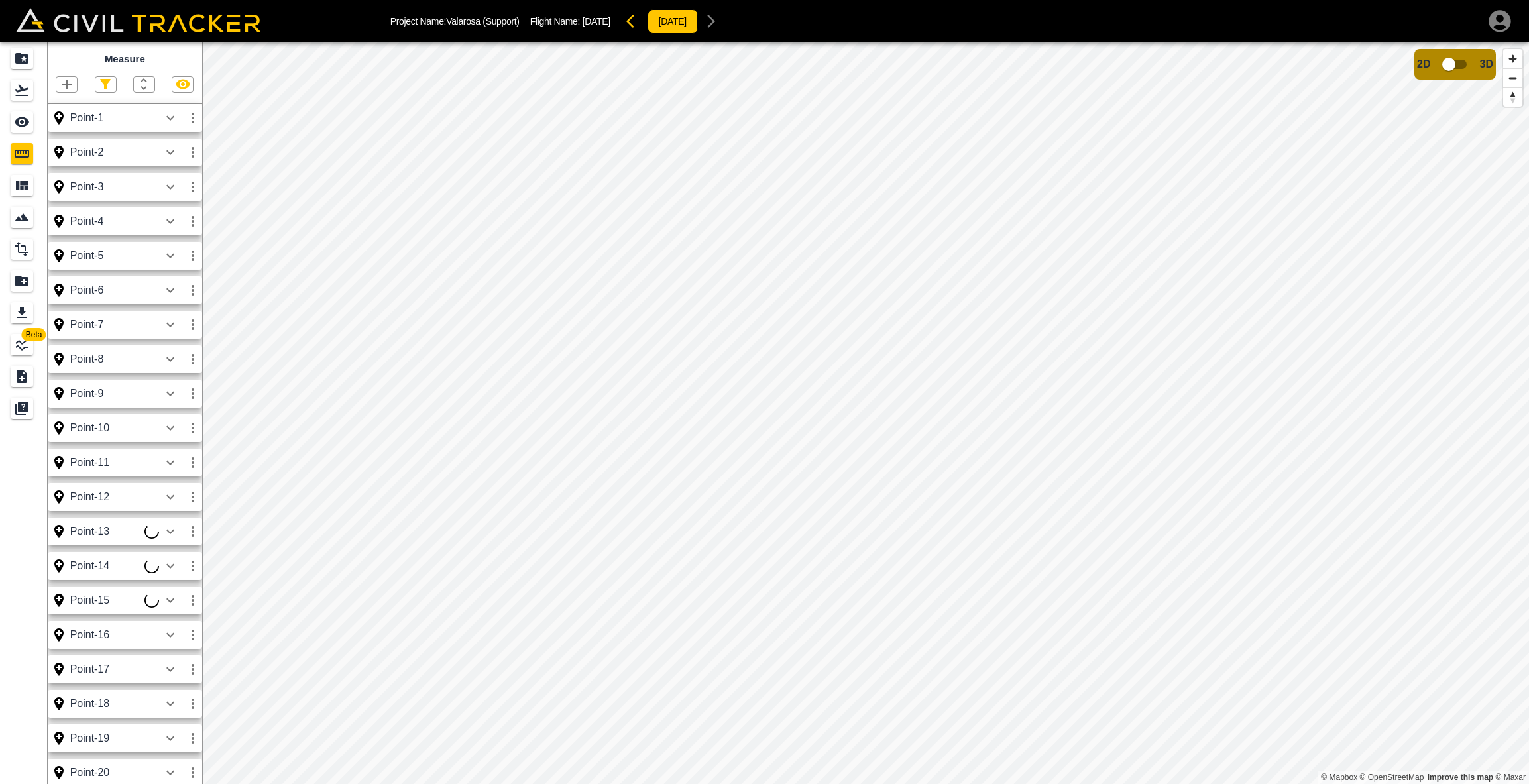
click at [191, 529] on icon "button" at bounding box center [193, 532] width 16 height 16
click at [169, 605] on h6 "Delete" at bounding box center [181, 602] width 27 height 8
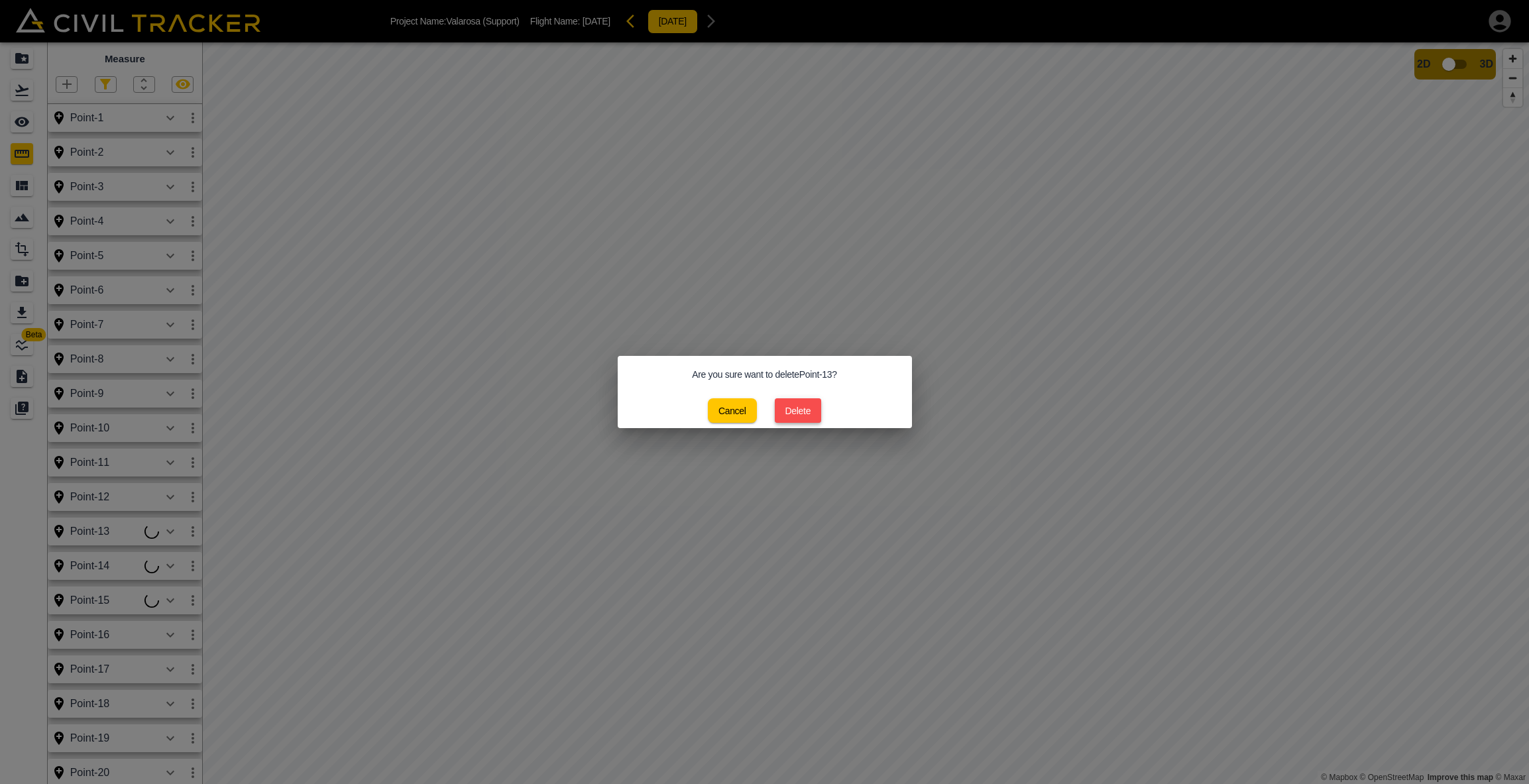
click at [784, 409] on button "Delete" at bounding box center [798, 410] width 47 height 25
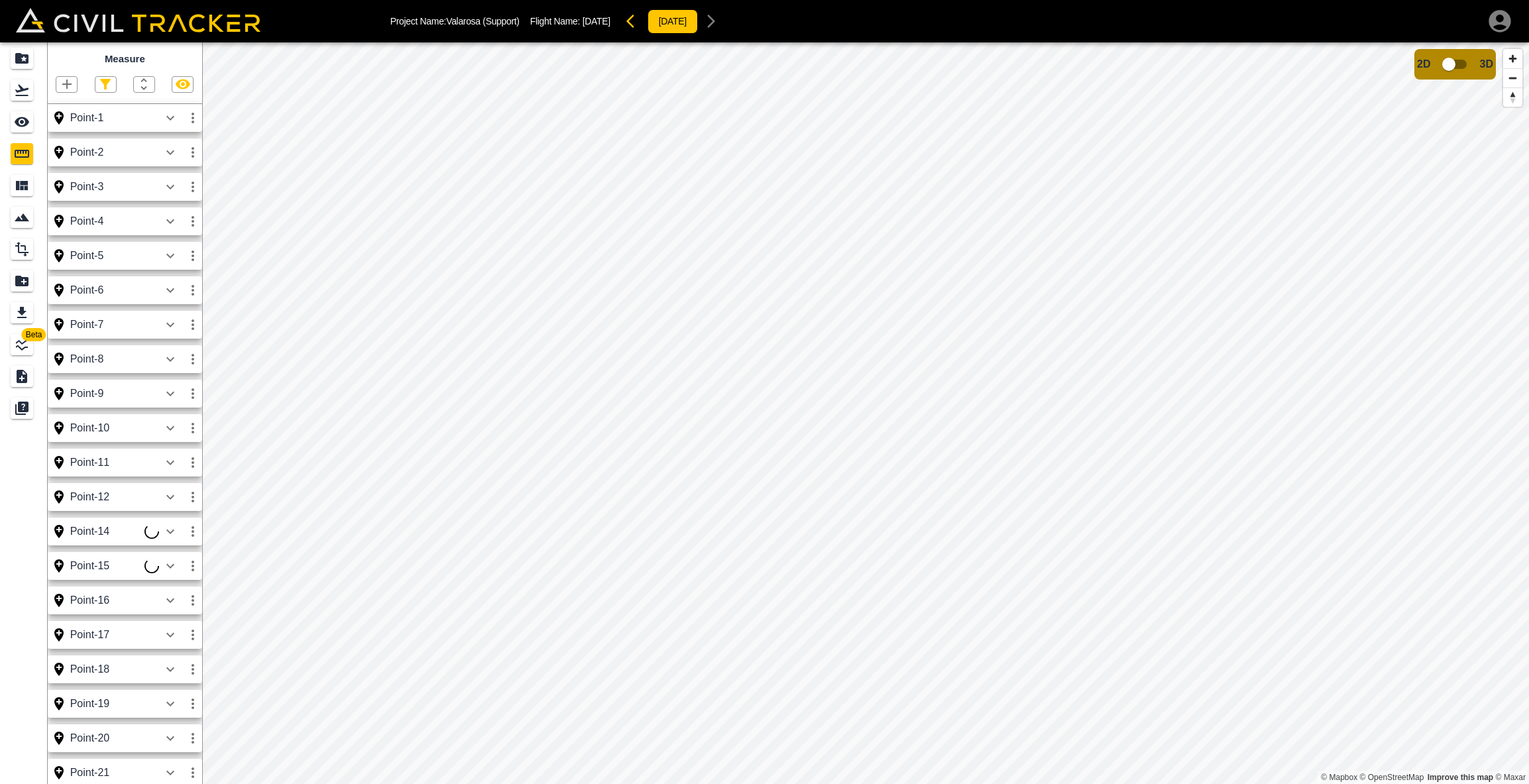
click at [68, 87] on icon "button" at bounding box center [67, 84] width 16 height 16
click at [65, 101] on div "Point" at bounding box center [45, 107] width 47 height 27
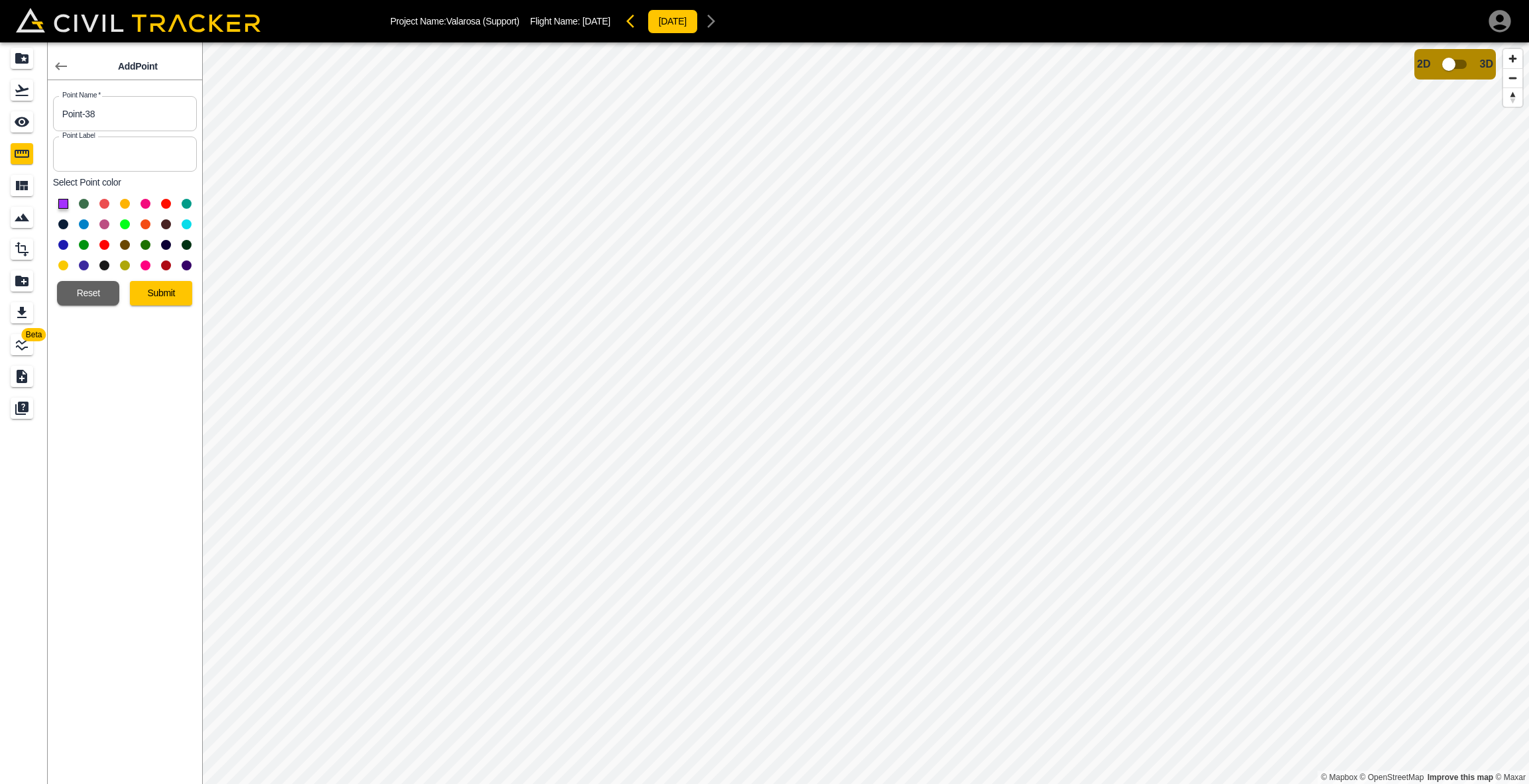
click at [165, 288] on button "Submit" at bounding box center [161, 293] width 63 height 25
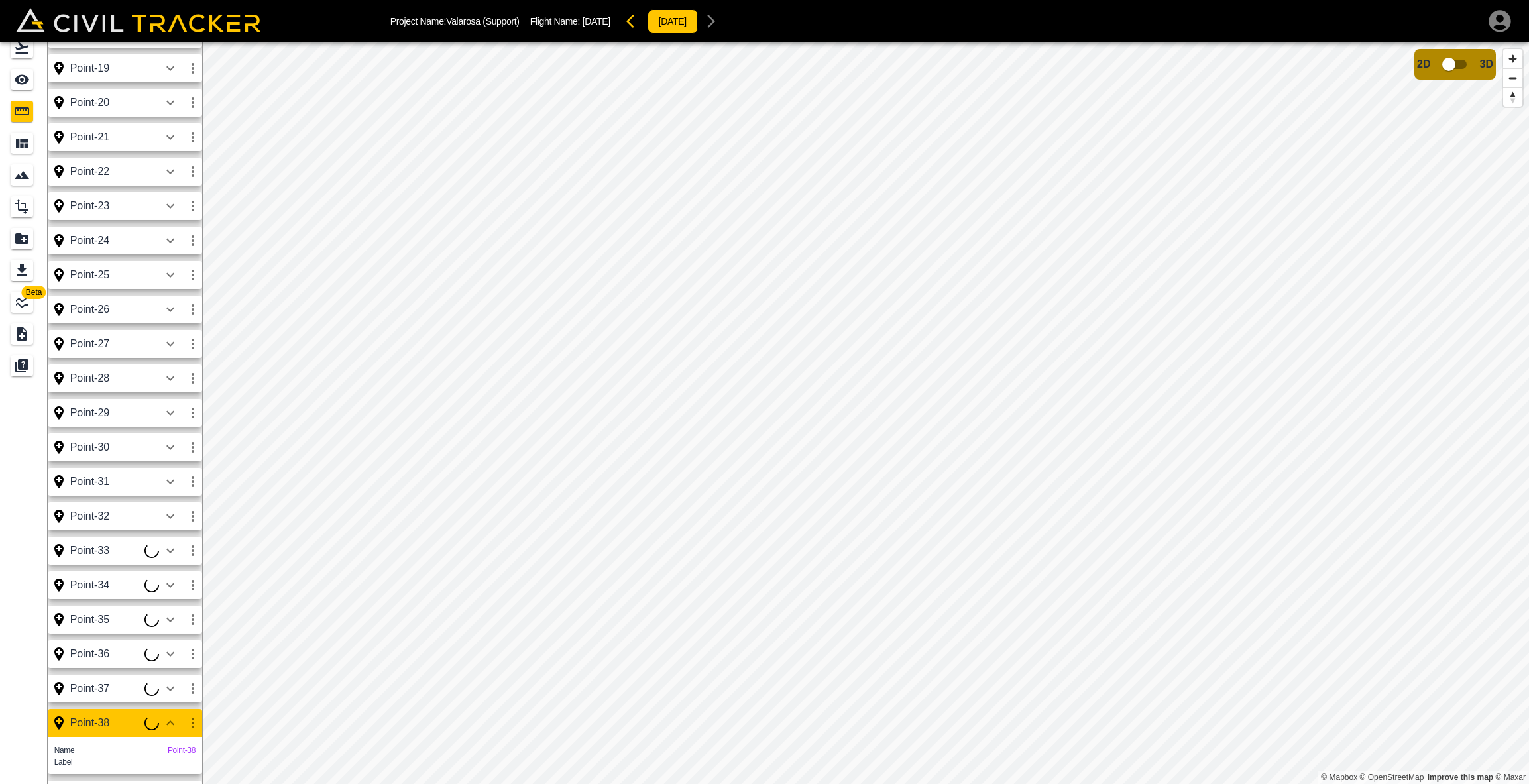
click at [195, 721] on icon "button" at bounding box center [193, 723] width 16 height 16
click at [173, 754] on h6 "Delete" at bounding box center [181, 757] width 27 height 8
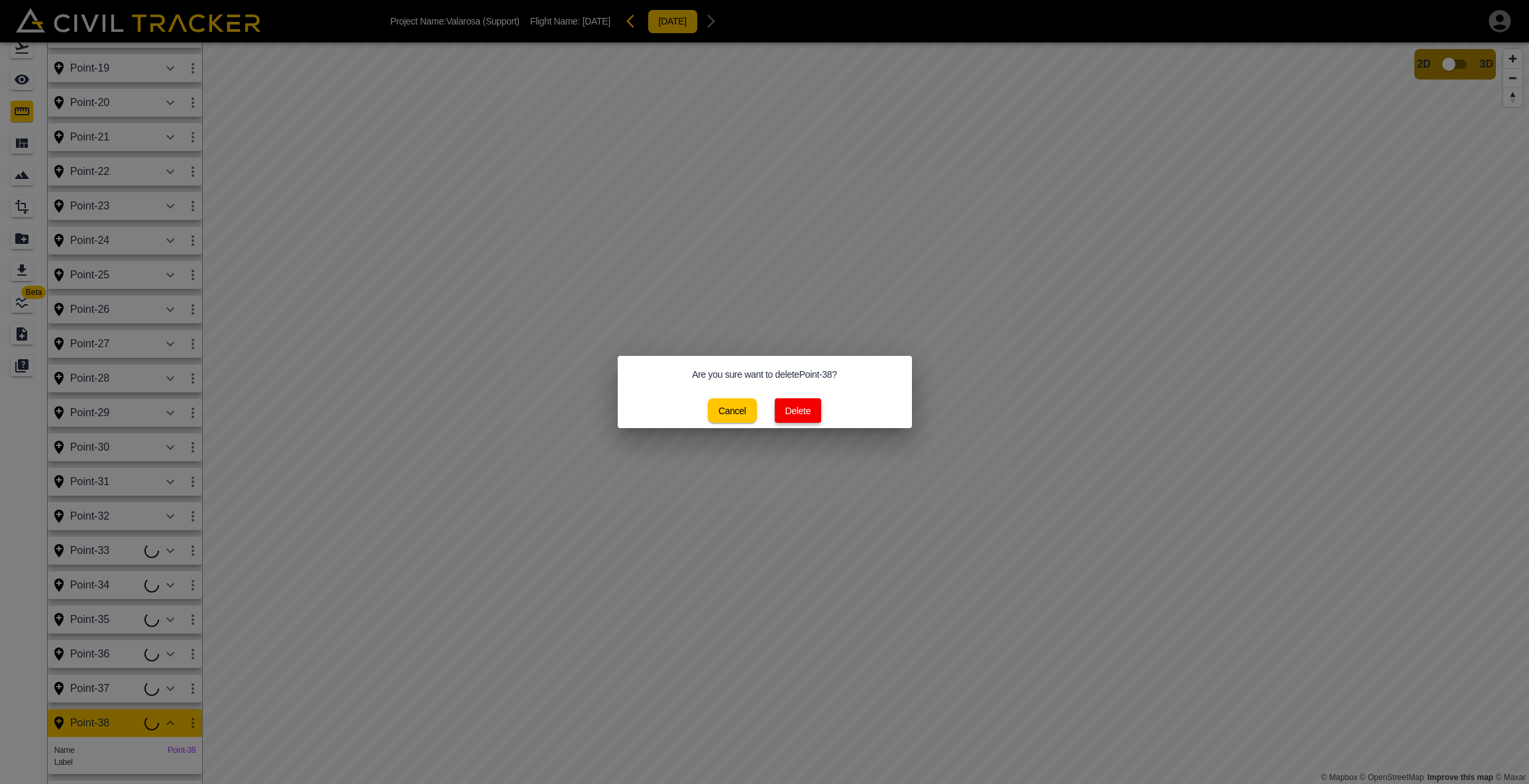
click at [785, 408] on button "Delete" at bounding box center [798, 410] width 47 height 25
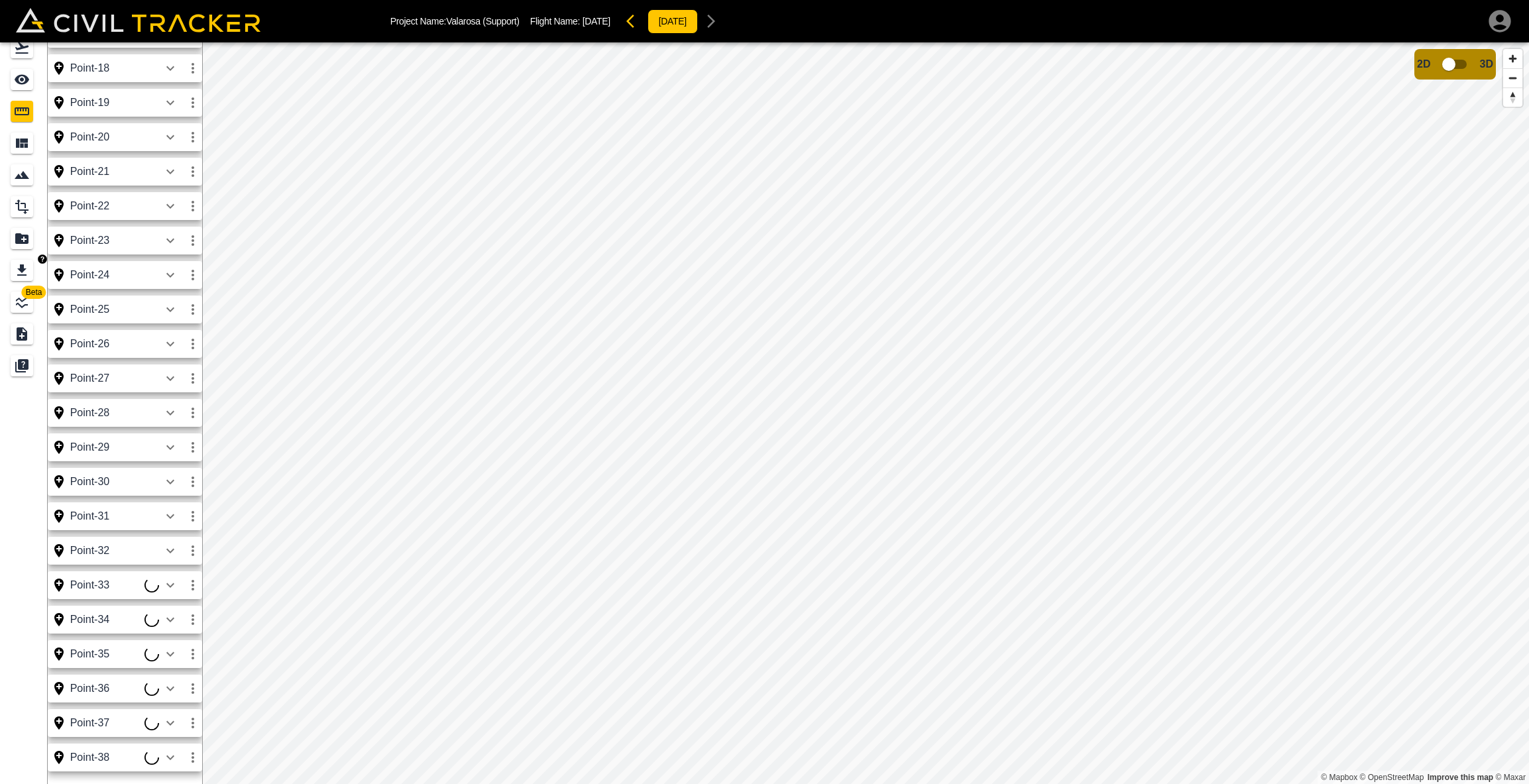
click at [21, 268] on icon "Export" at bounding box center [22, 270] width 9 height 11
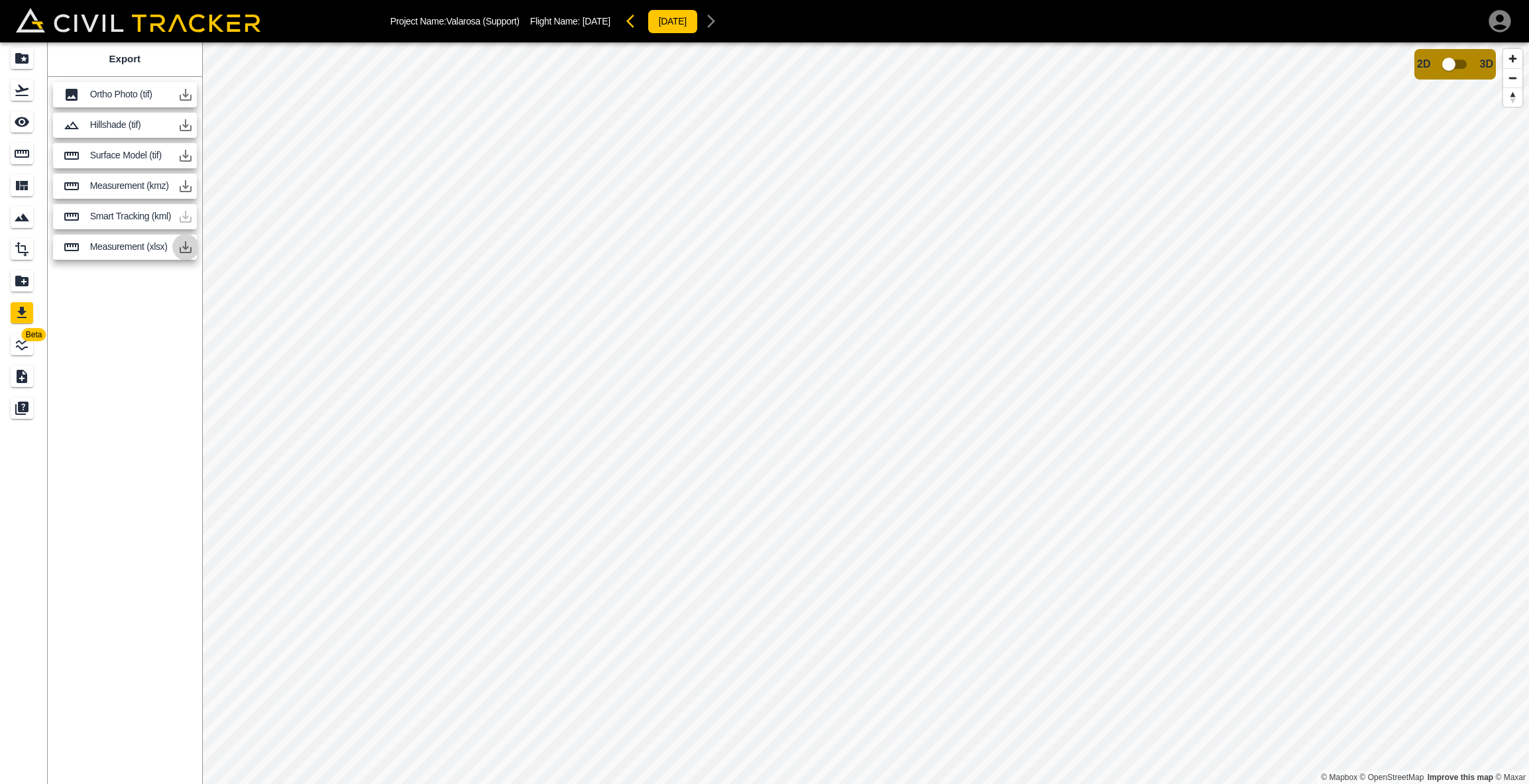
click at [185, 248] on icon "button" at bounding box center [186, 247] width 12 height 12
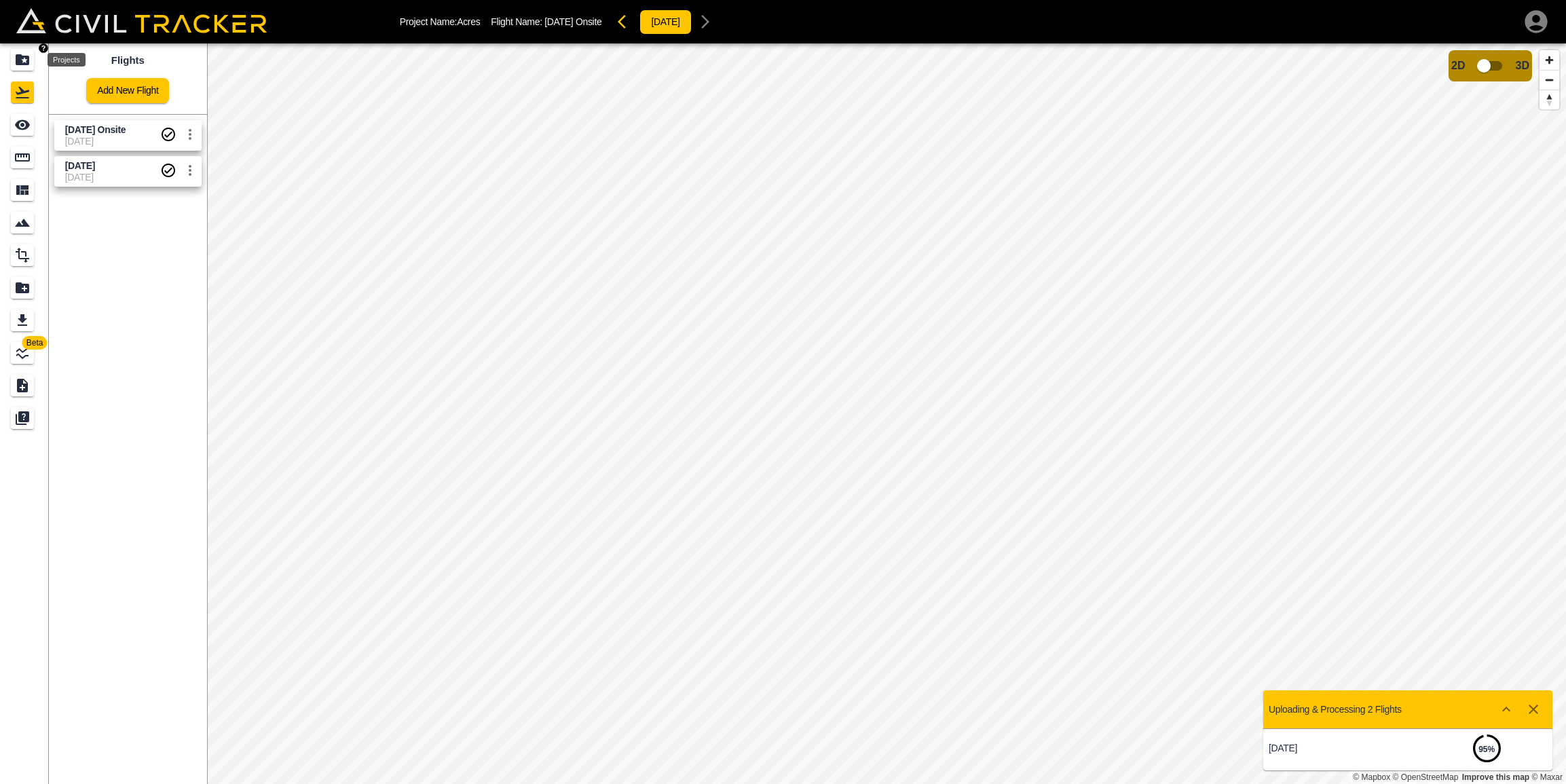
click at [23, 65] on icon "Projects" at bounding box center [23, 60] width 14 height 11
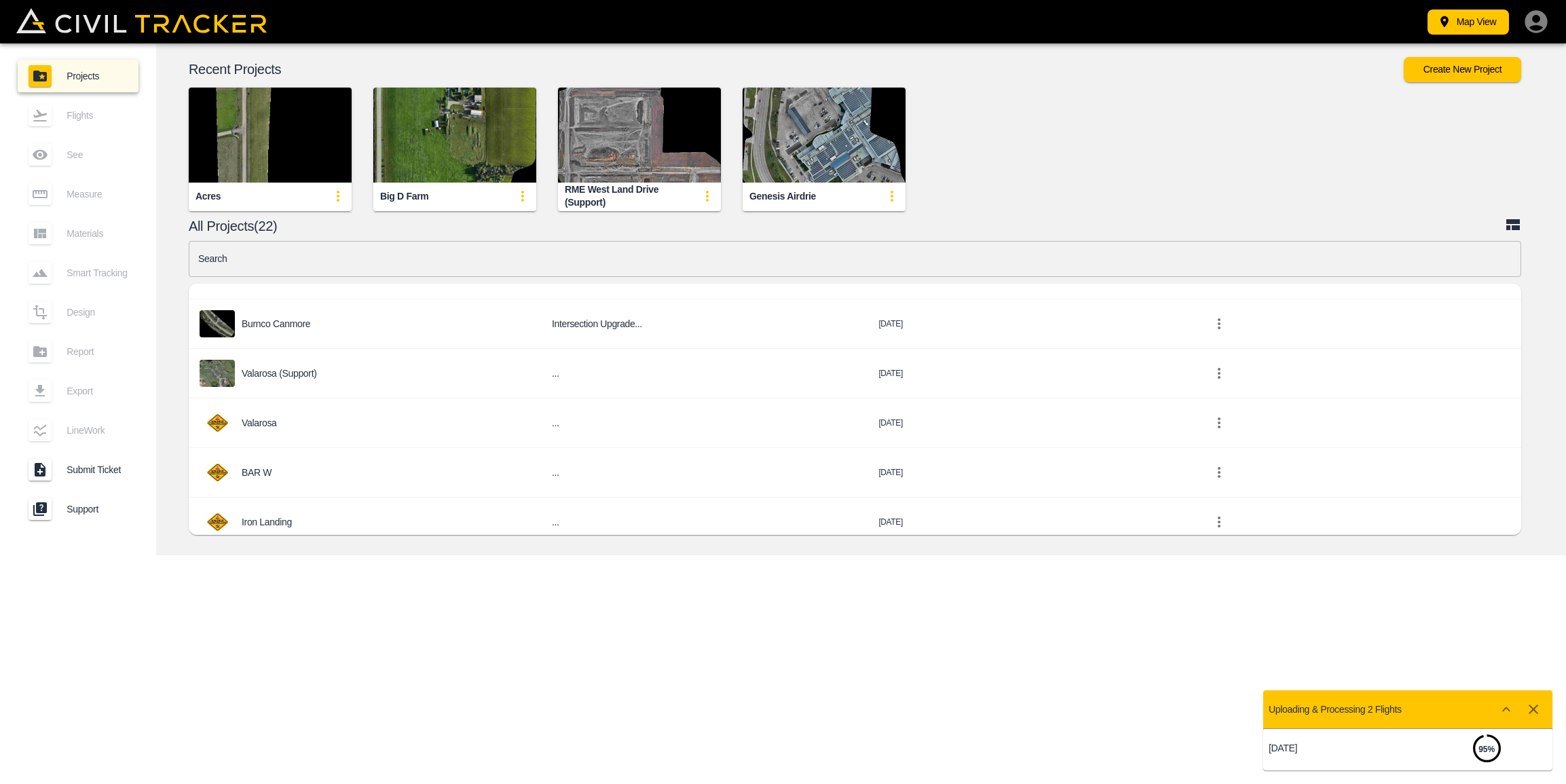
scroll to position [724, 0]
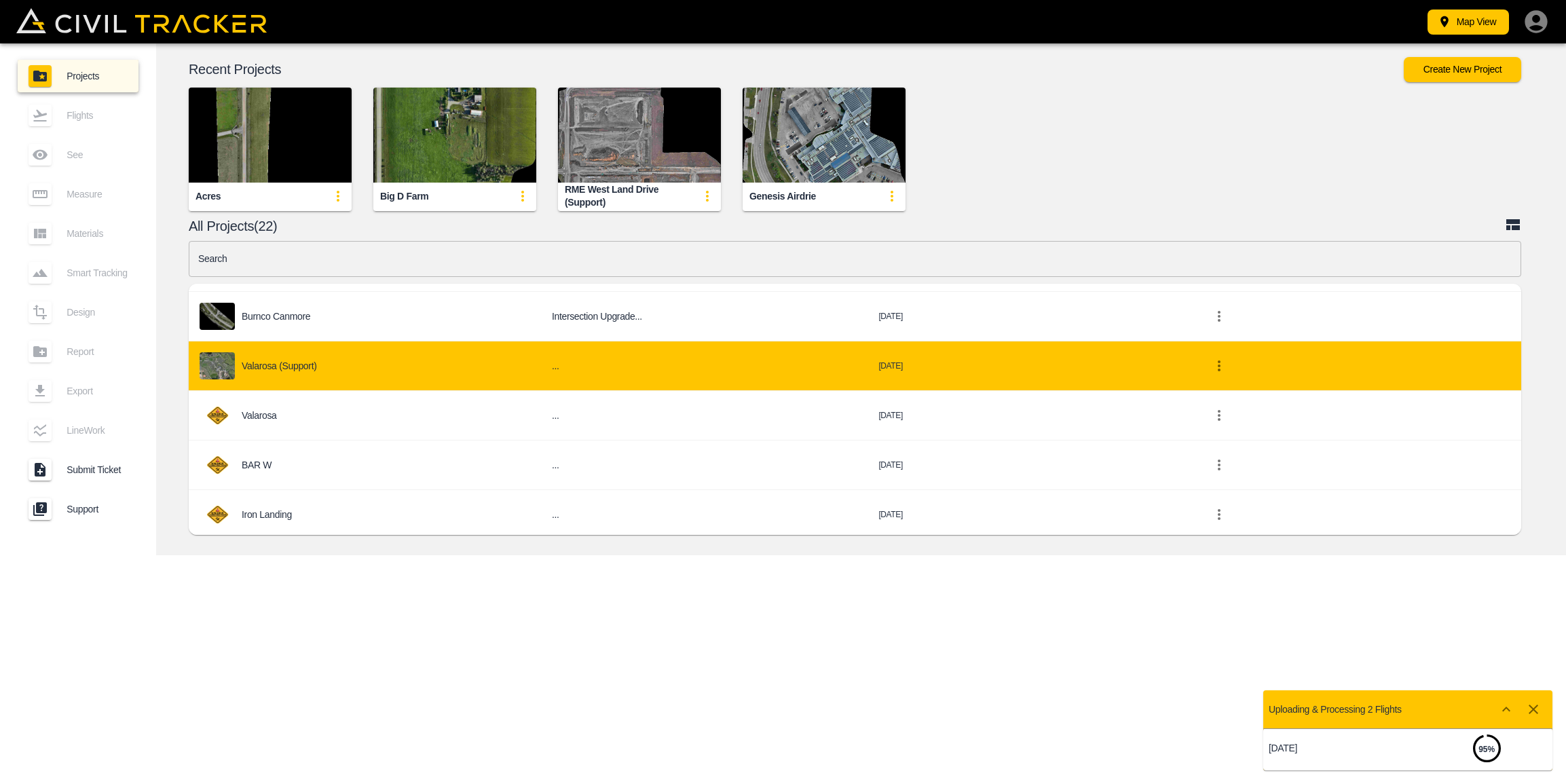
click at [420, 374] on div "Valarosa (Support)" at bounding box center [364, 366] width 330 height 27
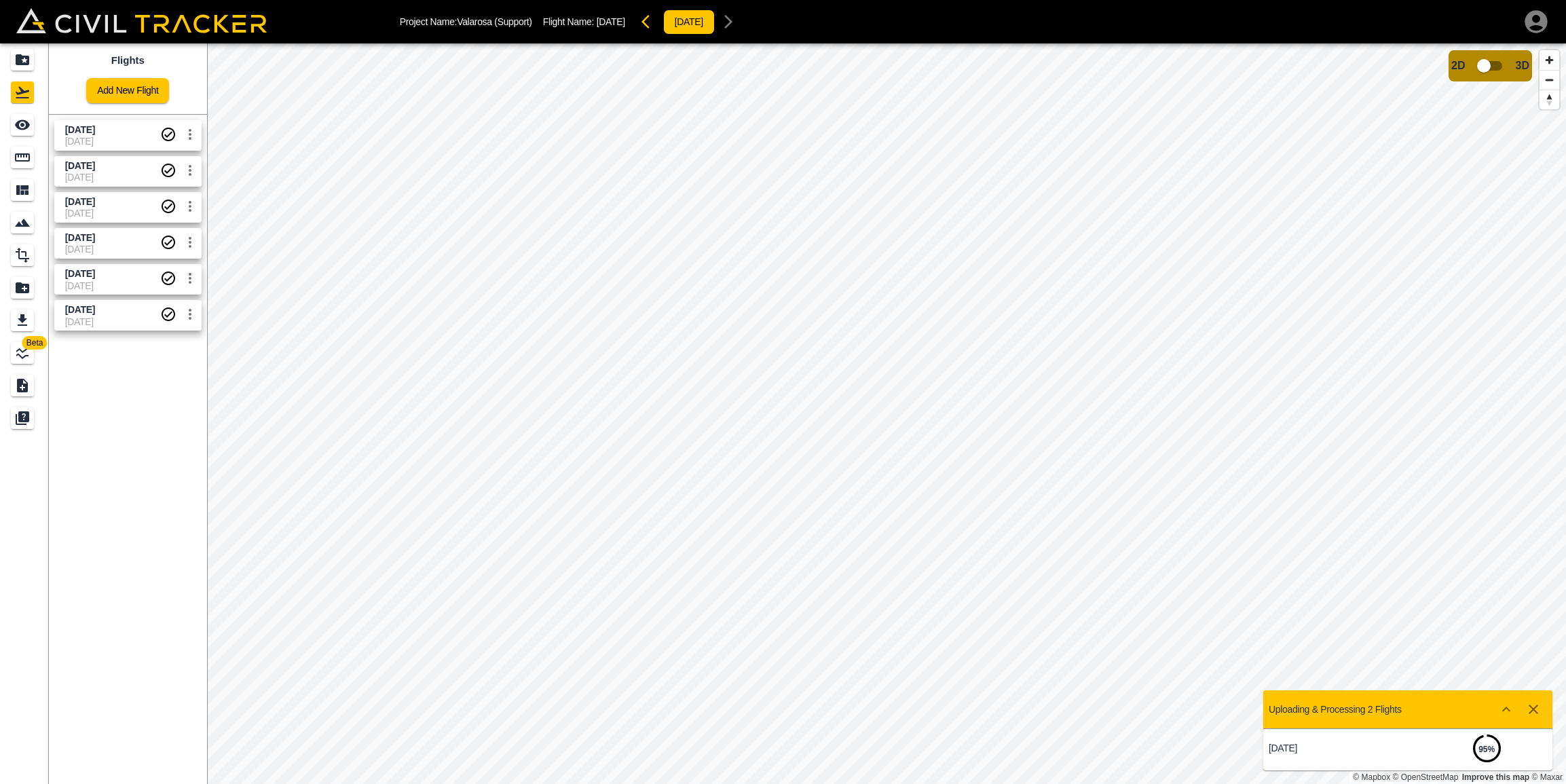
click at [110, 136] on span "[DATE]" at bounding box center [112, 141] width 95 height 11
click at [20, 154] on icon "Measure" at bounding box center [23, 158] width 15 height 8
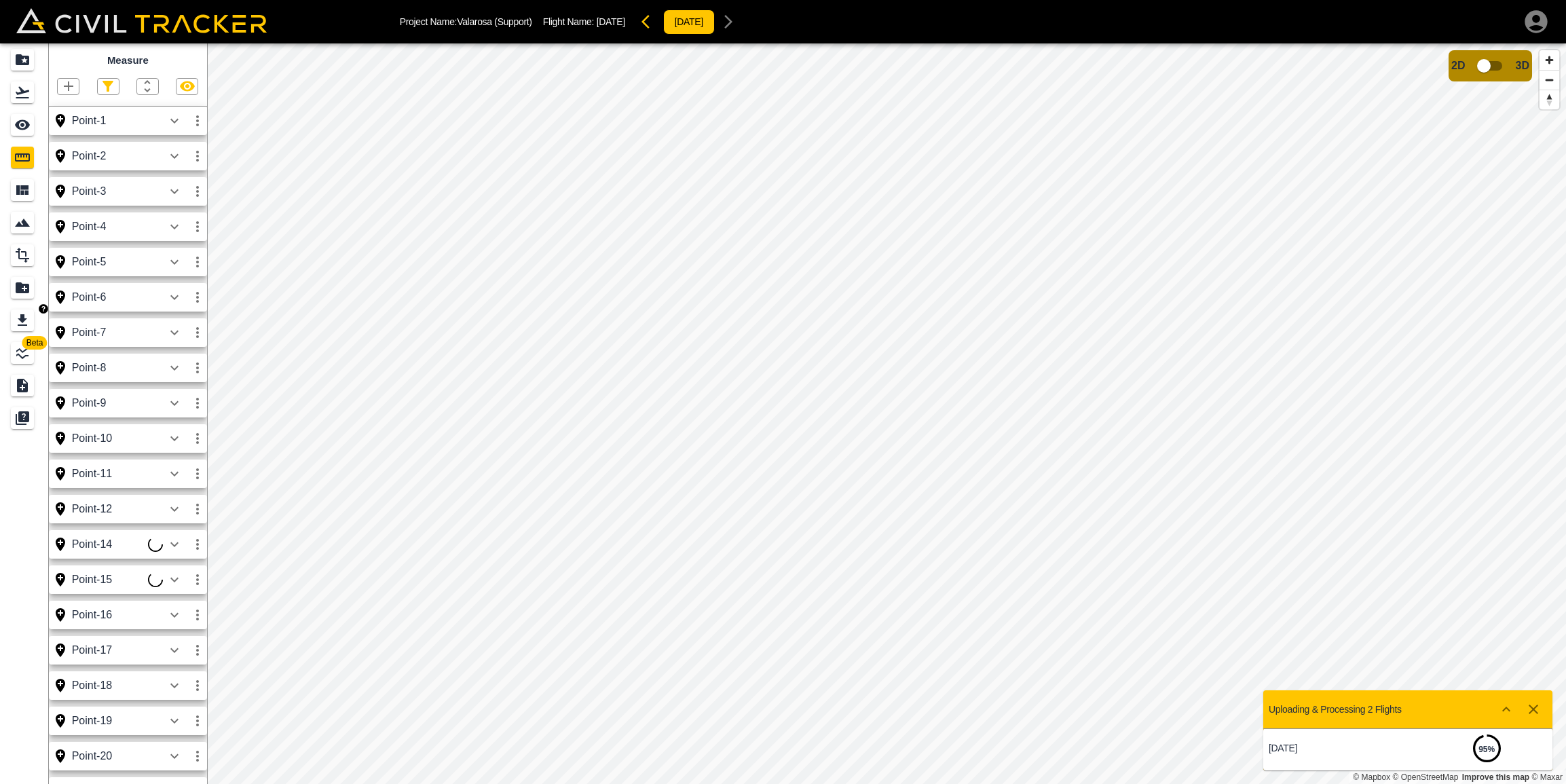
click at [16, 319] on icon "Export" at bounding box center [23, 321] width 16 height 16
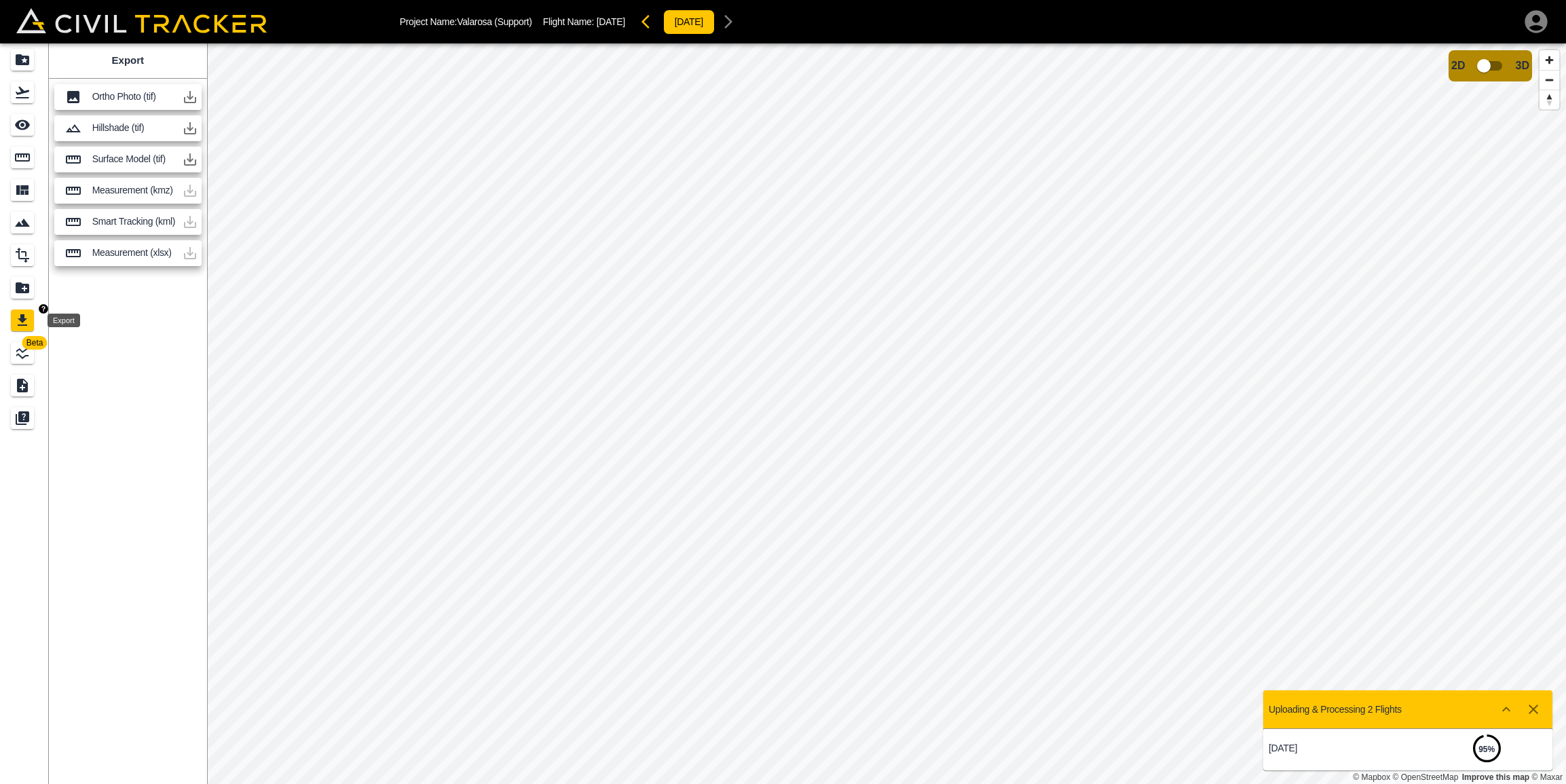
click at [16, 319] on icon "Export" at bounding box center [23, 321] width 16 height 16
click at [20, 317] on icon "Export" at bounding box center [23, 320] width 10 height 12
click at [190, 252] on icon "button" at bounding box center [190, 253] width 12 height 12
